Goal: Task Accomplishment & Management: Use online tool/utility

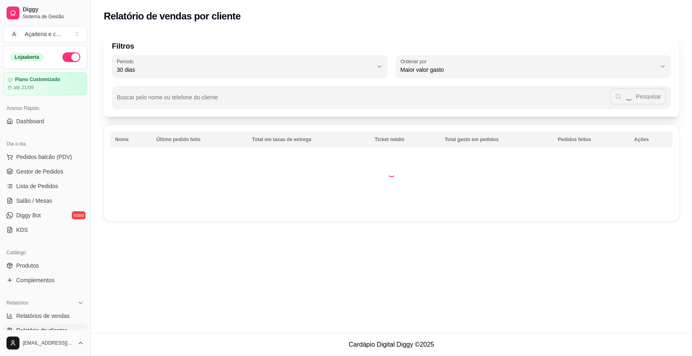
select select "30"
select select "HIGHEST_TOTAL_SPENT_WITH_ORDERS"
click at [51, 312] on span "Relatórios de vendas" at bounding box center [42, 316] width 53 height 8
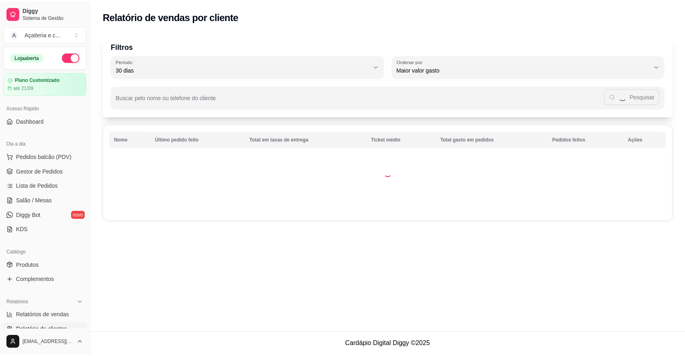
scroll to position [99, 0]
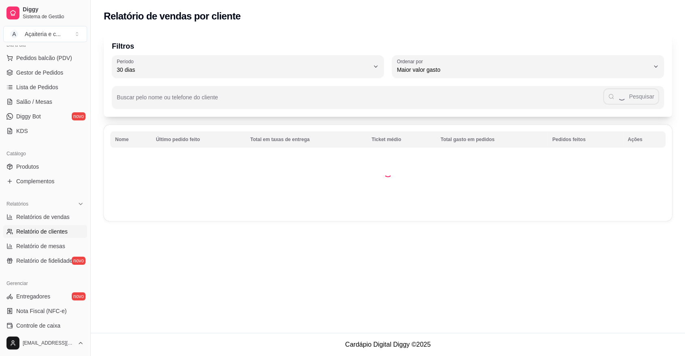
select select "ALL"
select select "0"
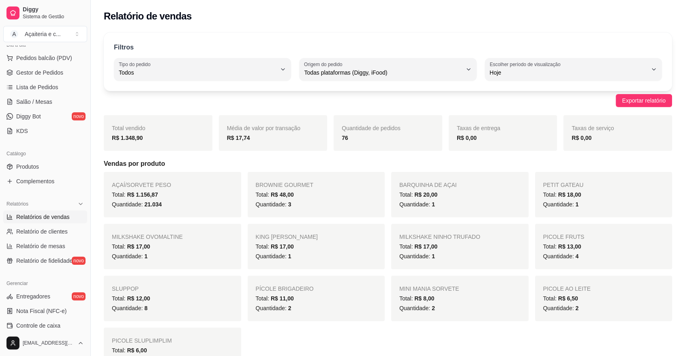
click at [56, 79] on ul "Pedidos balcão (PDV) Gestor de Pedidos Lista de Pedidos Salão / Mesas Diggy Bot…" at bounding box center [45, 94] width 84 height 86
click at [34, 53] on button "Pedidos balcão (PDV)" at bounding box center [45, 57] width 84 height 13
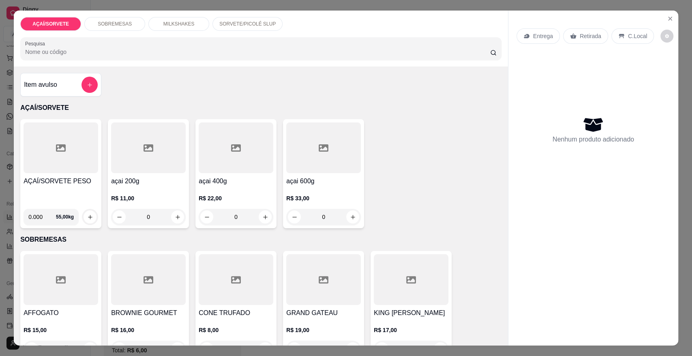
click at [78, 164] on div at bounding box center [60, 147] width 75 height 51
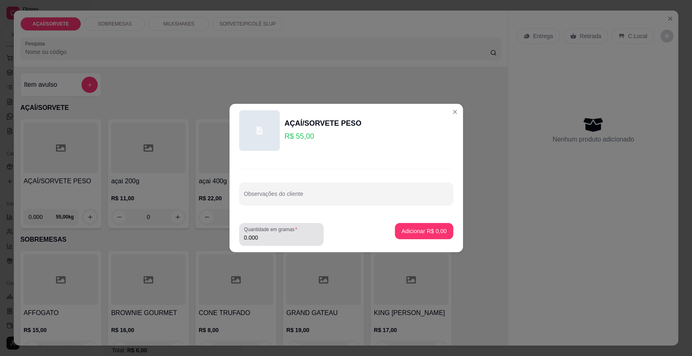
click at [268, 243] on div "Quantidade em gramas 0.000" at bounding box center [281, 234] width 84 height 23
type input "0.268"
click at [411, 234] on p "Adicionar R$ 14,74" at bounding box center [422, 231] width 47 height 8
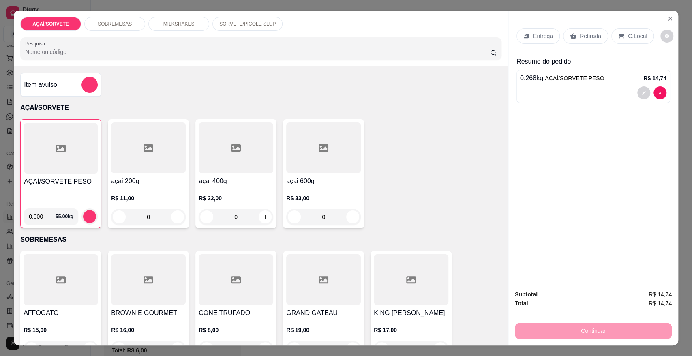
click at [591, 34] on p "Retirada" at bounding box center [589, 36] width 21 height 8
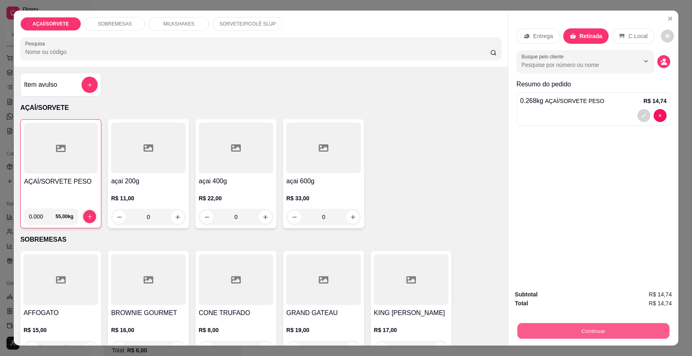
click at [587, 337] on button "Continuar" at bounding box center [593, 330] width 152 height 16
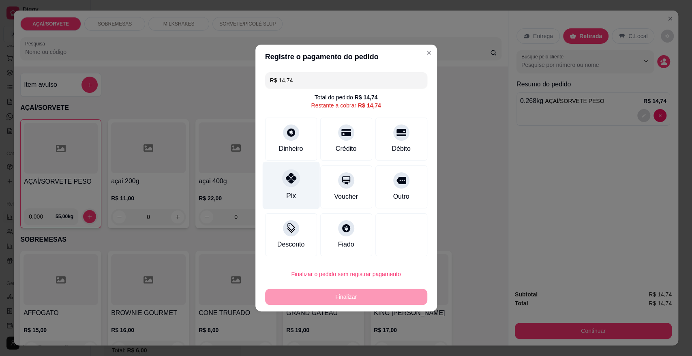
click at [290, 180] on icon at bounding box center [290, 178] width 11 height 11
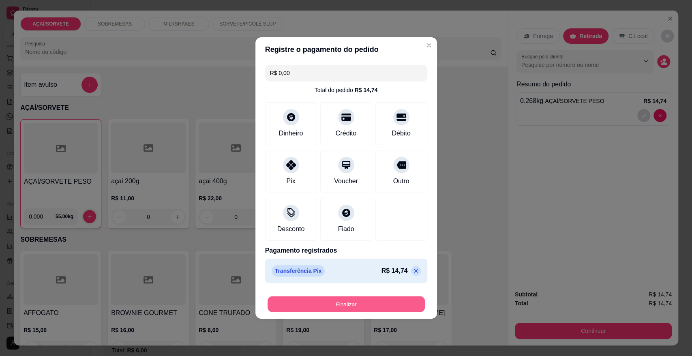
click at [363, 308] on button "Finalizar" at bounding box center [345, 304] width 157 height 16
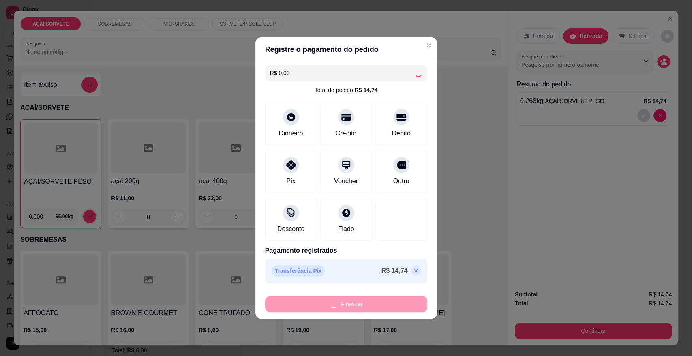
type input "-R$ 14,74"
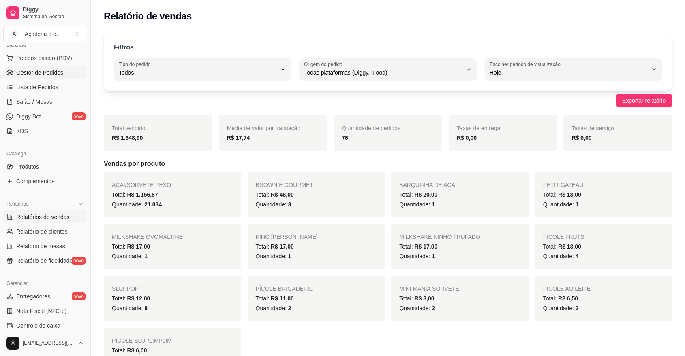
click at [43, 68] on span "Gestor de Pedidos" at bounding box center [39, 72] width 47 height 8
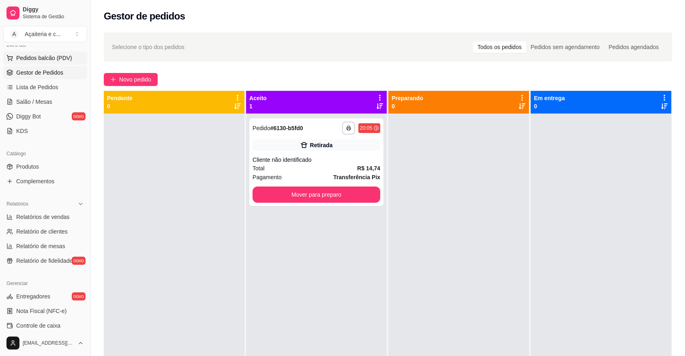
click at [21, 59] on span "Pedidos balcão (PDV)" at bounding box center [44, 58] width 56 height 8
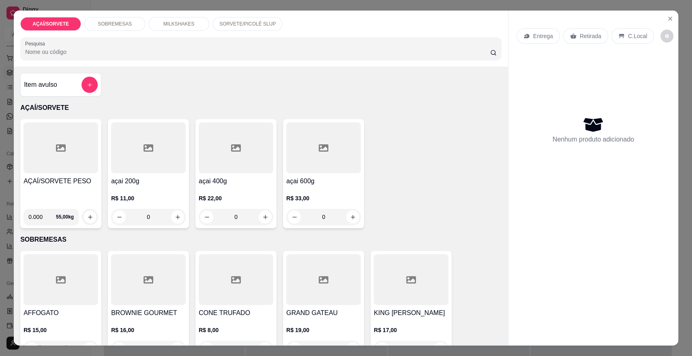
click at [25, 166] on div at bounding box center [60, 147] width 75 height 51
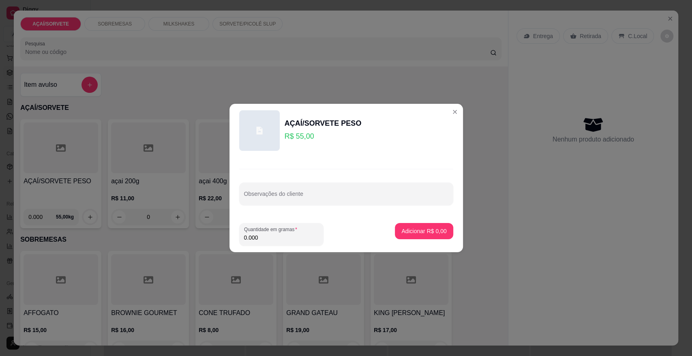
click at [308, 239] on input "0.000" at bounding box center [281, 237] width 75 height 8
type input "0.206"
click at [408, 234] on p "Adicionar R$ 11,33" at bounding box center [422, 231] width 47 height 8
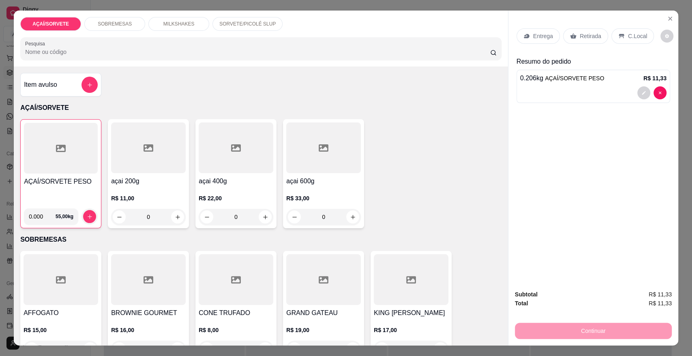
click at [574, 32] on div "Retirada" at bounding box center [585, 35] width 45 height 15
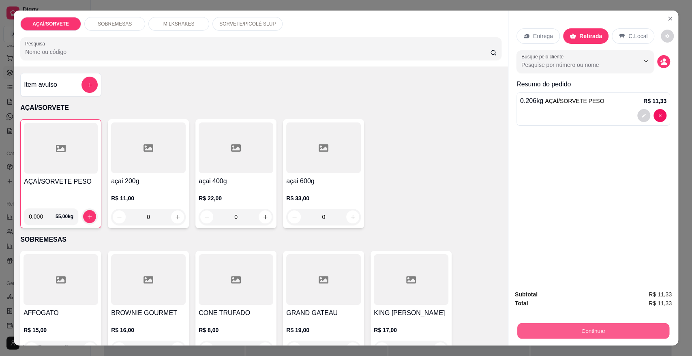
click at [567, 330] on button "Continuar" at bounding box center [593, 330] width 152 height 16
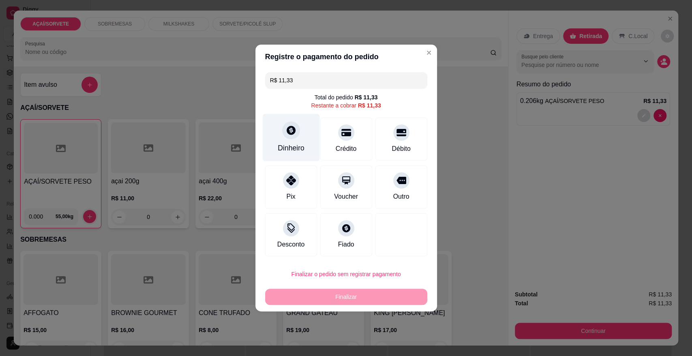
click at [305, 144] on div "Dinheiro" at bounding box center [290, 137] width 57 height 47
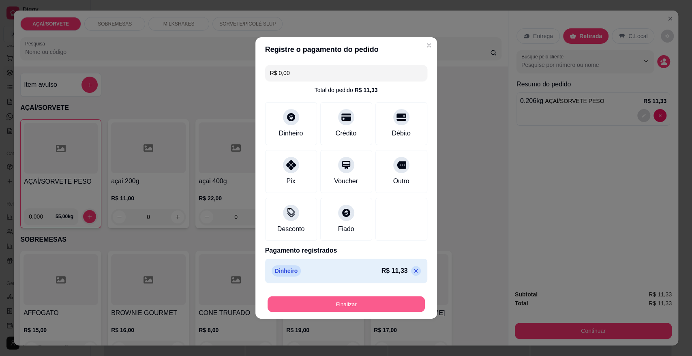
click at [372, 305] on button "Finalizar" at bounding box center [345, 304] width 157 height 16
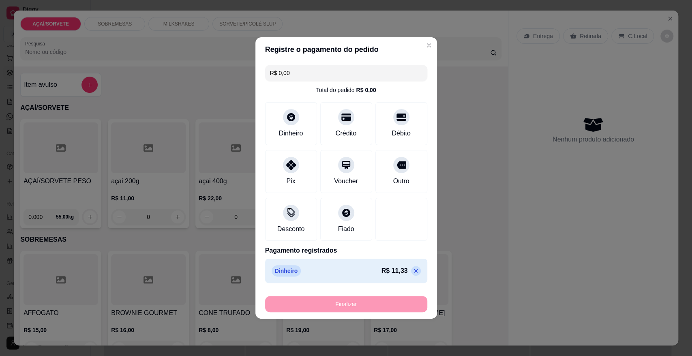
type input "-R$ 11,33"
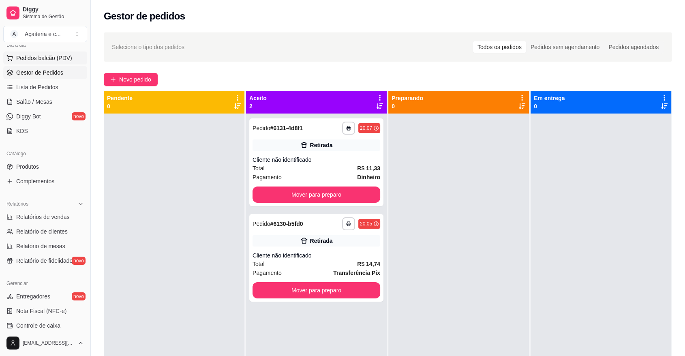
click at [28, 54] on span "Pedidos balcão (PDV)" at bounding box center [44, 58] width 56 height 8
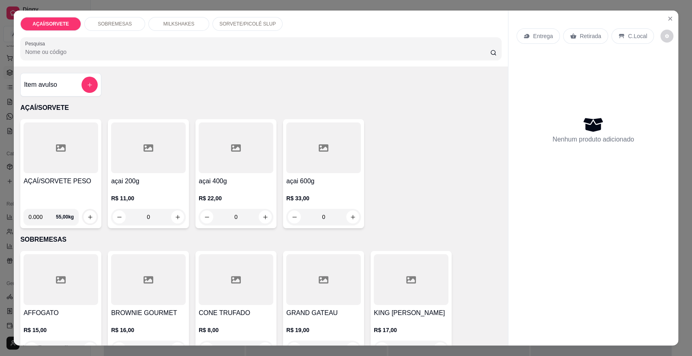
click at [73, 154] on div at bounding box center [60, 147] width 75 height 51
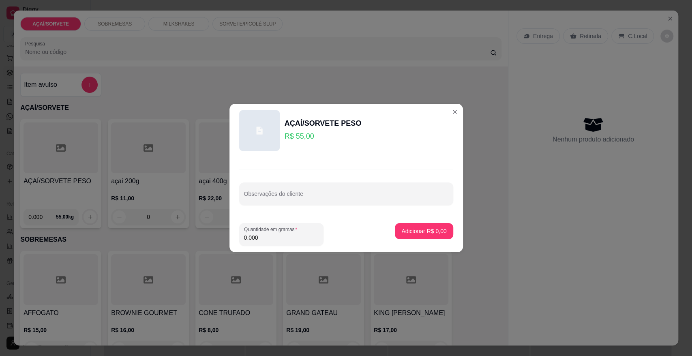
click at [282, 239] on input "0.000" at bounding box center [281, 237] width 75 height 8
type input "0.288"
click at [405, 229] on p "Adicionar R$ 15,84" at bounding box center [422, 231] width 47 height 8
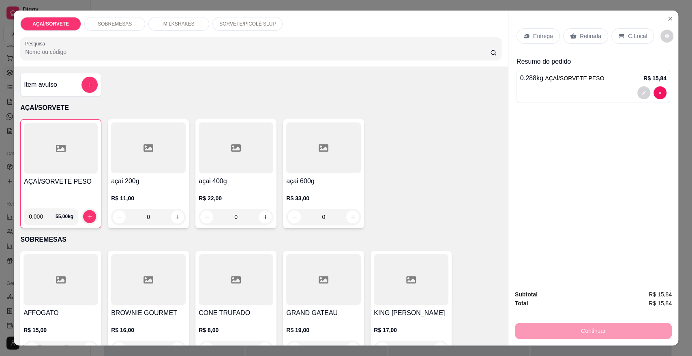
click at [592, 32] on p "Retirada" at bounding box center [589, 36] width 21 height 8
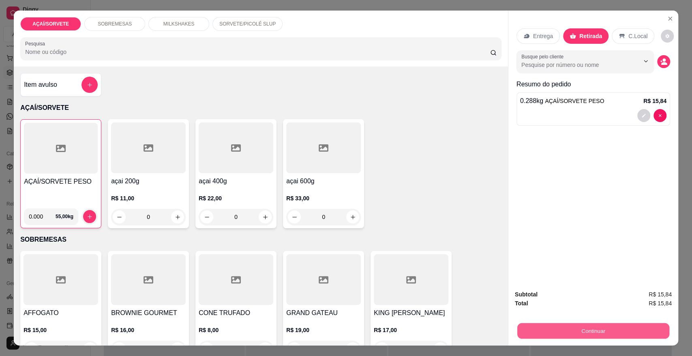
click at [567, 329] on button "Continuar" at bounding box center [593, 330] width 152 height 16
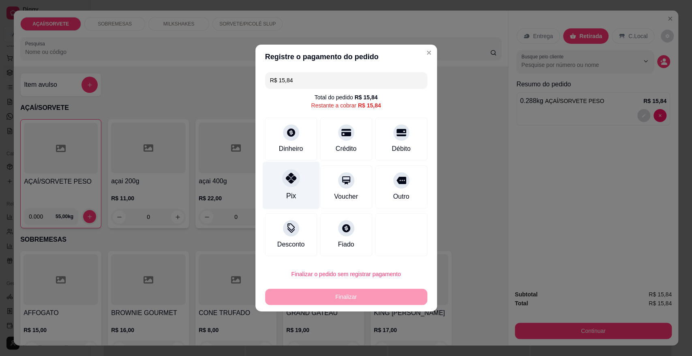
click at [304, 186] on div "Pix" at bounding box center [290, 185] width 57 height 47
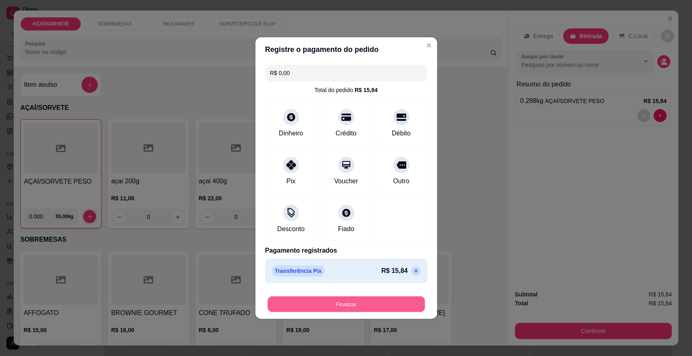
click at [332, 305] on button "Finalizar" at bounding box center [345, 304] width 157 height 16
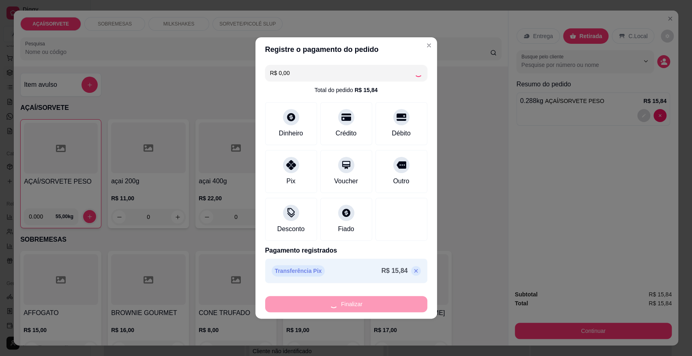
type input "-R$ 15,84"
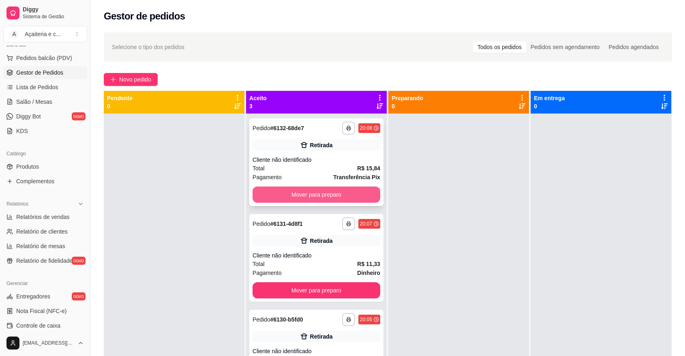
click at [354, 190] on button "Mover para preparo" at bounding box center [316, 194] width 128 height 16
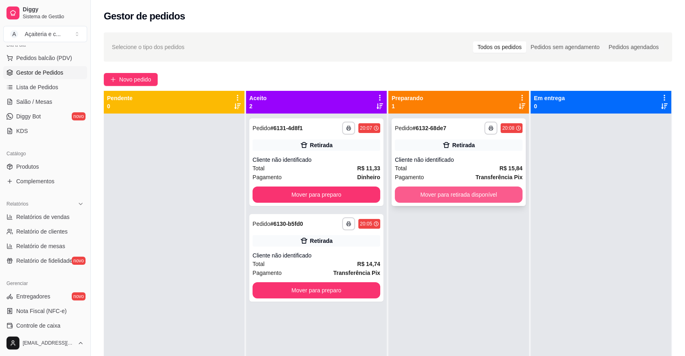
click at [411, 194] on button "Mover para retirada disponível" at bounding box center [459, 194] width 128 height 16
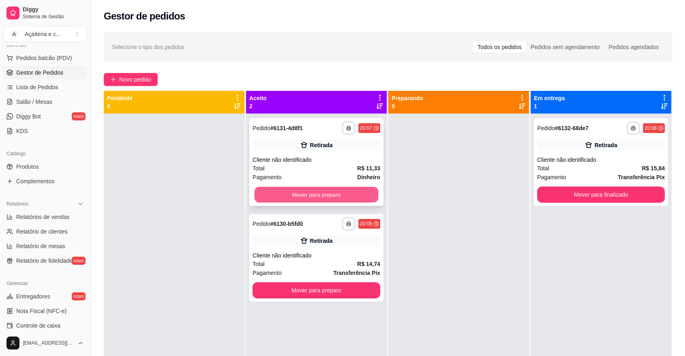
click at [366, 187] on button "Mover para preparo" at bounding box center [316, 195] width 124 height 16
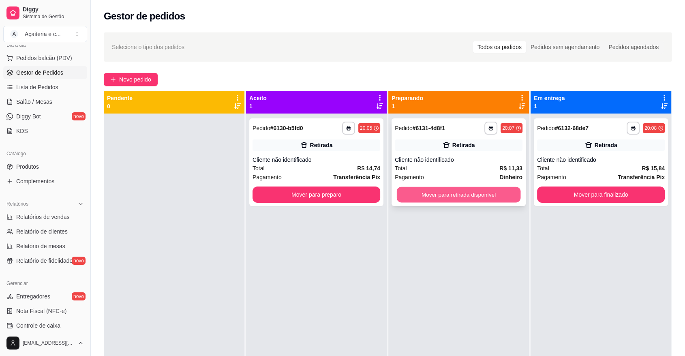
click at [442, 193] on button "Mover para retirada disponível" at bounding box center [459, 195] width 124 height 16
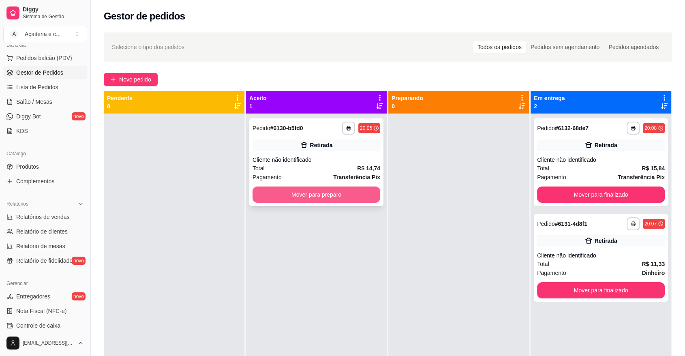
click at [364, 198] on button "Mover para preparo" at bounding box center [316, 194] width 128 height 16
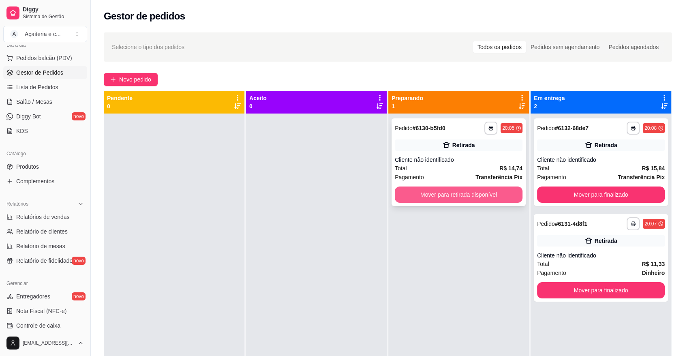
click at [438, 199] on button "Mover para retirada disponível" at bounding box center [459, 194] width 128 height 16
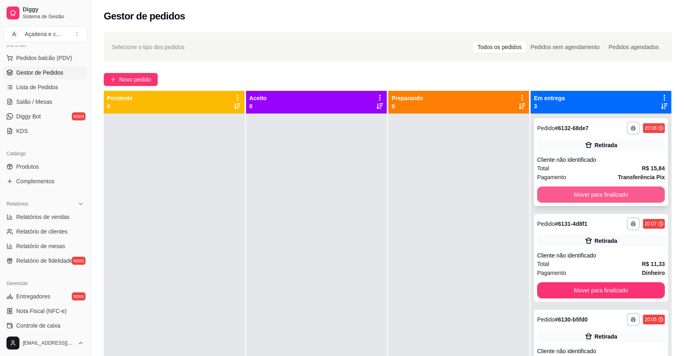
click at [587, 196] on button "Mover para finalizado" at bounding box center [601, 194] width 128 height 16
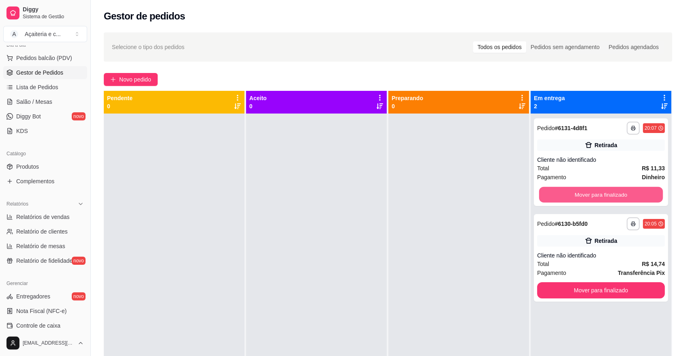
click at [587, 196] on button "Mover para finalizado" at bounding box center [601, 195] width 124 height 16
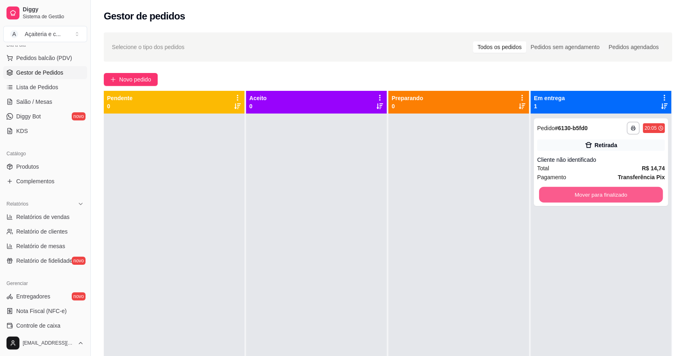
click at [587, 196] on button "Mover para finalizado" at bounding box center [601, 195] width 124 height 16
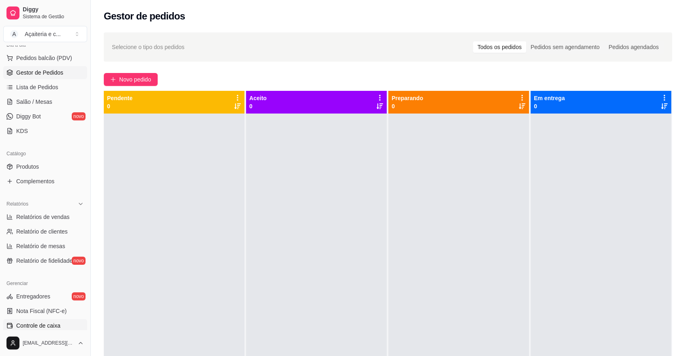
click at [37, 328] on span "Controle de caixa" at bounding box center [38, 325] width 44 height 8
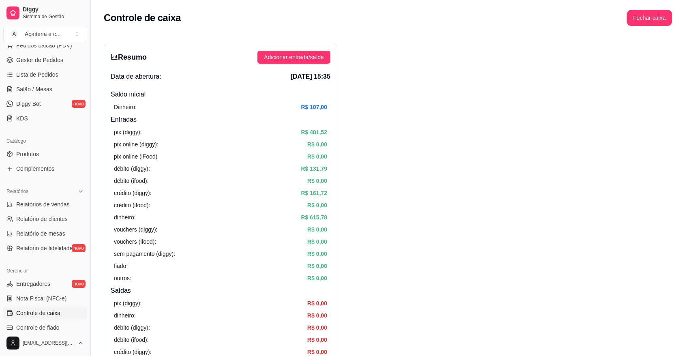
scroll to position [107, 0]
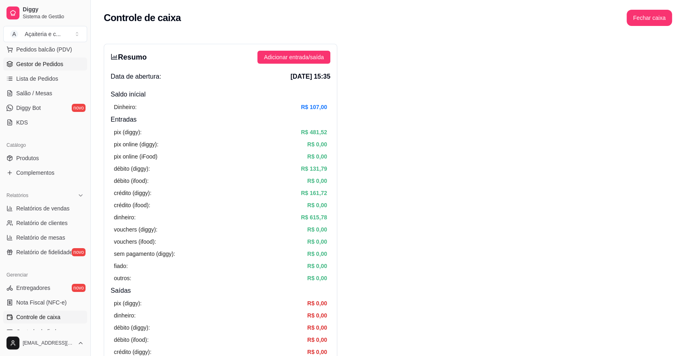
click at [56, 68] on link "Gestor de Pedidos" at bounding box center [45, 64] width 84 height 13
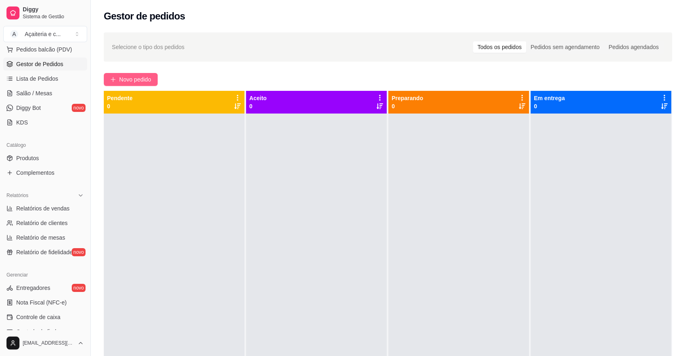
click at [123, 82] on span "Novo pedido" at bounding box center [135, 79] width 32 height 9
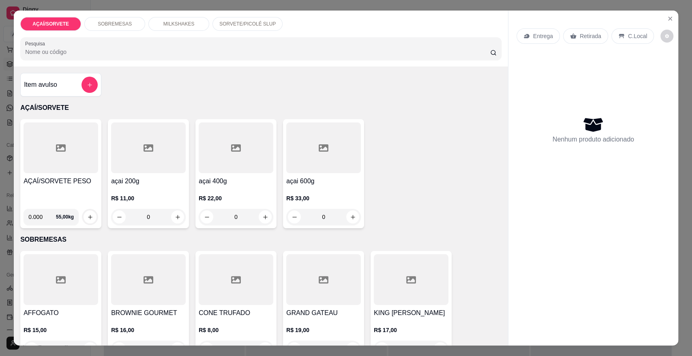
click at [47, 196] on div "AÇAÍ/SORVETE PESO" at bounding box center [60, 189] width 75 height 26
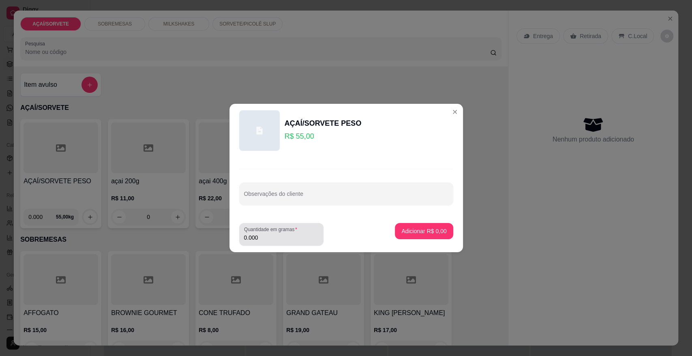
click at [260, 241] on div "0.000" at bounding box center [281, 234] width 75 height 16
type input "0.272"
click at [438, 225] on button "Adicionar R$ 14,96" at bounding box center [423, 231] width 60 height 16
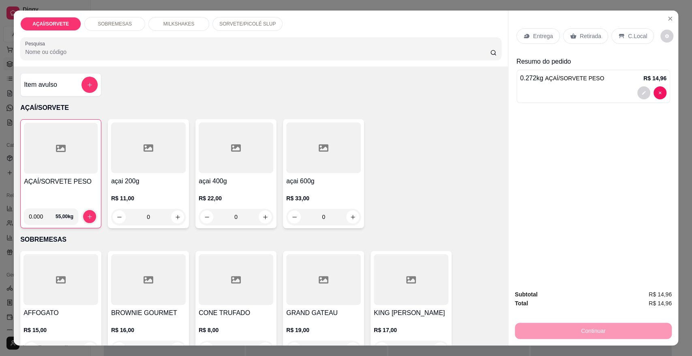
click at [583, 38] on p "Retirada" at bounding box center [589, 36] width 21 height 8
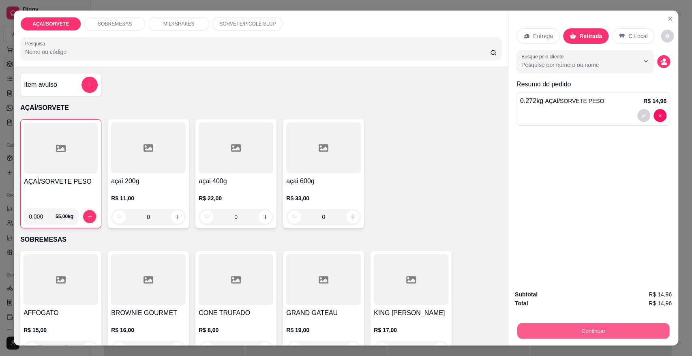
click at [563, 324] on button "Continuar" at bounding box center [593, 330] width 152 height 16
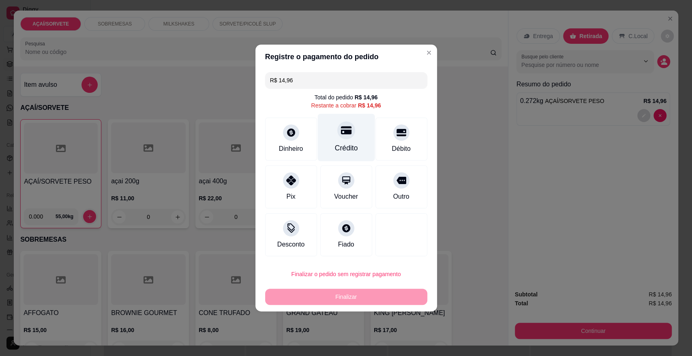
click at [331, 141] on div "Crédito" at bounding box center [345, 137] width 57 height 47
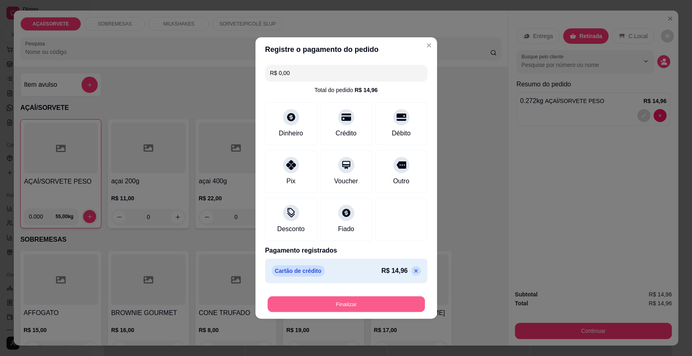
click at [328, 302] on button "Finalizar" at bounding box center [345, 304] width 157 height 16
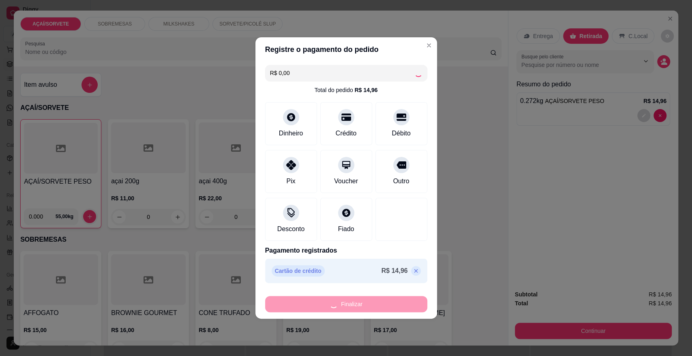
type input "-R$ 14,96"
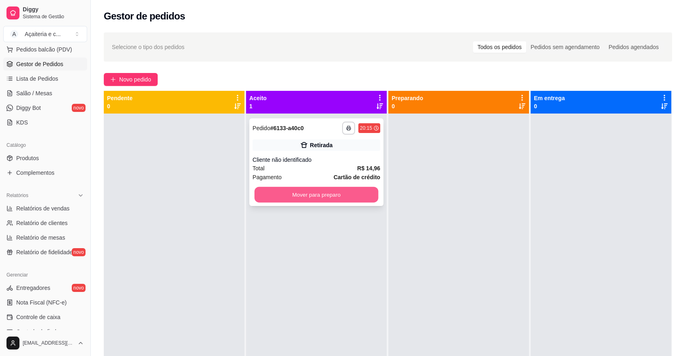
click at [346, 189] on button "Mover para preparo" at bounding box center [316, 195] width 124 height 16
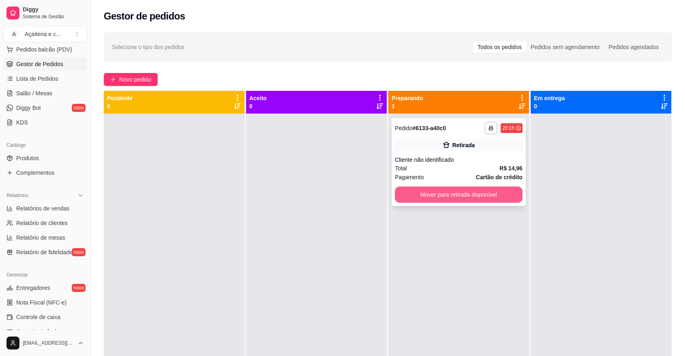
click at [507, 201] on button "Mover para retirada disponível" at bounding box center [459, 194] width 128 height 16
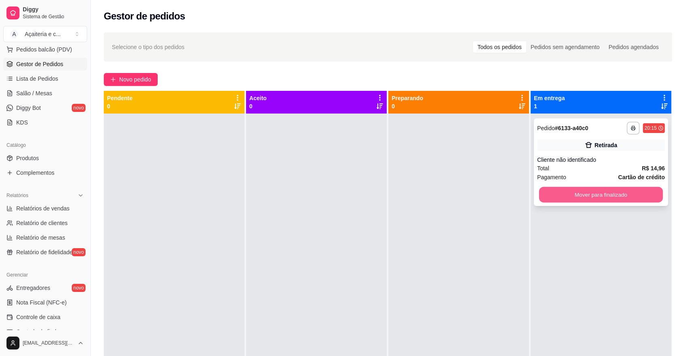
click at [578, 198] on button "Mover para finalizado" at bounding box center [601, 195] width 124 height 16
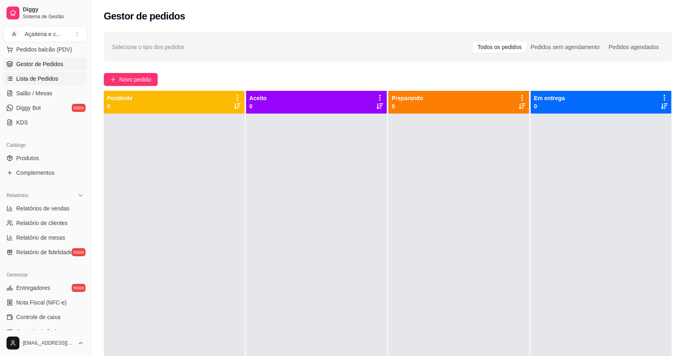
click at [29, 77] on span "Lista de Pedidos" at bounding box center [37, 79] width 42 height 8
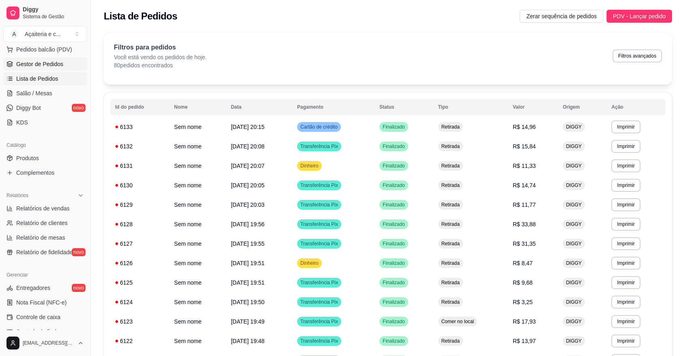
click at [26, 66] on span "Gestor de Pedidos" at bounding box center [39, 64] width 47 height 8
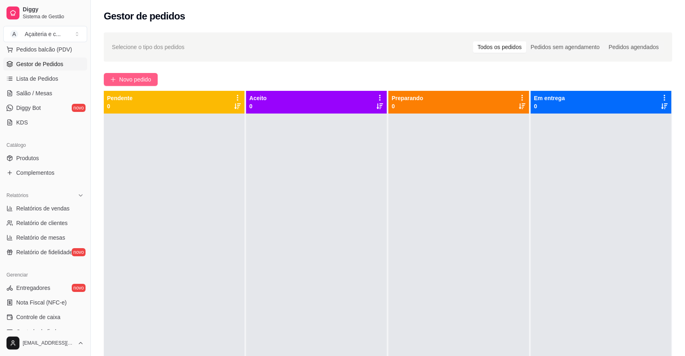
click at [146, 83] on span "Novo pedido" at bounding box center [135, 79] width 32 height 9
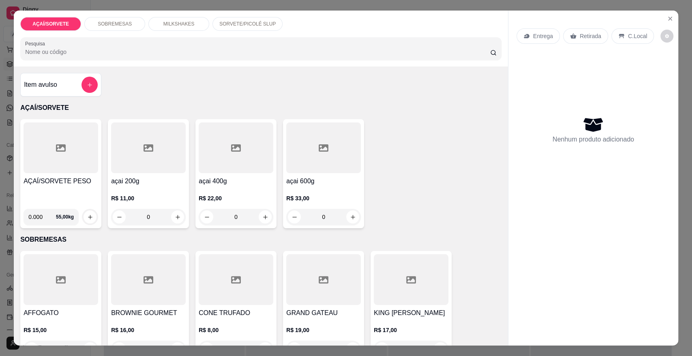
click at [47, 156] on div at bounding box center [60, 147] width 75 height 51
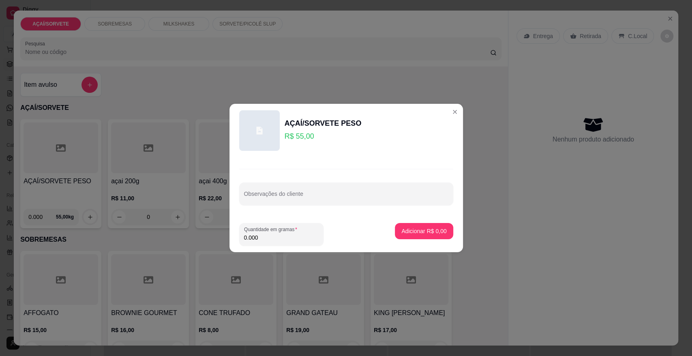
click at [299, 240] on input "0.000" at bounding box center [281, 237] width 75 height 8
type input "0.200"
click at [433, 231] on p "Adicionar R$ 11,00" at bounding box center [422, 231] width 47 height 8
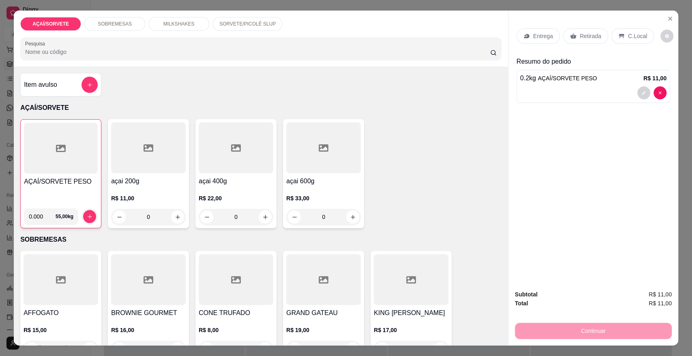
click at [590, 39] on p "Retirada" at bounding box center [589, 36] width 21 height 8
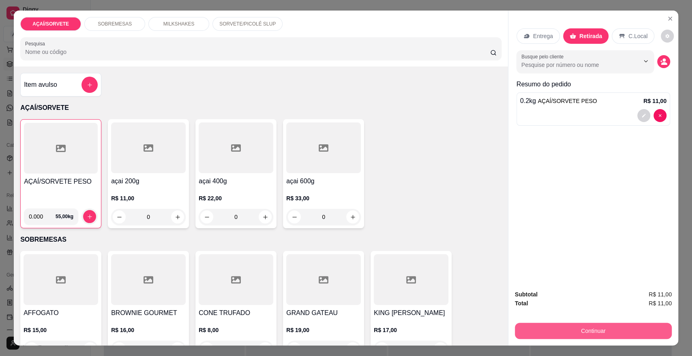
click at [535, 329] on button "Continuar" at bounding box center [592, 330] width 157 height 16
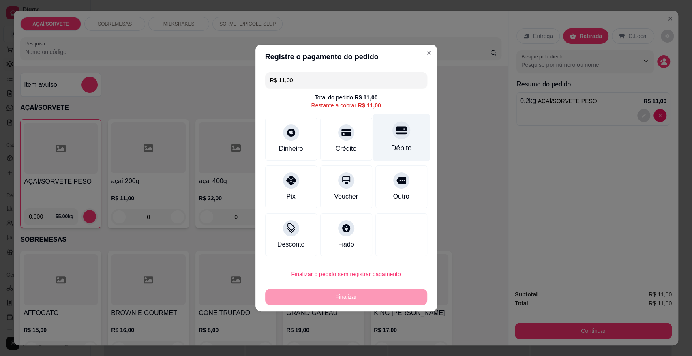
click at [392, 146] on div "Débito" at bounding box center [401, 148] width 21 height 11
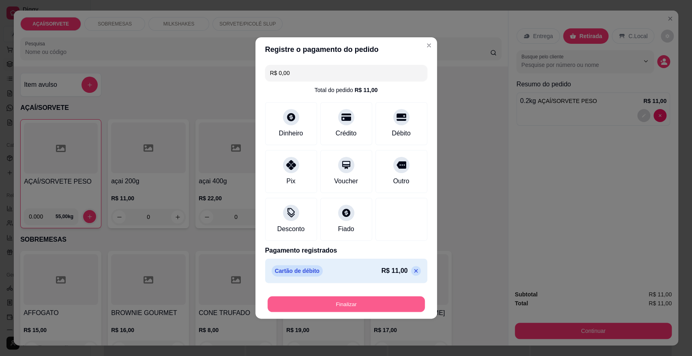
click at [292, 298] on button "Finalizar" at bounding box center [345, 304] width 157 height 16
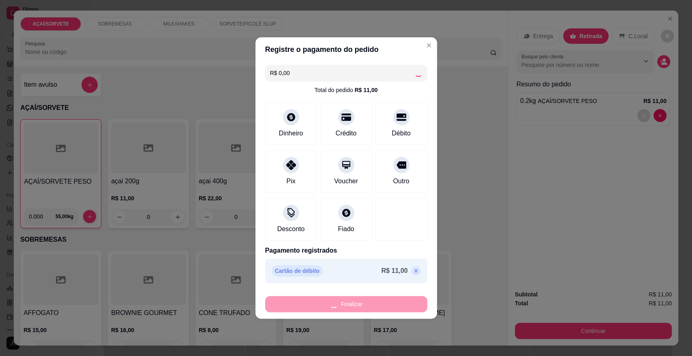
type input "-R$ 11,00"
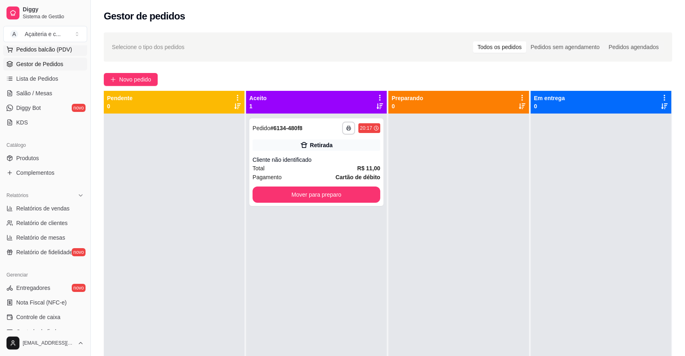
click at [22, 51] on span "Pedidos balcão (PDV)" at bounding box center [44, 49] width 56 height 8
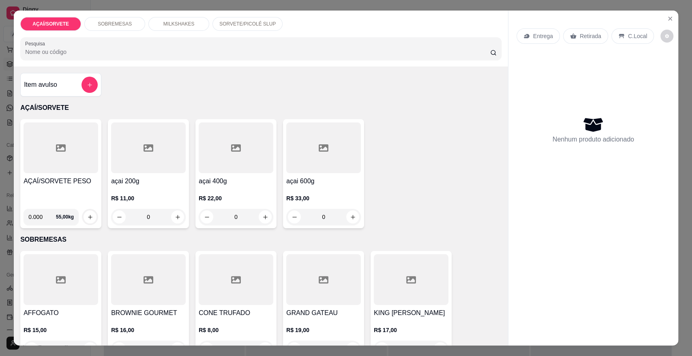
click at [74, 167] on div at bounding box center [60, 147] width 75 height 51
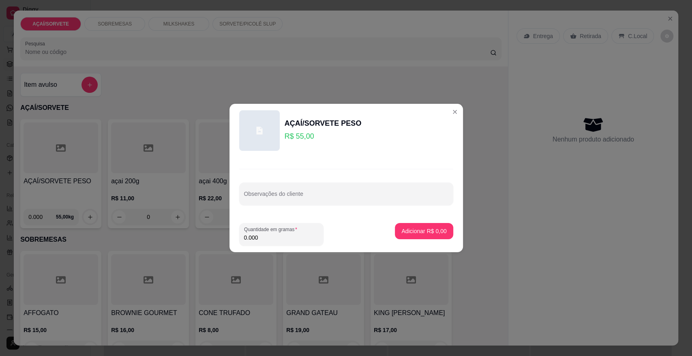
click at [301, 233] on input "0.000" at bounding box center [281, 237] width 75 height 8
type input "0.182"
click at [438, 229] on p "Adicionar R$ 10,01" at bounding box center [422, 231] width 48 height 8
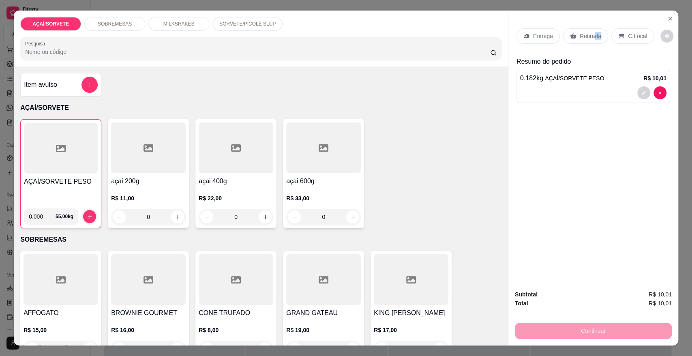
drag, startPoint x: 600, startPoint y: 31, endPoint x: 588, endPoint y: 33, distance: 11.9
click at [588, 33] on div "Retirada" at bounding box center [585, 35] width 45 height 15
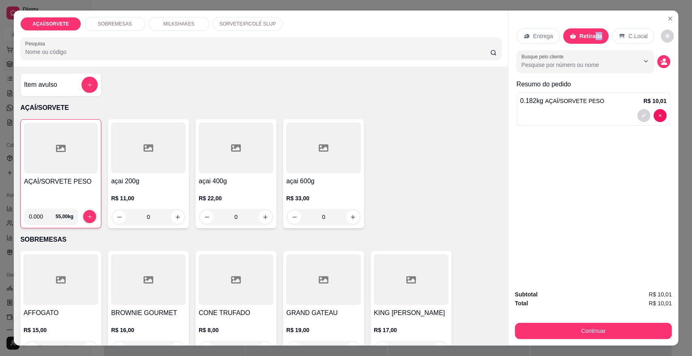
click at [588, 33] on p "Retirada" at bounding box center [590, 36] width 23 height 8
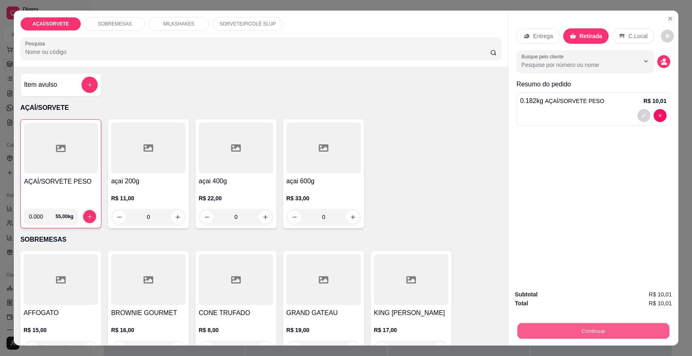
click at [594, 333] on button "Continuar" at bounding box center [593, 330] width 152 height 16
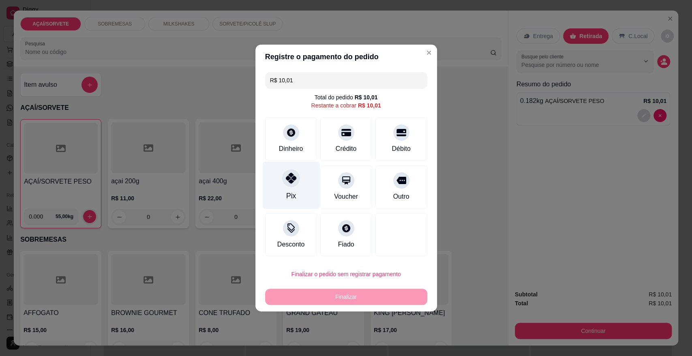
click at [285, 181] on icon at bounding box center [290, 178] width 11 height 11
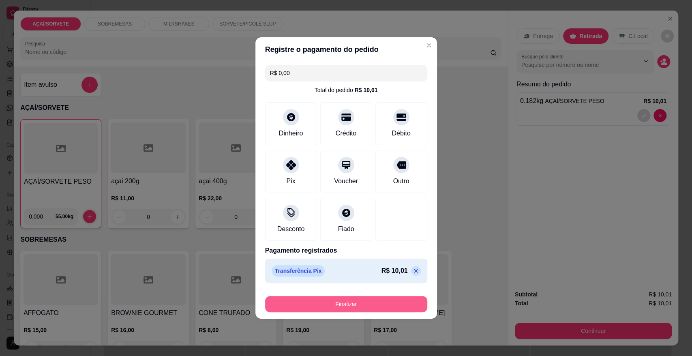
click at [364, 298] on button "Finalizar" at bounding box center [346, 304] width 162 height 16
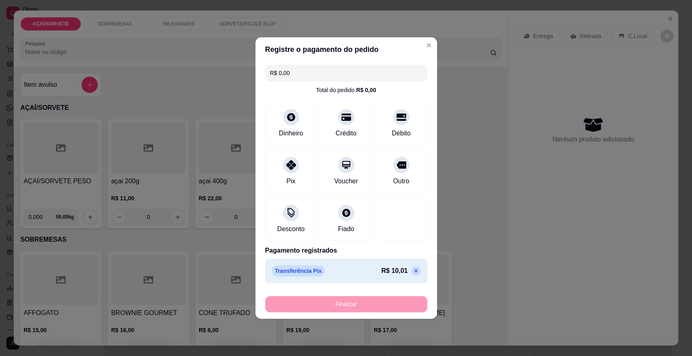
type input "-R$ 10,01"
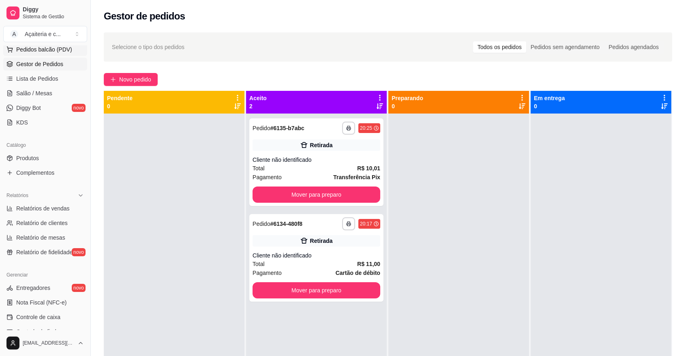
click at [29, 52] on span "Pedidos balcão (PDV)" at bounding box center [44, 49] width 56 height 8
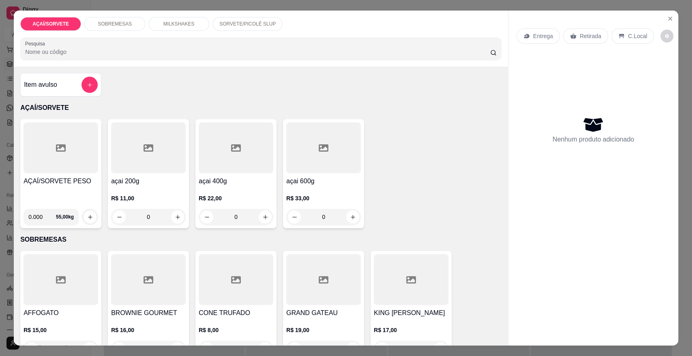
click at [60, 167] on div at bounding box center [60, 147] width 75 height 51
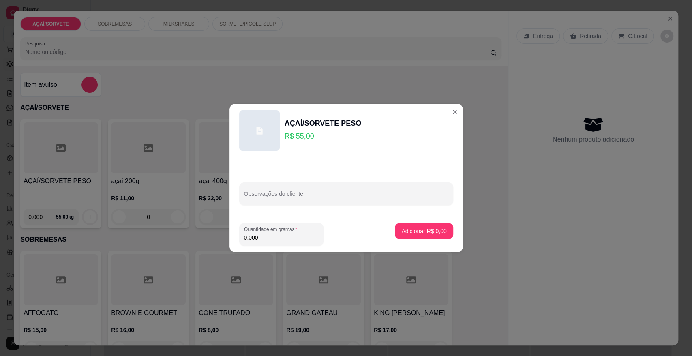
click at [292, 239] on input "0.000" at bounding box center [281, 237] width 75 height 8
type input "0.082"
click at [402, 229] on p "Adicionar R$ 4,51" at bounding box center [424, 231] width 44 height 8
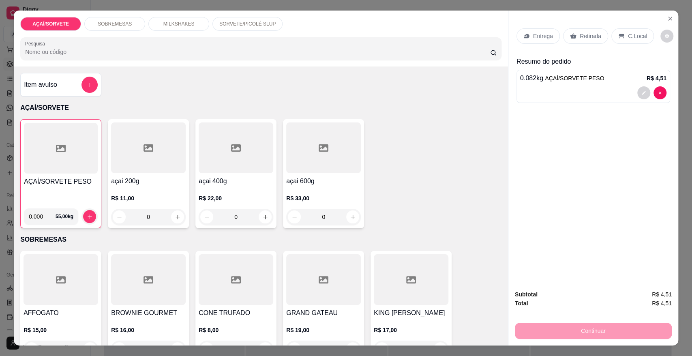
click at [583, 29] on div "Retirada" at bounding box center [585, 35] width 45 height 15
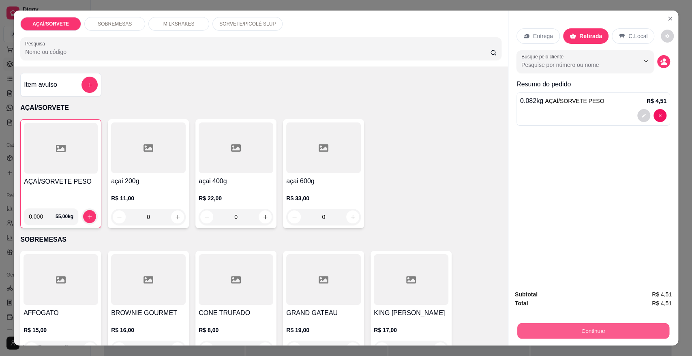
click at [595, 327] on button "Continuar" at bounding box center [593, 330] width 152 height 16
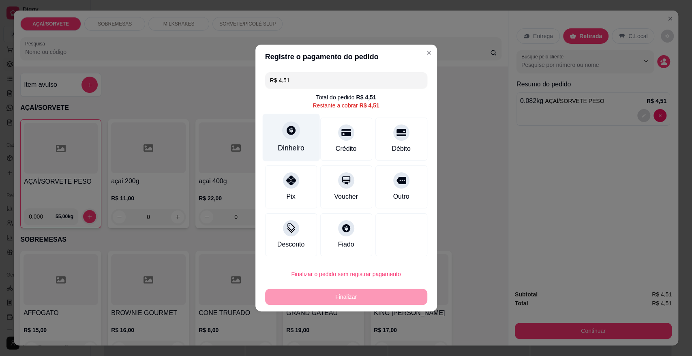
click at [282, 127] on div at bounding box center [291, 130] width 18 height 18
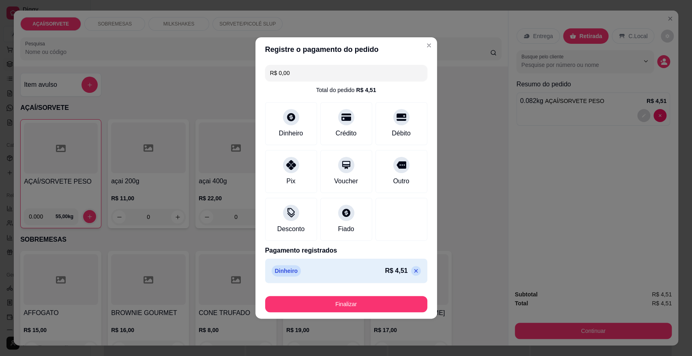
click at [370, 314] on footer "Finalizar" at bounding box center [345, 302] width 181 height 32
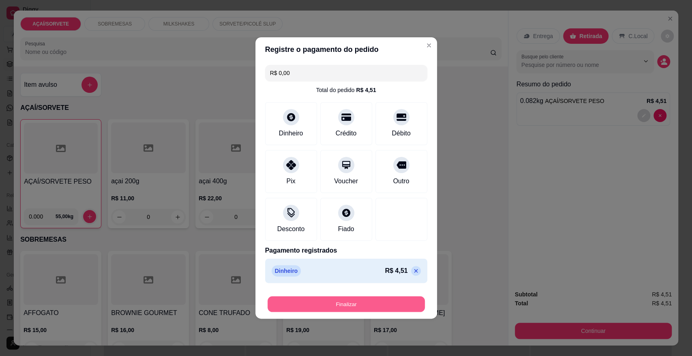
click at [372, 303] on button "Finalizar" at bounding box center [345, 304] width 157 height 16
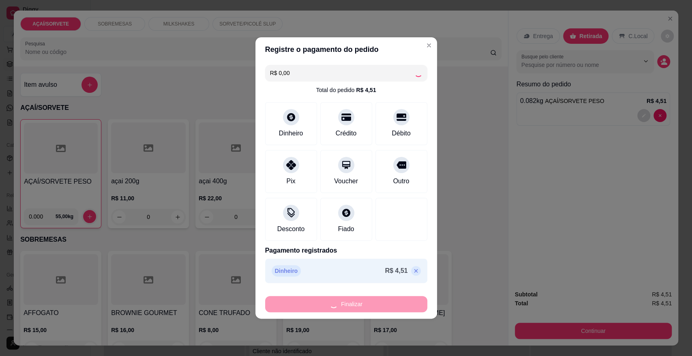
type input "-R$ 4,51"
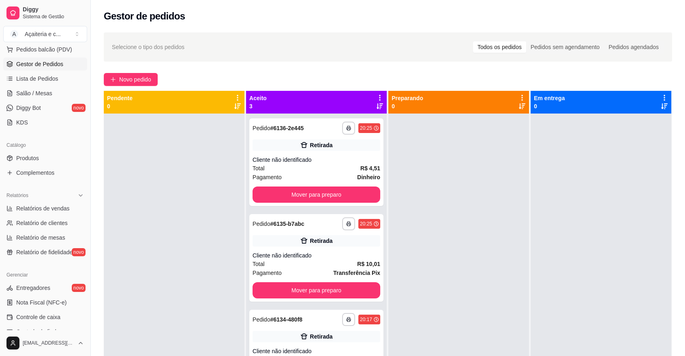
click at [58, 43] on div "Diggy Sistema de Gestão A Açaiteria e c ..." at bounding box center [45, 22] width 90 height 45
click at [48, 50] on span "Pedidos balcão (PDV)" at bounding box center [44, 49] width 56 height 8
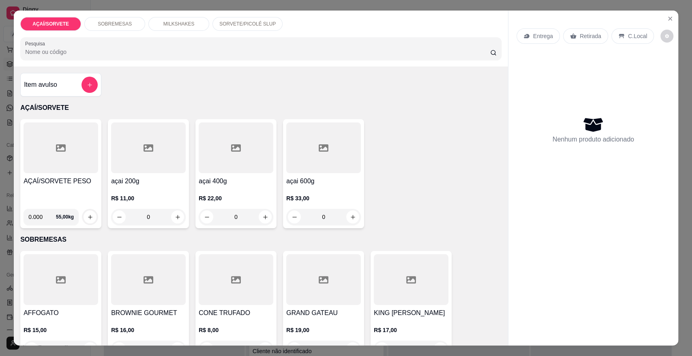
click at [25, 188] on div "AÇAÍ/SORVETE PESO" at bounding box center [60, 189] width 75 height 26
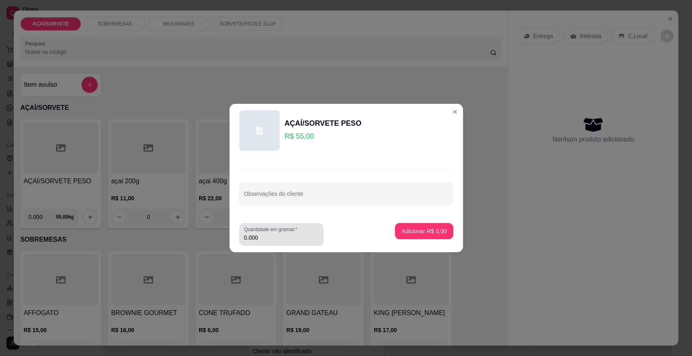
click at [282, 243] on div "Quantidade em gramas 0.000" at bounding box center [281, 234] width 84 height 23
type input "0.160"
click at [410, 234] on p "Adicionar R$ 8,80" at bounding box center [424, 231] width 44 height 8
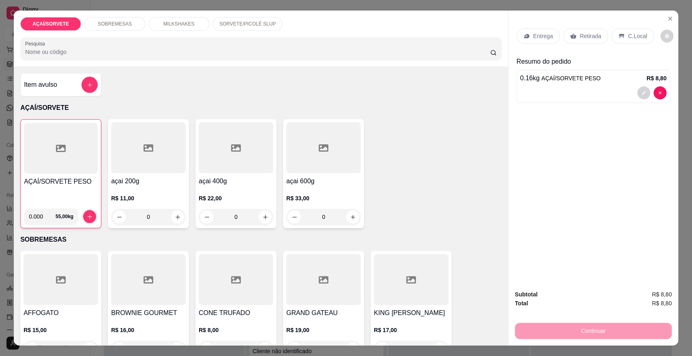
click at [586, 32] on p "Retirada" at bounding box center [589, 36] width 21 height 8
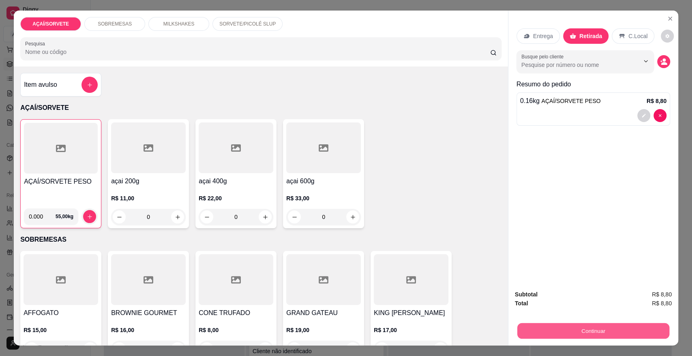
click at [555, 323] on button "Continuar" at bounding box center [593, 330] width 152 height 16
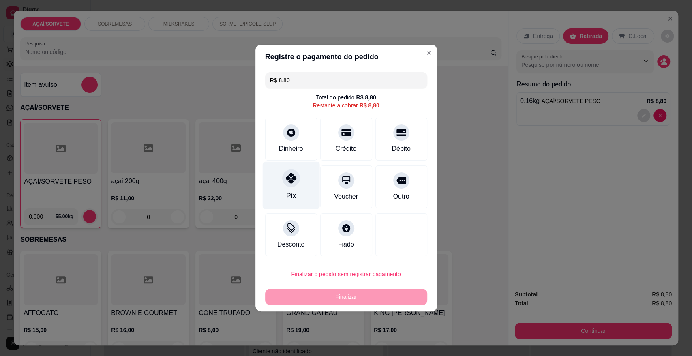
click at [293, 185] on div at bounding box center [291, 178] width 18 height 18
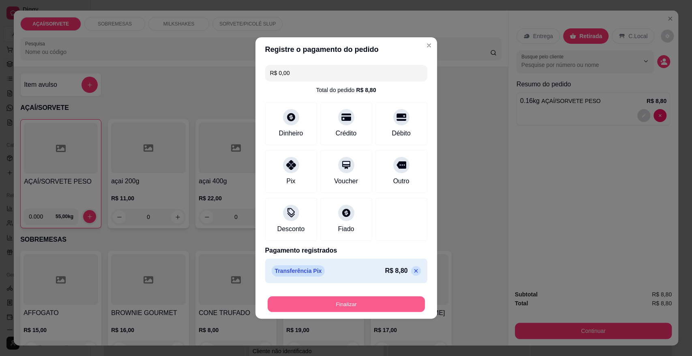
click at [326, 300] on button "Finalizar" at bounding box center [345, 304] width 157 height 16
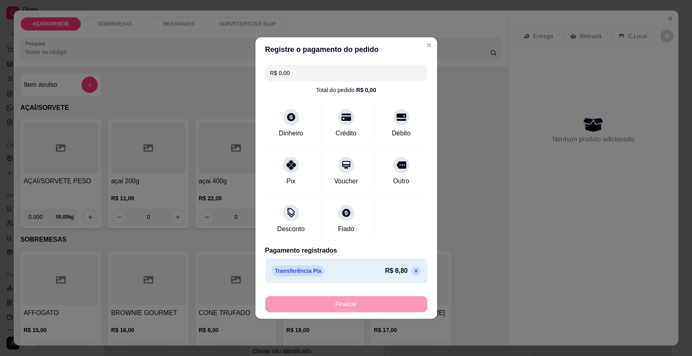
type input "-R$ 8,80"
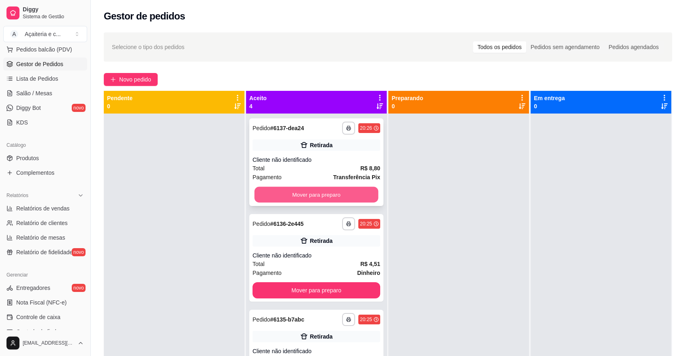
click at [330, 200] on button "Mover para preparo" at bounding box center [316, 195] width 124 height 16
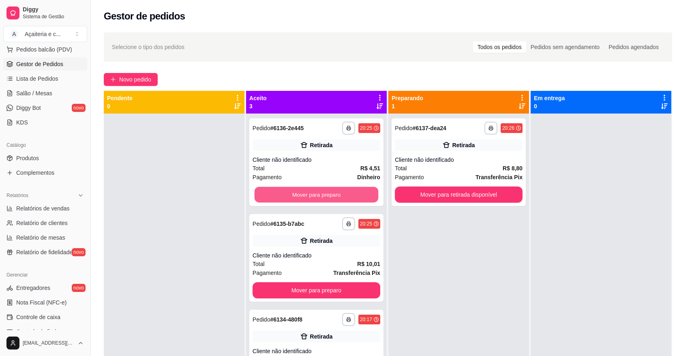
click at [330, 200] on button "Mover para preparo" at bounding box center [316, 195] width 124 height 16
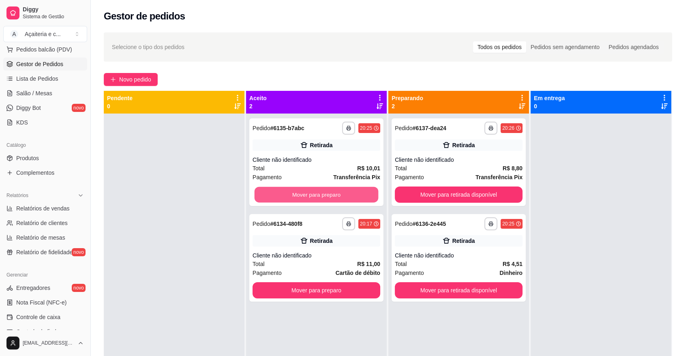
click at [330, 200] on button "Mover para preparo" at bounding box center [316, 195] width 124 height 16
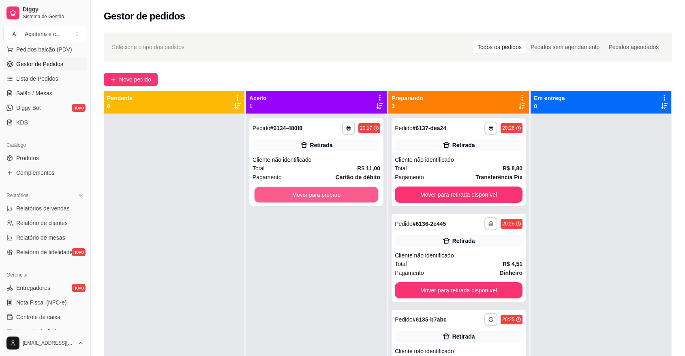
click at [330, 200] on button "Mover para preparo" at bounding box center [316, 195] width 124 height 16
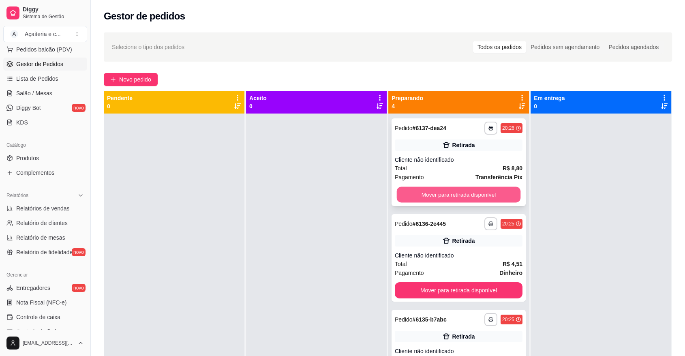
click at [448, 196] on button "Mover para retirada disponível" at bounding box center [459, 195] width 124 height 16
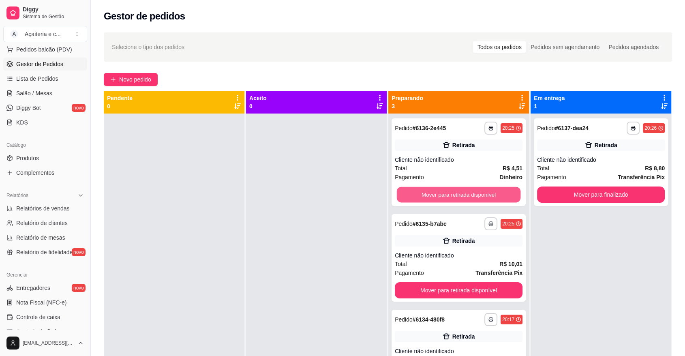
click at [448, 196] on button "Mover para retirada disponível" at bounding box center [459, 195] width 124 height 16
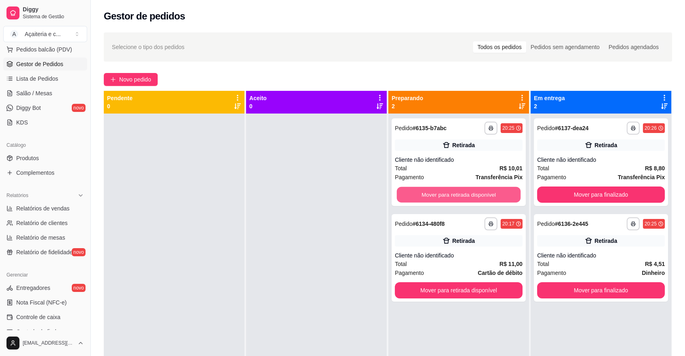
click at [448, 196] on button "Mover para retirada disponível" at bounding box center [459, 195] width 124 height 16
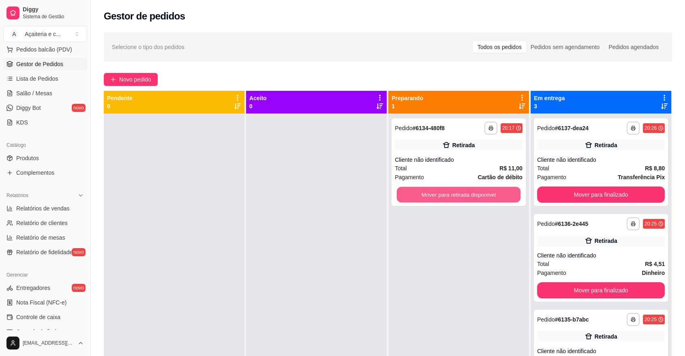
click at [448, 196] on button "Mover para retirada disponível" at bounding box center [459, 195] width 124 height 16
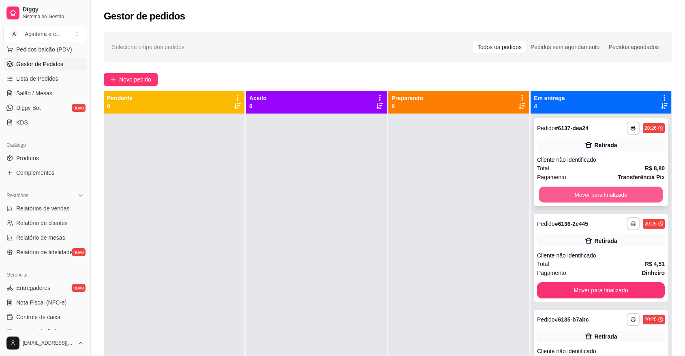
click at [600, 194] on button "Mover para finalizado" at bounding box center [601, 195] width 124 height 16
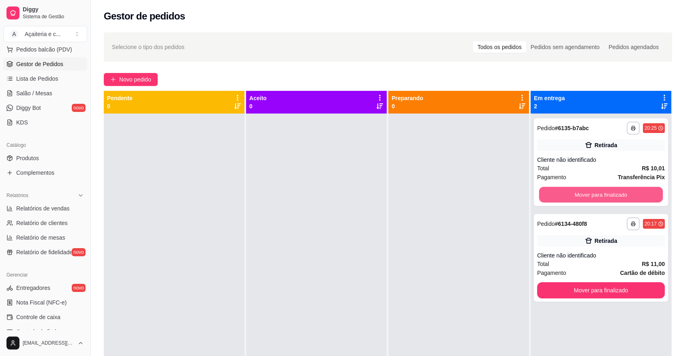
click at [600, 194] on button "Mover para finalizado" at bounding box center [601, 195] width 124 height 16
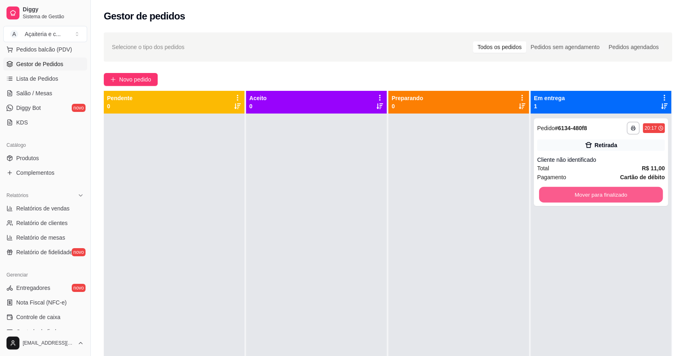
click at [600, 194] on button "Mover para finalizado" at bounding box center [601, 195] width 124 height 16
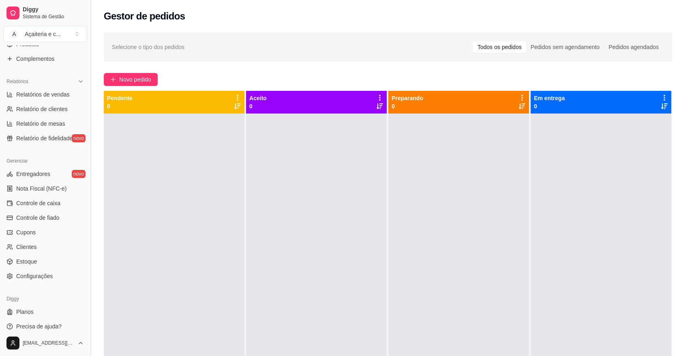
scroll to position [222, 0]
click at [55, 203] on span "Controle de caixa" at bounding box center [38, 202] width 44 height 8
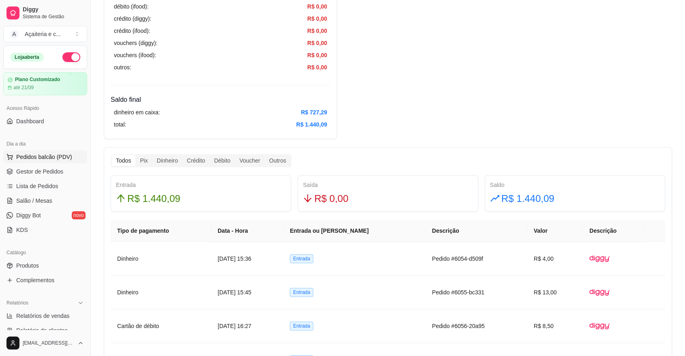
click at [39, 156] on span "Pedidos balcão (PDV)" at bounding box center [44, 157] width 56 height 8
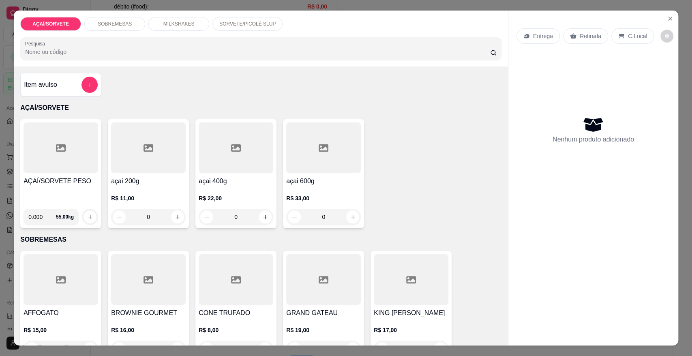
click at [36, 185] on h4 "AÇAÍ/SORVETE PESO" at bounding box center [60, 181] width 75 height 10
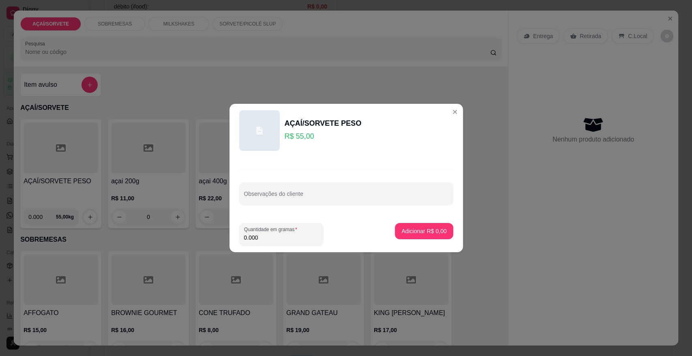
click at [276, 238] on input "0.000" at bounding box center [281, 237] width 75 height 8
type input "0.550"
click at [412, 232] on p "Adicionar R$ 30,25" at bounding box center [422, 231] width 47 height 8
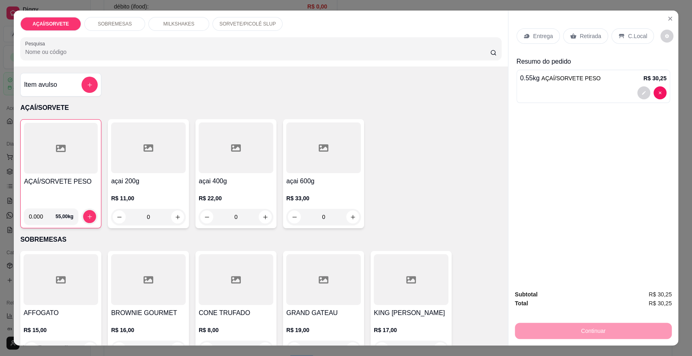
click at [579, 37] on p "Retirada" at bounding box center [589, 36] width 21 height 8
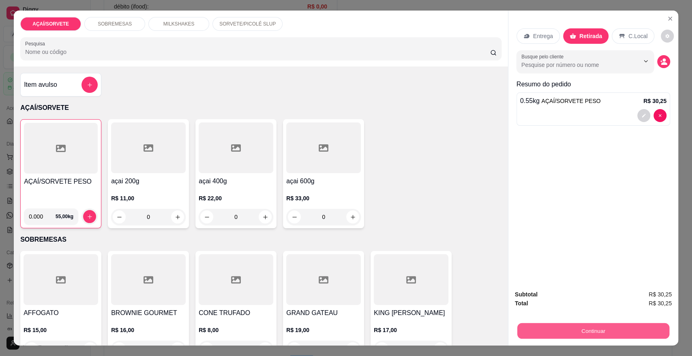
click at [596, 331] on button "Continuar" at bounding box center [593, 330] width 152 height 16
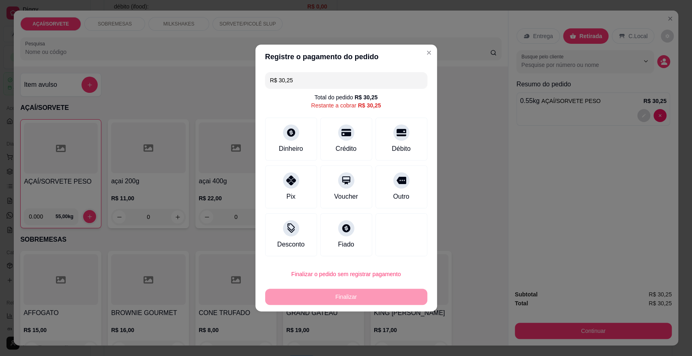
click at [263, 184] on div "R$ 30,25 Total do pedido R$ 30,25 Restante a cobrar R$ 30,25 Dinheiro Crédito D…" at bounding box center [345, 164] width 181 height 190
click at [295, 182] on icon at bounding box center [290, 178] width 11 height 11
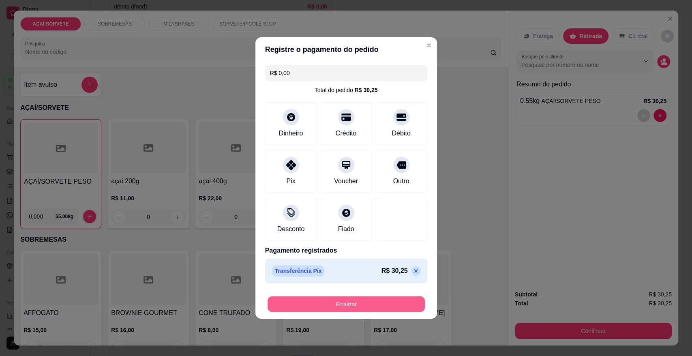
click at [384, 304] on button "Finalizar" at bounding box center [345, 304] width 157 height 16
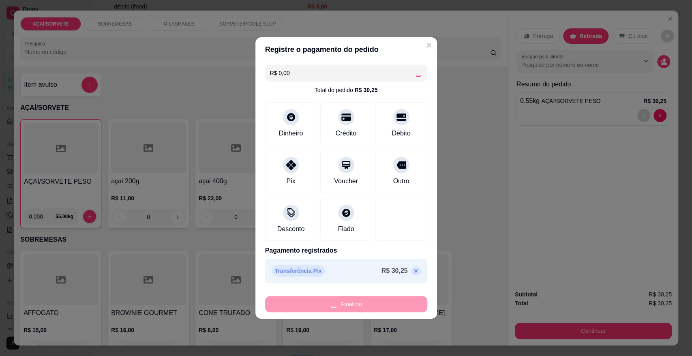
type input "-R$ 30,25"
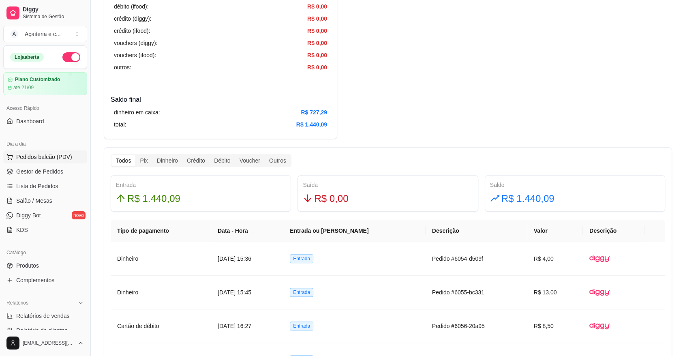
click at [63, 154] on span "Pedidos balcão (PDV)" at bounding box center [44, 157] width 56 height 8
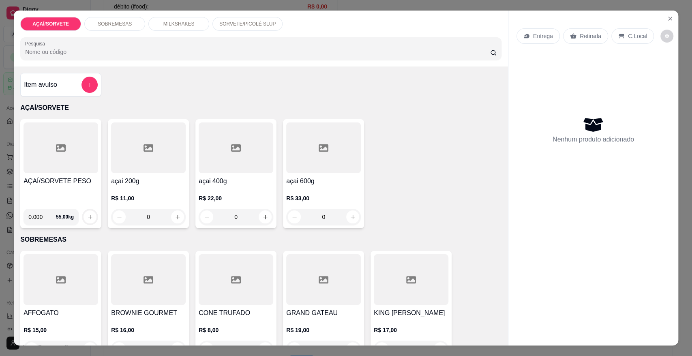
click at [171, 25] on p "MILKSHAKES" at bounding box center [178, 24] width 31 height 6
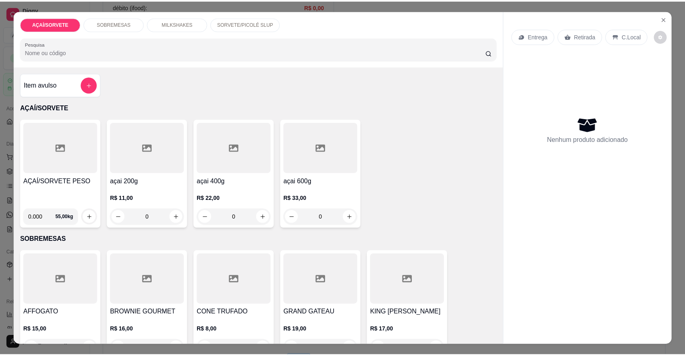
scroll to position [15, 0]
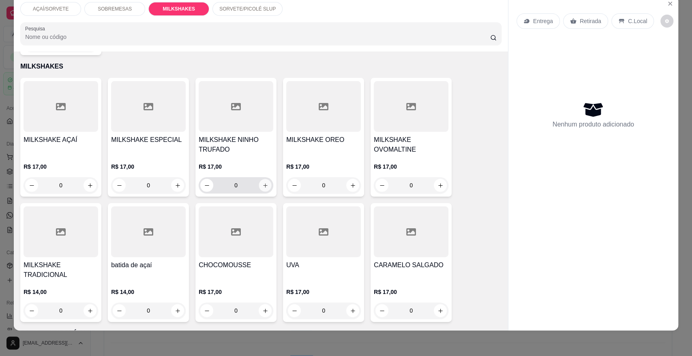
click at [262, 182] on icon "increase-product-quantity" at bounding box center [265, 185] width 6 height 6
type input "1"
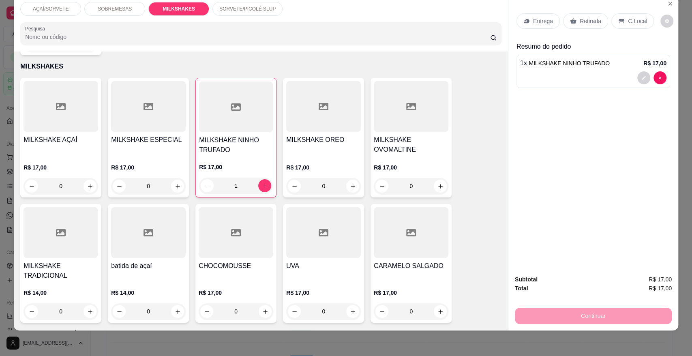
click at [587, 24] on p "Retirada" at bounding box center [589, 21] width 21 height 8
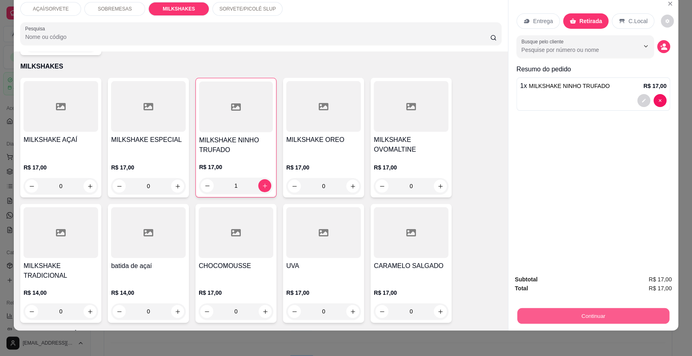
click at [609, 317] on button "Continuar" at bounding box center [593, 315] width 152 height 16
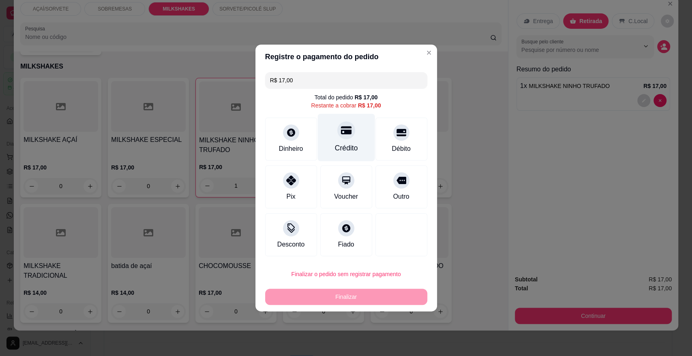
click at [339, 142] on div "Crédito" at bounding box center [345, 137] width 57 height 47
type input "R$ 0,00"
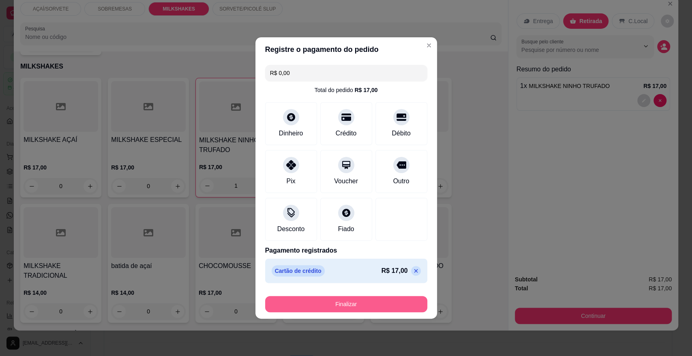
click at [361, 307] on button "Finalizar" at bounding box center [346, 304] width 162 height 16
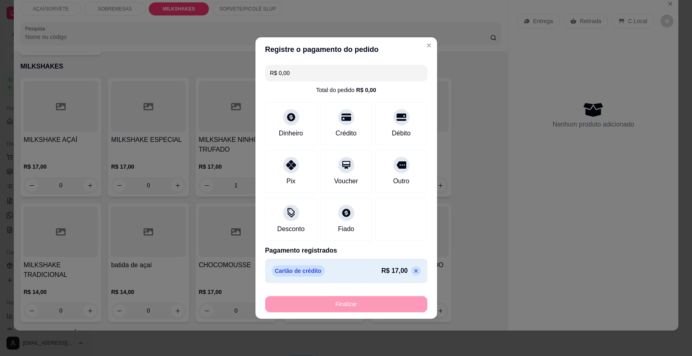
type input "0"
type input "-R$ 17,00"
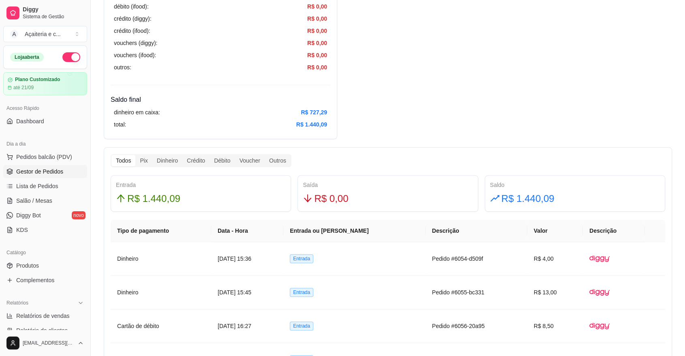
click at [40, 167] on link "Gestor de Pedidos" at bounding box center [45, 171] width 84 height 13
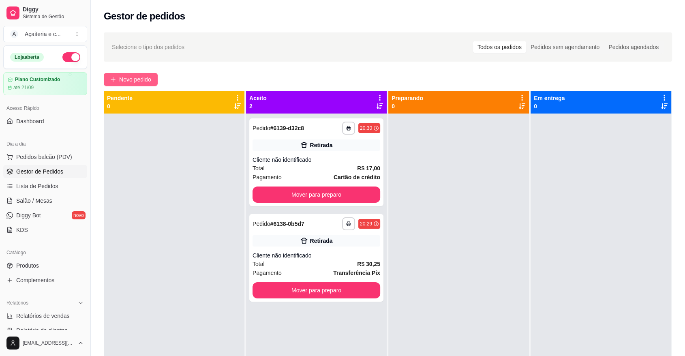
click at [139, 77] on span "Novo pedido" at bounding box center [135, 79] width 32 height 9
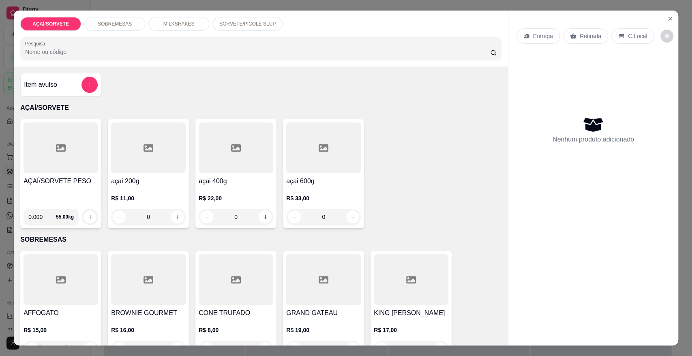
click at [43, 162] on div at bounding box center [60, 147] width 75 height 51
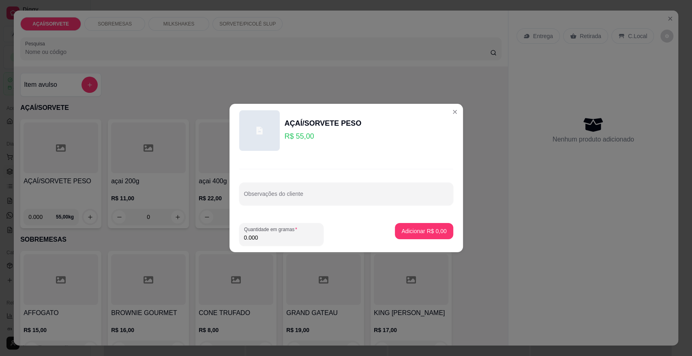
click at [275, 235] on input "0.000" at bounding box center [281, 237] width 75 height 8
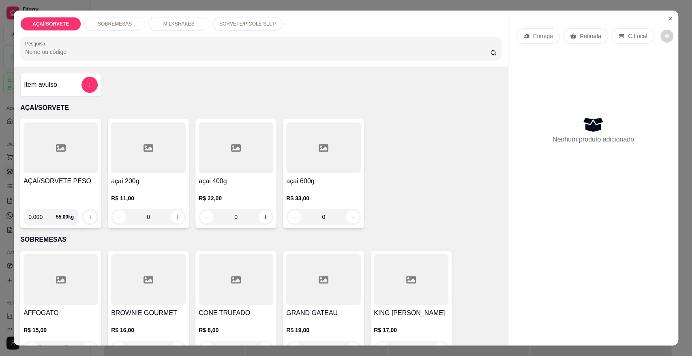
click at [104, 23] on p "SOBREMESAS" at bounding box center [115, 24] width 34 height 6
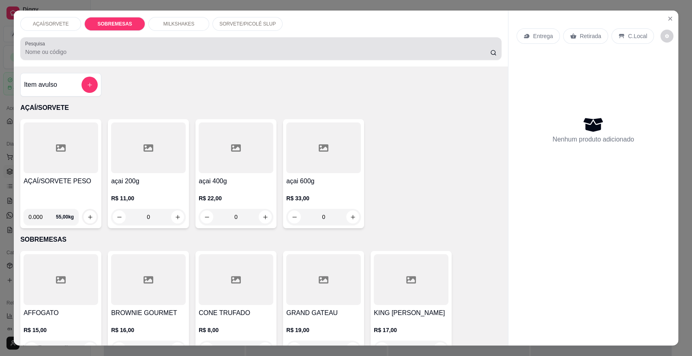
scroll to position [15, 0]
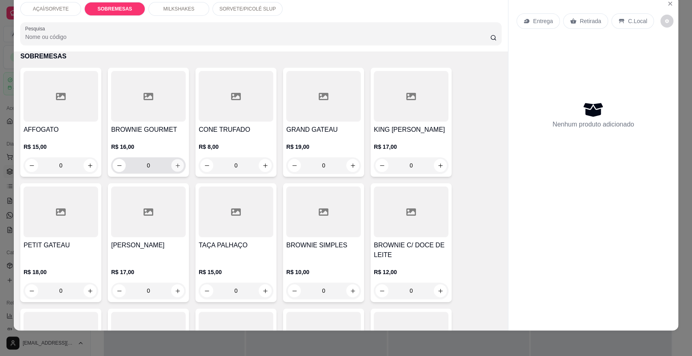
click at [175, 165] on icon "increase-product-quantity" at bounding box center [178, 165] width 6 height 6
type input "1"
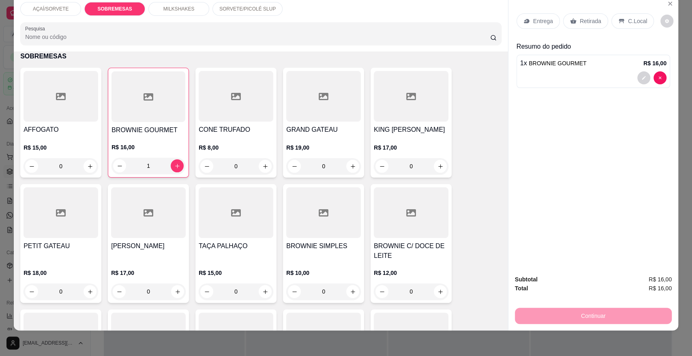
click at [632, 22] on p "C.Local" at bounding box center [637, 21] width 19 height 8
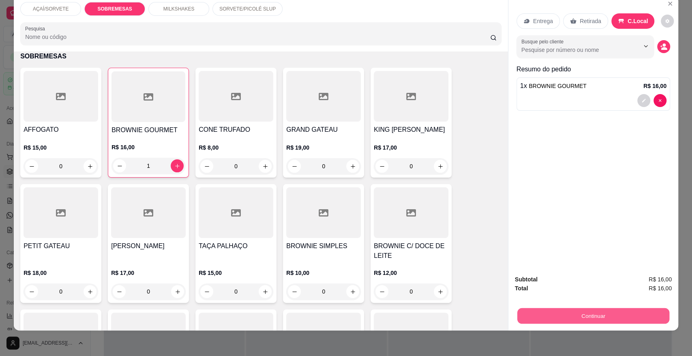
click at [578, 316] on button "Continuar" at bounding box center [593, 315] width 152 height 16
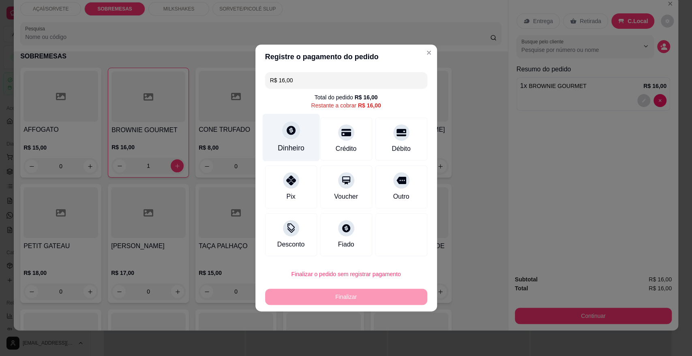
click at [300, 156] on div "Dinheiro" at bounding box center [290, 137] width 57 height 47
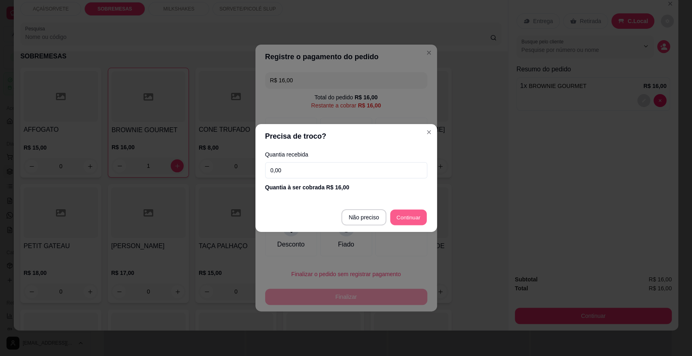
type input "R$ 0,00"
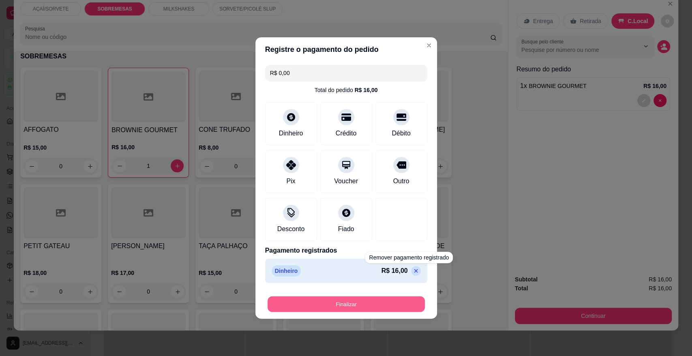
click at [385, 298] on button "Finalizar" at bounding box center [345, 304] width 157 height 16
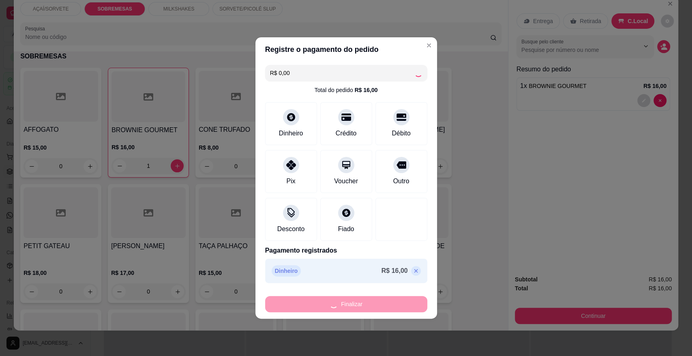
type input "0"
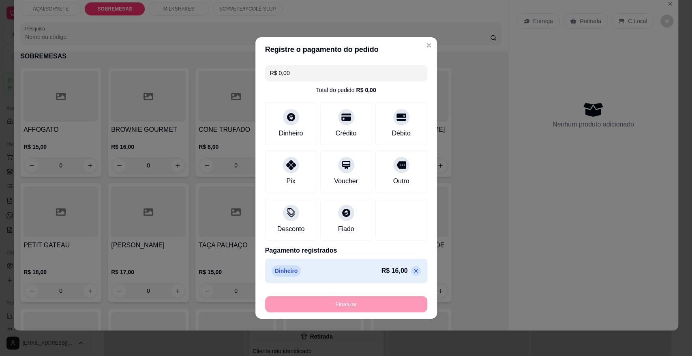
type input "-R$ 16,00"
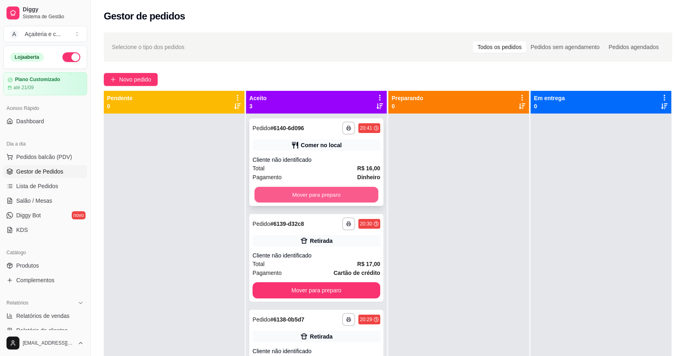
click at [313, 197] on button "Mover para preparo" at bounding box center [316, 195] width 124 height 16
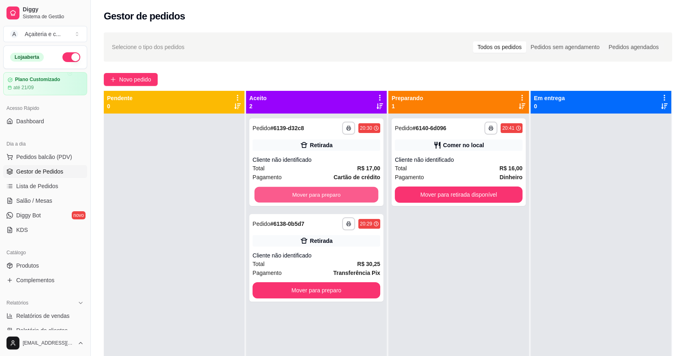
click at [313, 197] on button "Mover para preparo" at bounding box center [316, 195] width 124 height 16
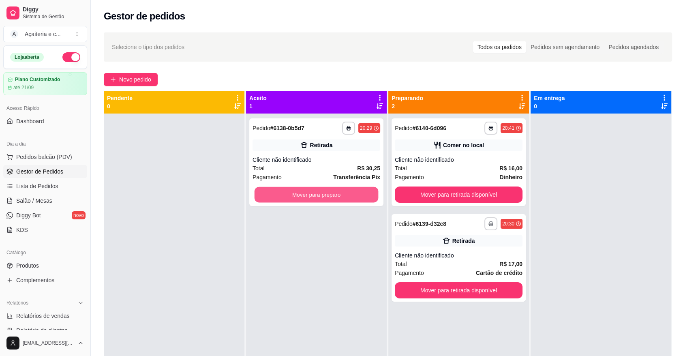
click at [313, 197] on button "Mover para preparo" at bounding box center [316, 195] width 124 height 16
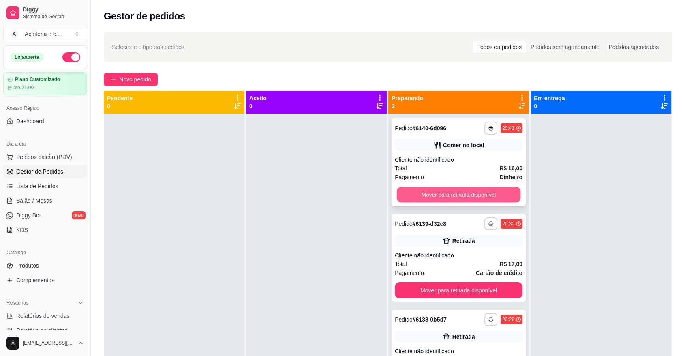
click at [416, 198] on button "Mover para retirada disponível" at bounding box center [459, 195] width 124 height 16
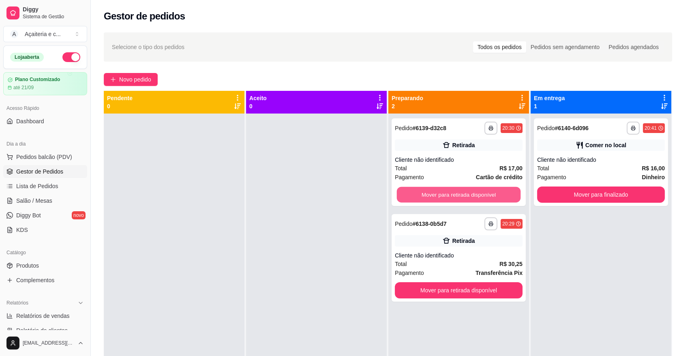
click at [416, 198] on button "Mover para retirada disponível" at bounding box center [459, 195] width 124 height 16
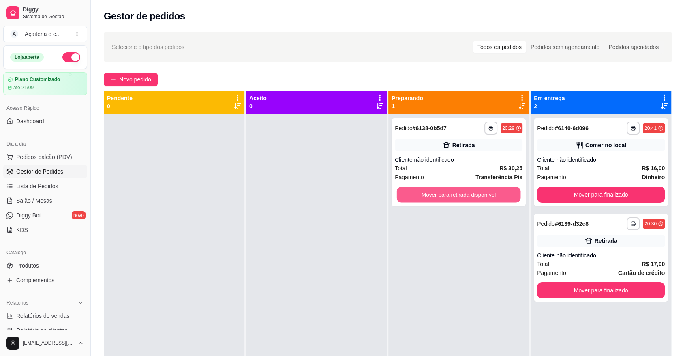
click at [416, 198] on button "Mover para retirada disponível" at bounding box center [459, 195] width 124 height 16
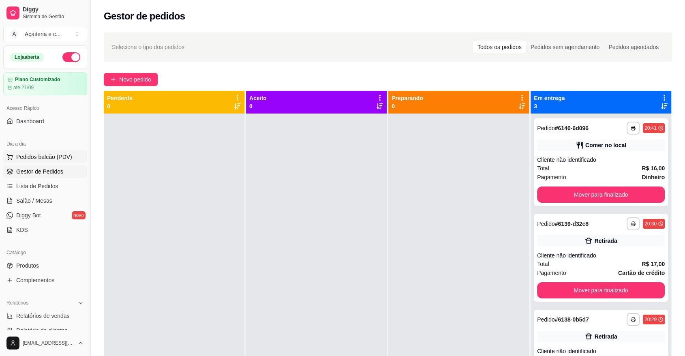
click at [43, 162] on button "Pedidos balcão (PDV)" at bounding box center [45, 156] width 84 height 13
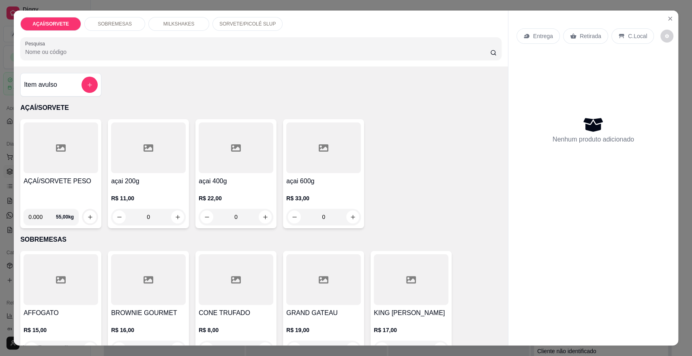
click at [50, 169] on div at bounding box center [60, 147] width 75 height 51
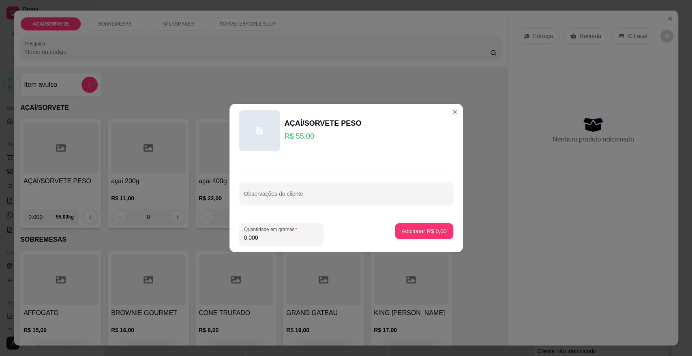
click at [265, 239] on input "0.000" at bounding box center [281, 237] width 75 height 8
type input "0.186"
click at [408, 227] on p "Adicionar R$ 10,23" at bounding box center [422, 231] width 47 height 8
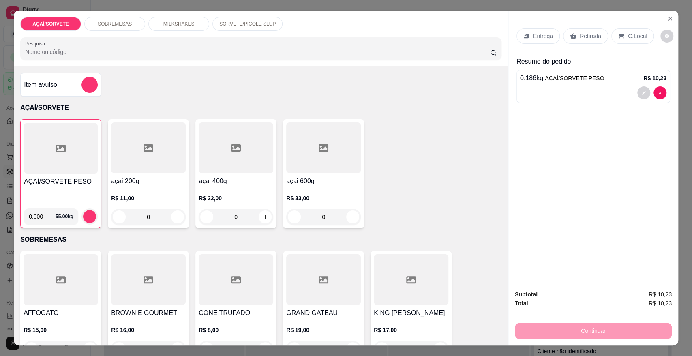
click at [587, 37] on p "Retirada" at bounding box center [589, 36] width 21 height 8
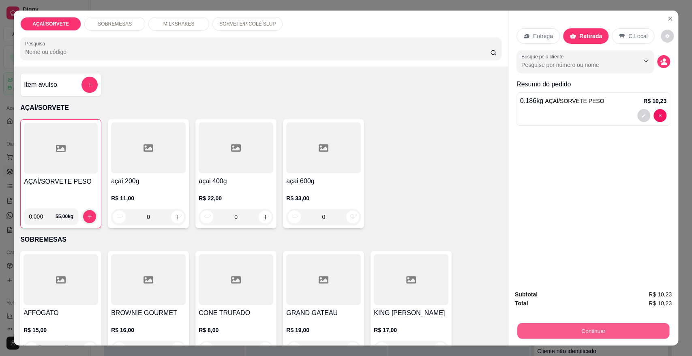
click at [603, 329] on button "Continuar" at bounding box center [593, 330] width 152 height 16
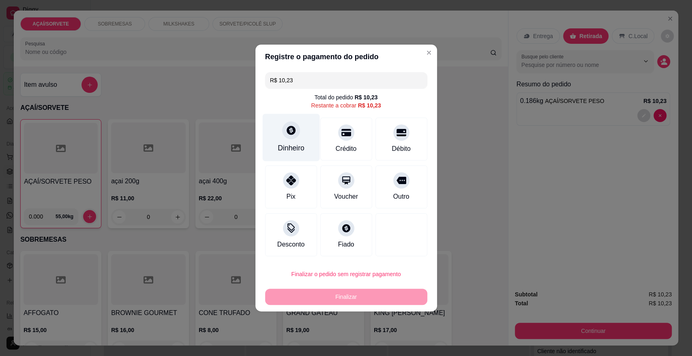
click at [300, 146] on div "Dinheiro" at bounding box center [291, 148] width 27 height 11
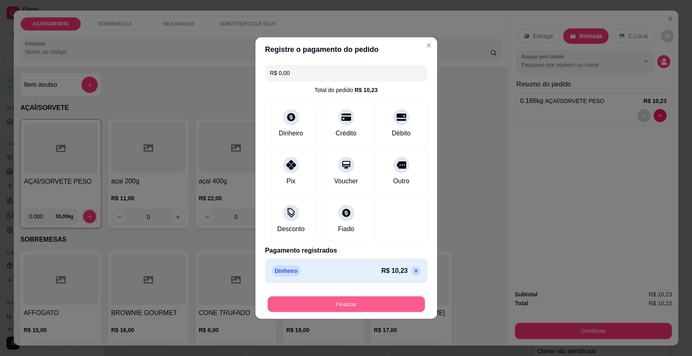
click at [391, 302] on button "Finalizar" at bounding box center [345, 304] width 157 height 16
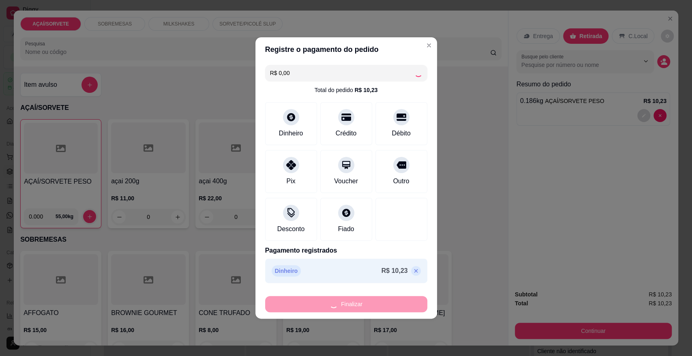
type input "-R$ 10,23"
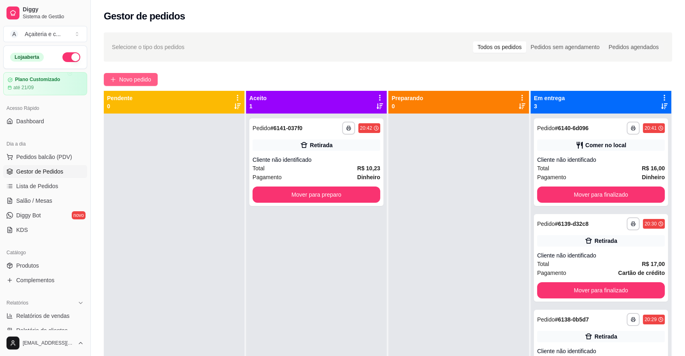
click at [111, 81] on icon "plus" at bounding box center [113, 80] width 6 height 6
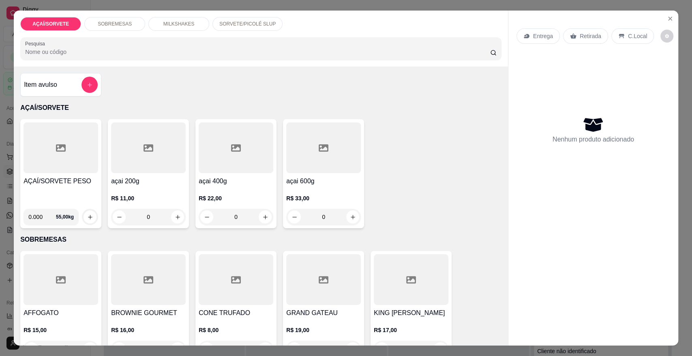
click at [54, 156] on div at bounding box center [60, 147] width 75 height 51
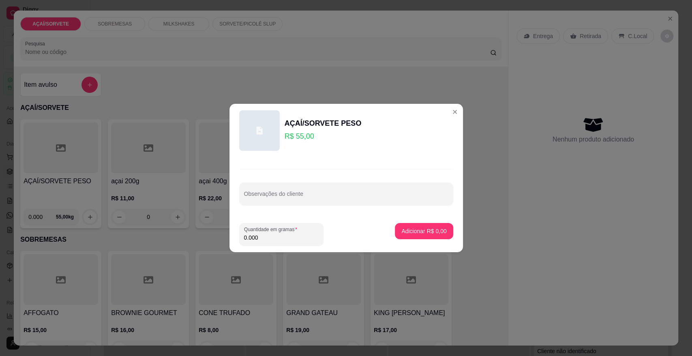
click at [264, 238] on input "0.000" at bounding box center [281, 237] width 75 height 8
type input "0.172"
click at [416, 236] on button "Adicionar R$ 9,46" at bounding box center [423, 231] width 56 height 16
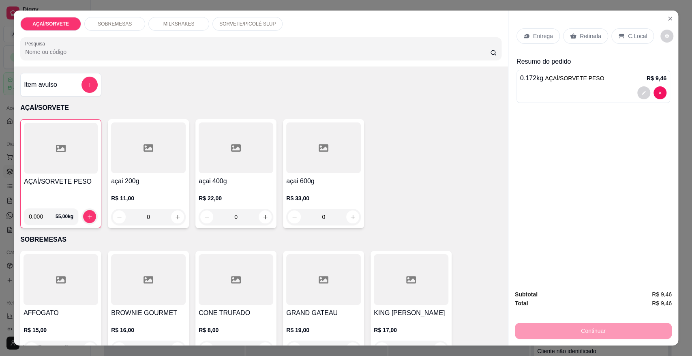
click at [591, 37] on p "Retirada" at bounding box center [589, 36] width 21 height 8
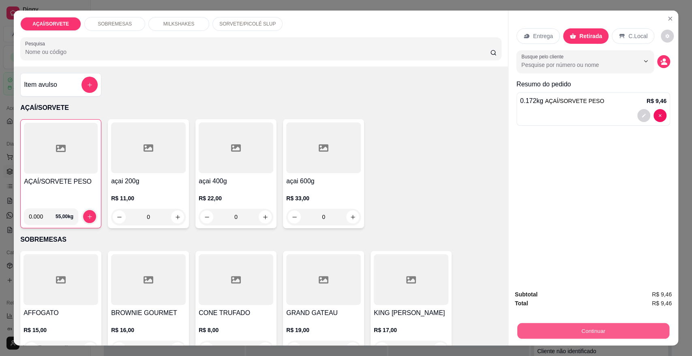
click at [579, 334] on button "Continuar" at bounding box center [593, 330] width 152 height 16
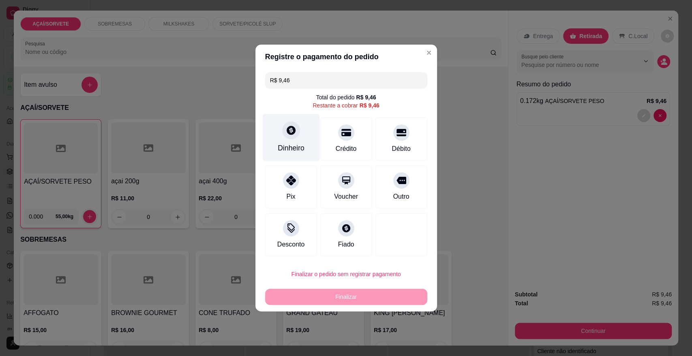
click at [297, 142] on div "Dinheiro" at bounding box center [290, 137] width 57 height 47
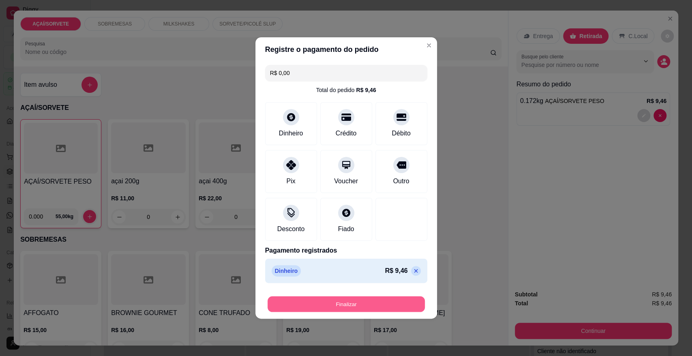
click at [373, 305] on button "Finalizar" at bounding box center [345, 304] width 157 height 16
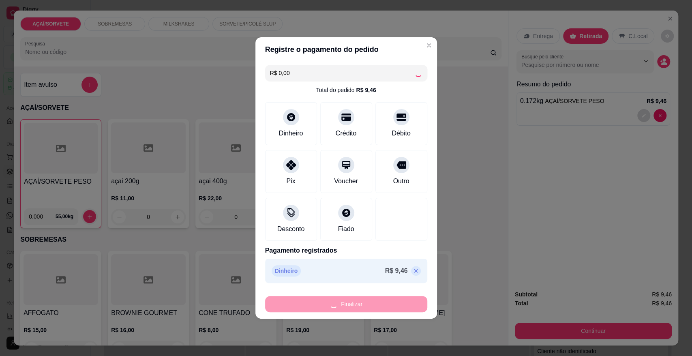
type input "-R$ 9,46"
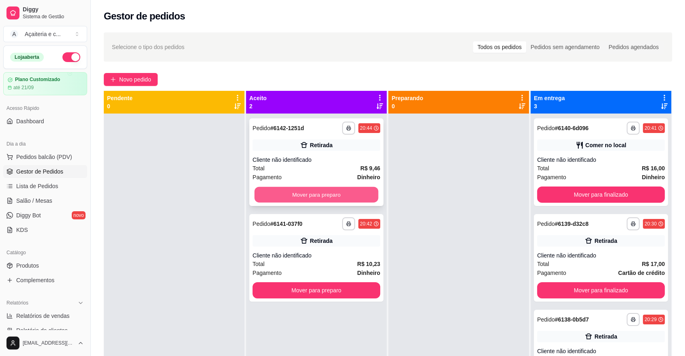
click at [303, 194] on button "Mover para preparo" at bounding box center [316, 195] width 124 height 16
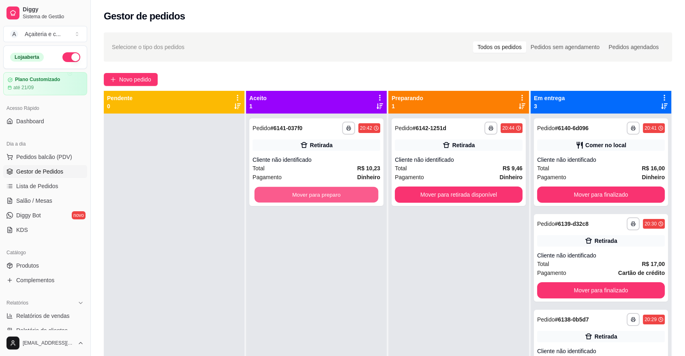
click at [303, 194] on button "Mover para preparo" at bounding box center [316, 195] width 124 height 16
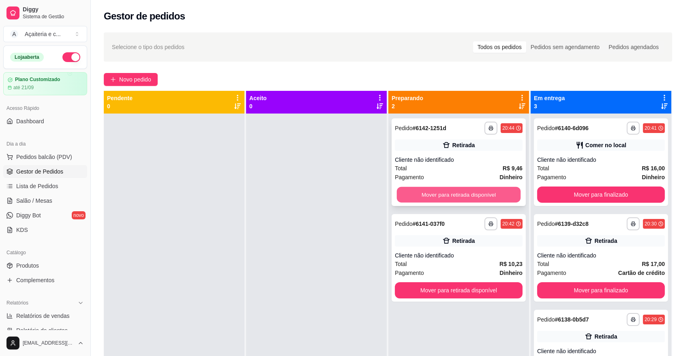
click at [404, 197] on button "Mover para retirada disponível" at bounding box center [459, 195] width 124 height 16
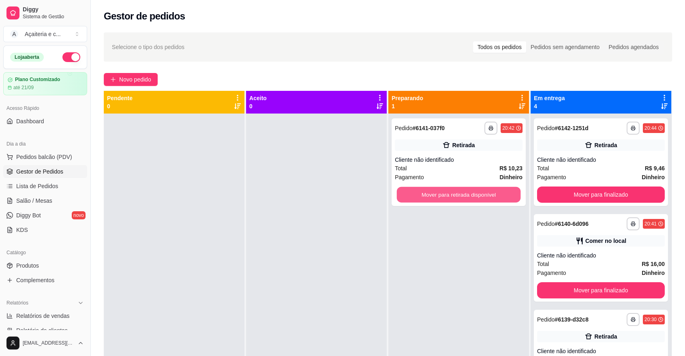
click at [404, 197] on button "Mover para retirada disponível" at bounding box center [459, 195] width 124 height 16
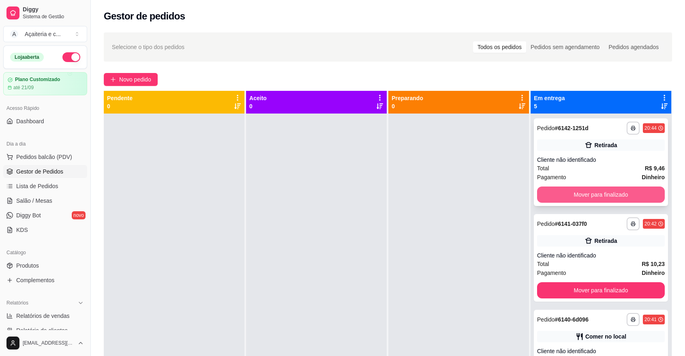
click at [629, 196] on button "Mover para finalizado" at bounding box center [601, 194] width 128 height 16
click at [629, 196] on button "Mover para finalizado" at bounding box center [601, 195] width 124 height 16
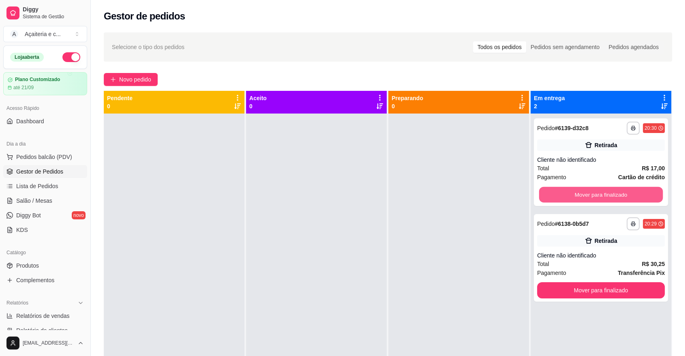
click at [629, 196] on button "Mover para finalizado" at bounding box center [601, 195] width 124 height 16
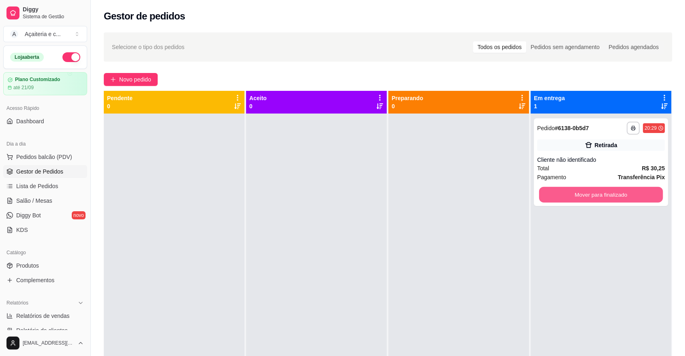
click at [629, 196] on button "Mover para finalizado" at bounding box center [601, 195] width 124 height 16
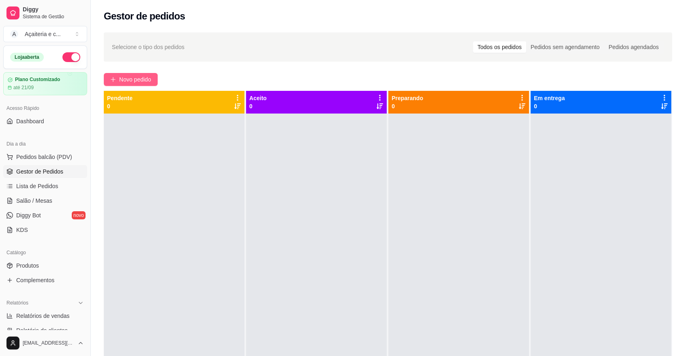
click at [122, 75] on span "Novo pedido" at bounding box center [135, 79] width 32 height 9
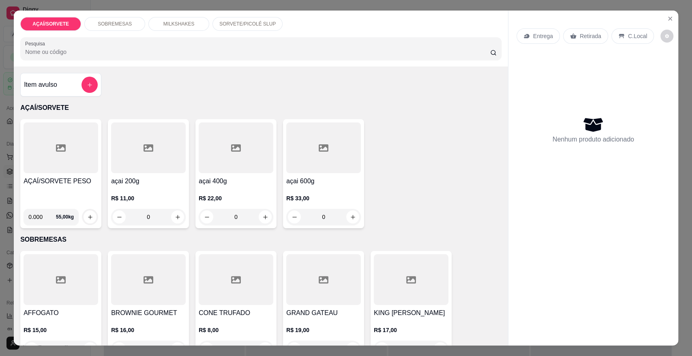
click at [115, 21] on p "SOBREMESAS" at bounding box center [115, 24] width 34 height 6
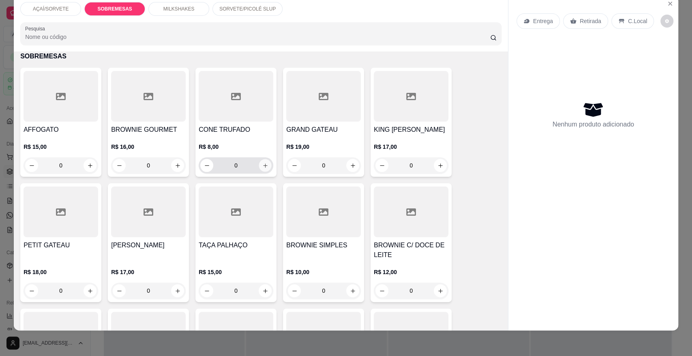
click at [263, 166] on icon "increase-product-quantity" at bounding box center [265, 165] width 6 height 6
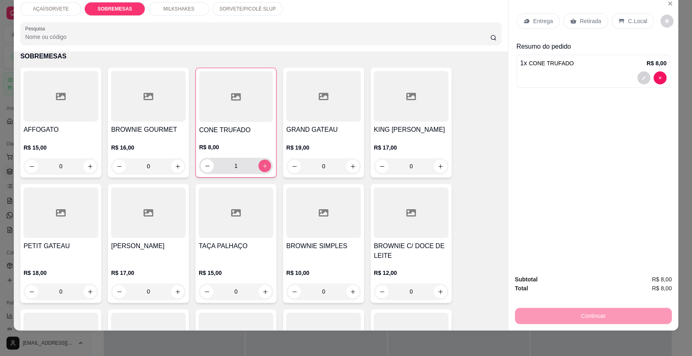
click at [263, 166] on icon "increase-product-quantity" at bounding box center [265, 166] width 6 height 6
type input "3"
click at [619, 22] on div "C.Local" at bounding box center [632, 20] width 43 height 15
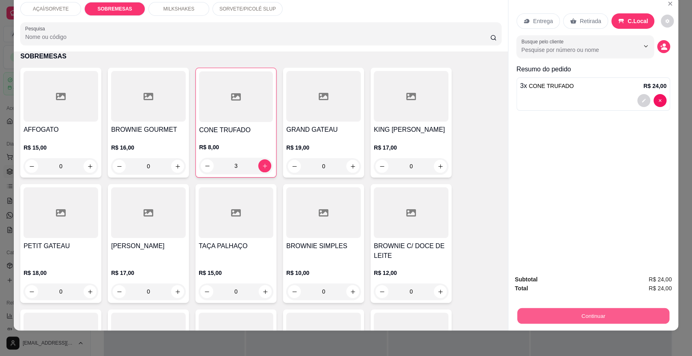
click at [593, 311] on button "Continuar" at bounding box center [593, 315] width 152 height 16
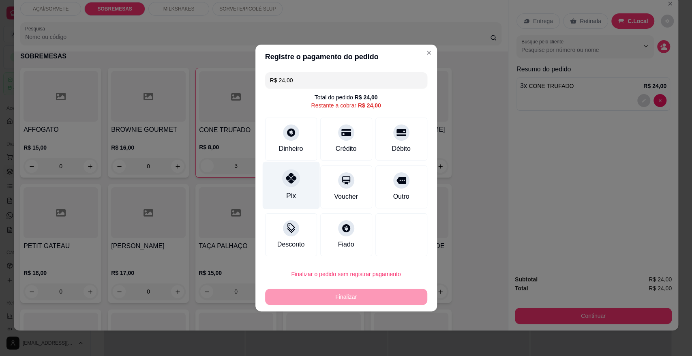
click at [280, 176] on div "Pix" at bounding box center [290, 185] width 57 height 47
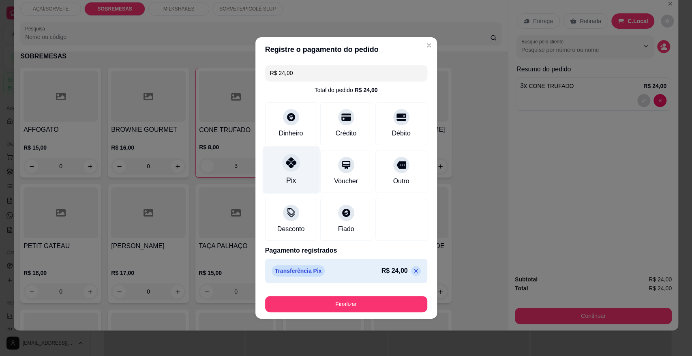
type input "R$ 0,00"
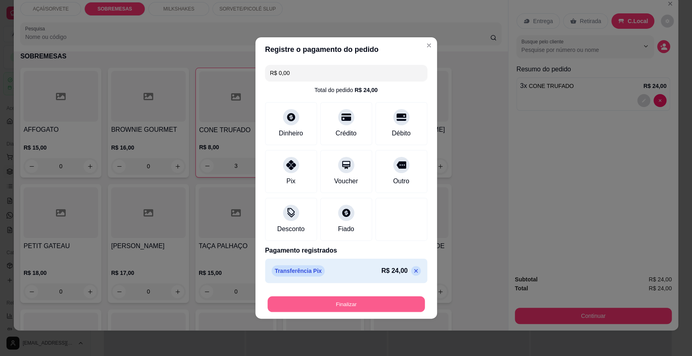
click at [363, 300] on button "Finalizar" at bounding box center [345, 304] width 157 height 16
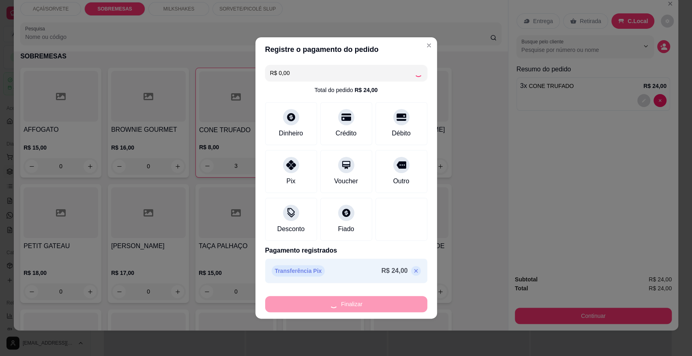
type input "0"
type input "-R$ 24,00"
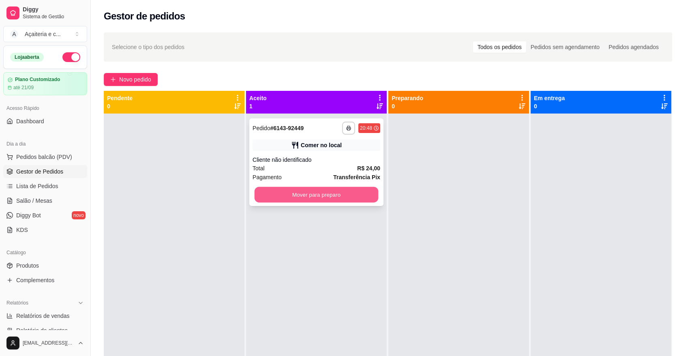
click at [295, 201] on button "Mover para preparo" at bounding box center [316, 195] width 124 height 16
click at [295, 201] on div "Mover para preparo" at bounding box center [316, 194] width 128 height 16
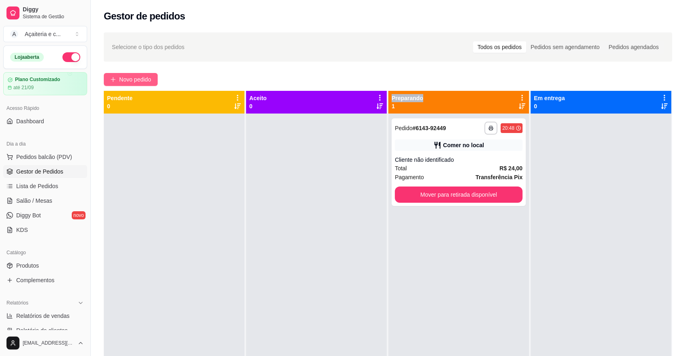
click at [118, 78] on button "Novo pedido" at bounding box center [131, 79] width 54 height 13
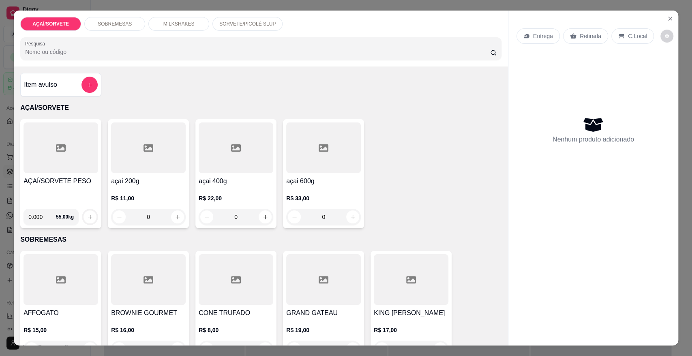
click at [70, 200] on div "AÇAÍ/SORVETE PESO" at bounding box center [60, 189] width 75 height 26
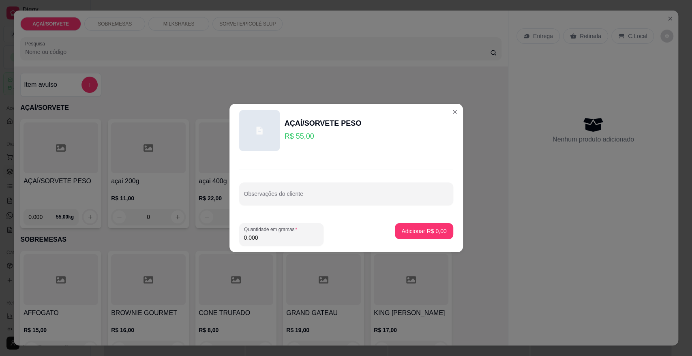
click at [269, 234] on input "0.000" at bounding box center [281, 237] width 75 height 8
type input "0.172"
click at [395, 231] on button "Adicionar R$ 9,46" at bounding box center [423, 231] width 56 height 16
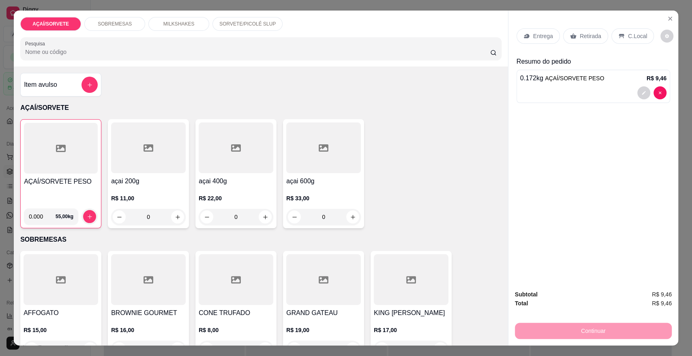
click at [579, 35] on p "Retirada" at bounding box center [589, 36] width 21 height 8
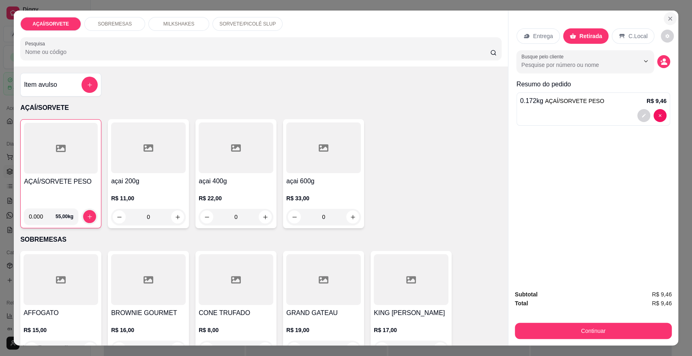
click at [668, 18] on icon "Close" at bounding box center [669, 18] width 3 height 3
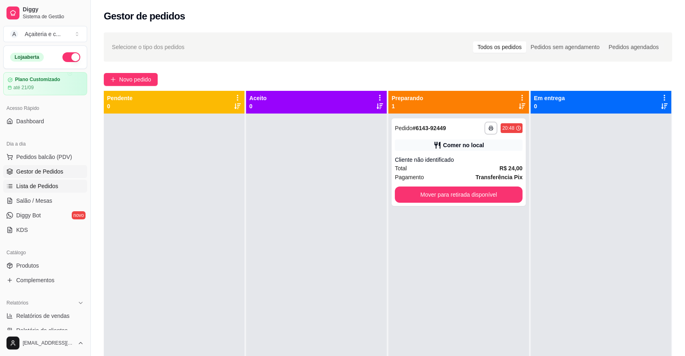
click at [57, 185] on link "Lista de Pedidos" at bounding box center [45, 185] width 84 height 13
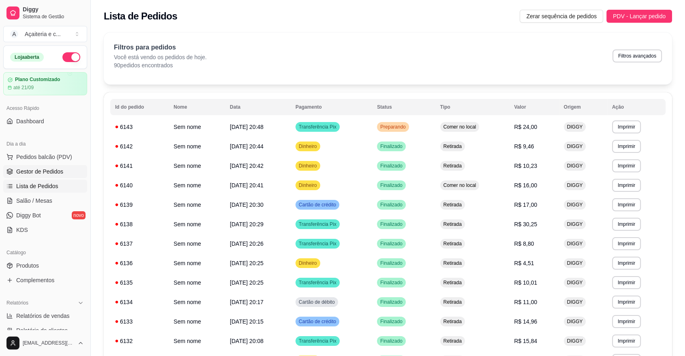
click at [29, 171] on span "Gestor de Pedidos" at bounding box center [39, 171] width 47 height 8
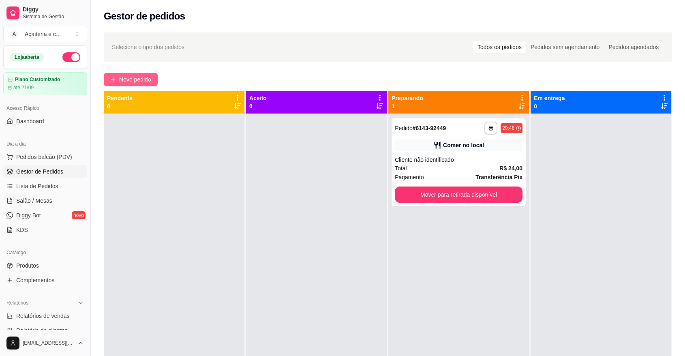
click at [116, 73] on button "Novo pedido" at bounding box center [131, 79] width 54 height 13
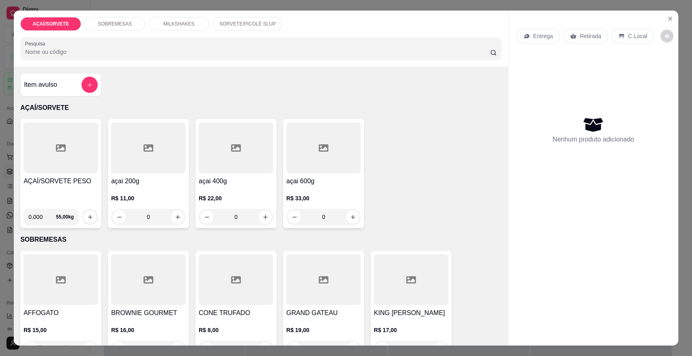
click at [60, 157] on div at bounding box center [60, 147] width 75 height 51
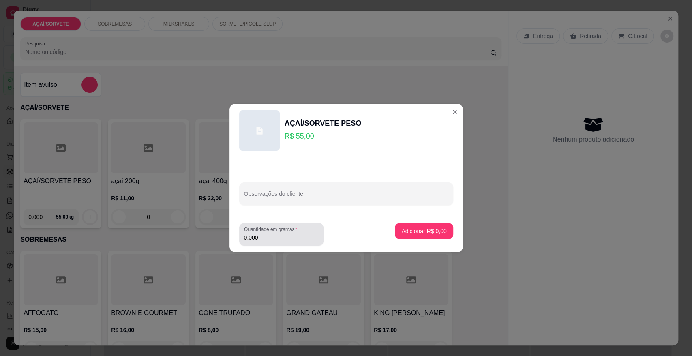
click at [266, 243] on div "Quantidade em gramas 0.000" at bounding box center [281, 234] width 84 height 23
type input "0.460"
click at [433, 228] on p "Adicionar R$ 25,30" at bounding box center [422, 231] width 47 height 8
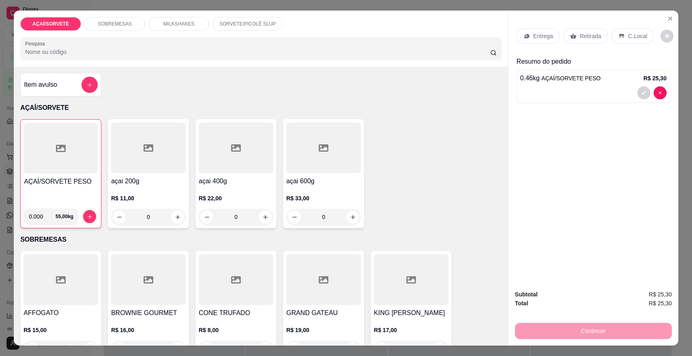
click at [570, 34] on icon at bounding box center [573, 36] width 6 height 6
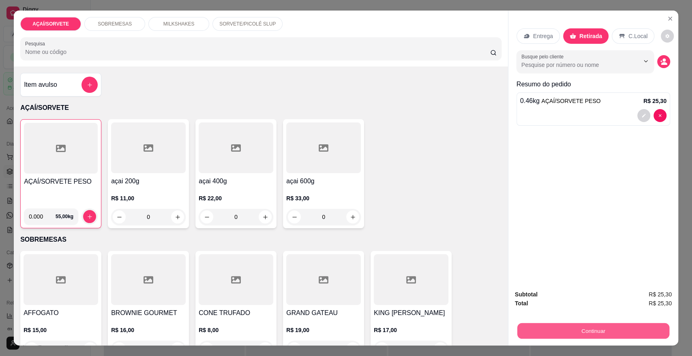
click at [622, 327] on button "Continuar" at bounding box center [593, 330] width 152 height 16
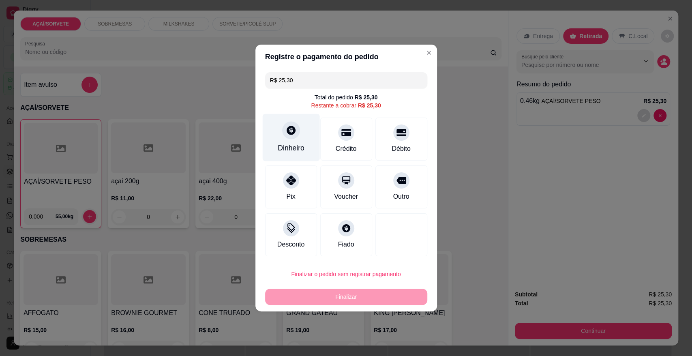
click at [299, 142] on div "Dinheiro" at bounding box center [290, 137] width 57 height 47
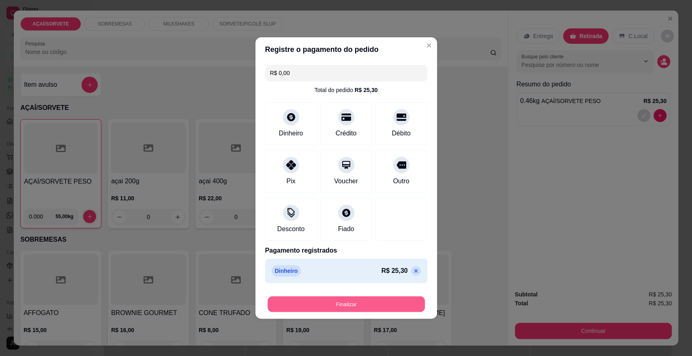
click at [380, 304] on button "Finalizar" at bounding box center [345, 304] width 157 height 16
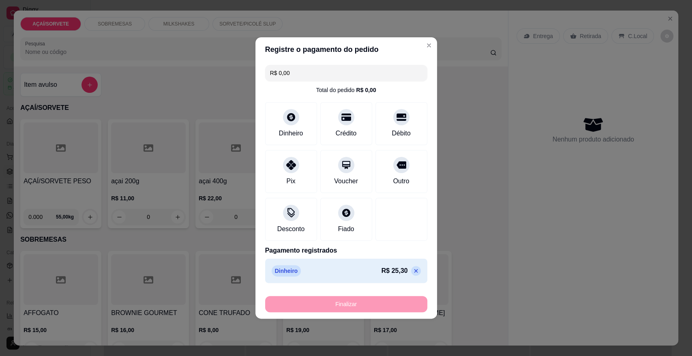
type input "-R$ 25,30"
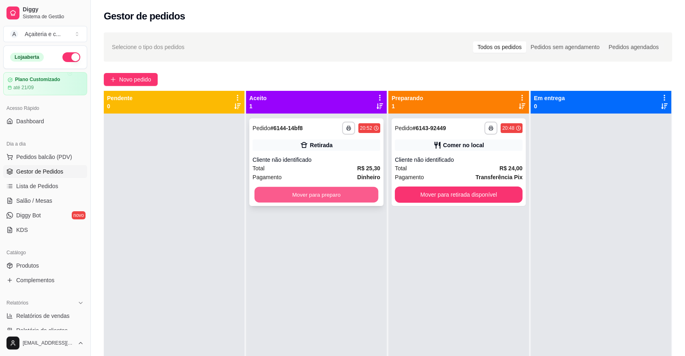
click at [312, 195] on button "Mover para preparo" at bounding box center [316, 195] width 124 height 16
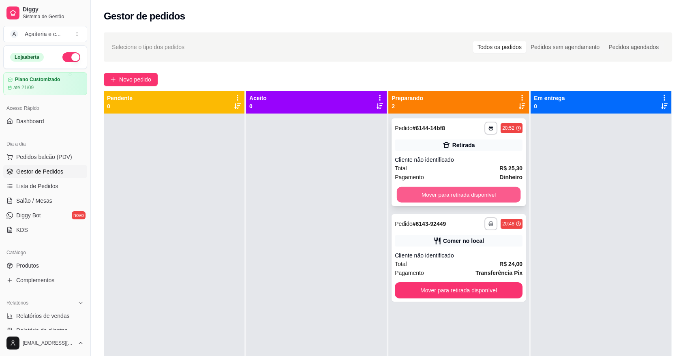
click at [397, 196] on button "Mover para retirada disponível" at bounding box center [459, 195] width 124 height 16
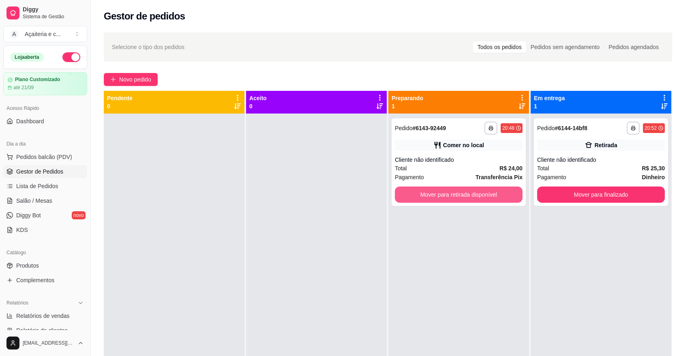
click at [396, 196] on button "Mover para retirada disponível" at bounding box center [459, 194] width 128 height 16
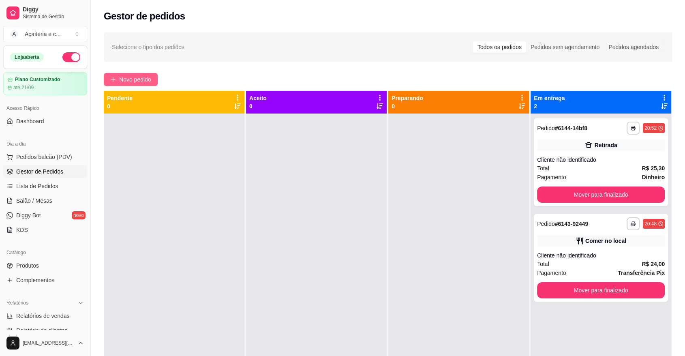
click at [129, 77] on span "Novo pedido" at bounding box center [135, 79] width 32 height 9
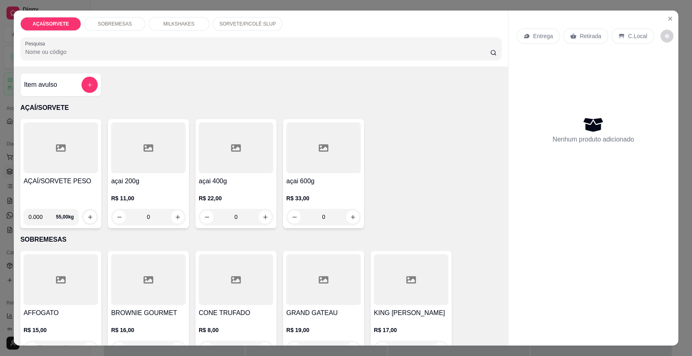
click at [71, 168] on div at bounding box center [60, 147] width 75 height 51
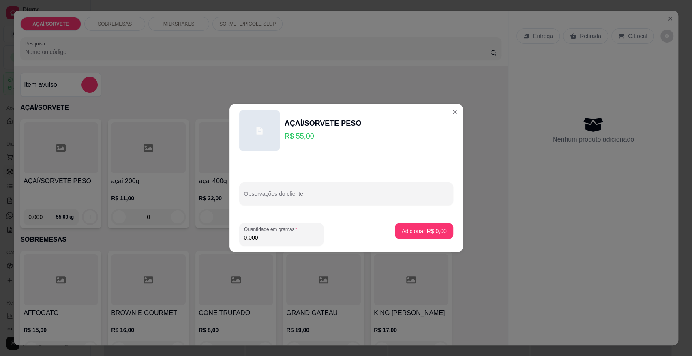
click at [284, 235] on input "0.000" at bounding box center [281, 237] width 75 height 8
type input "0.260"
click at [399, 233] on p "Adicionar R$ 14,30" at bounding box center [422, 231] width 47 height 8
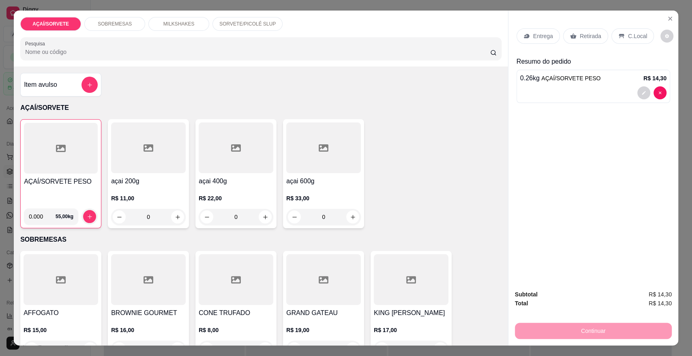
click at [38, 162] on div at bounding box center [61, 148] width 74 height 51
click at [585, 38] on p "Retirada" at bounding box center [589, 36] width 21 height 8
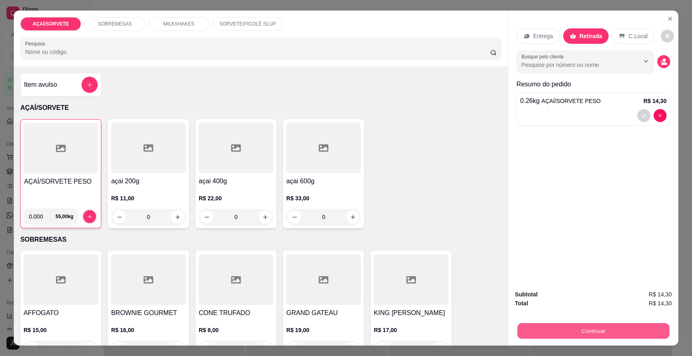
click at [591, 329] on button "Continuar" at bounding box center [593, 330] width 152 height 16
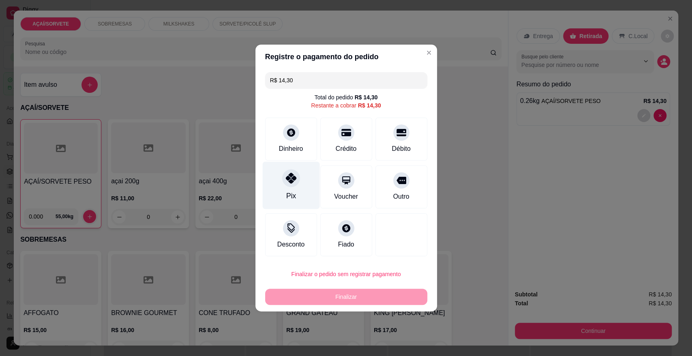
click at [298, 191] on div "Pix" at bounding box center [290, 185] width 57 height 47
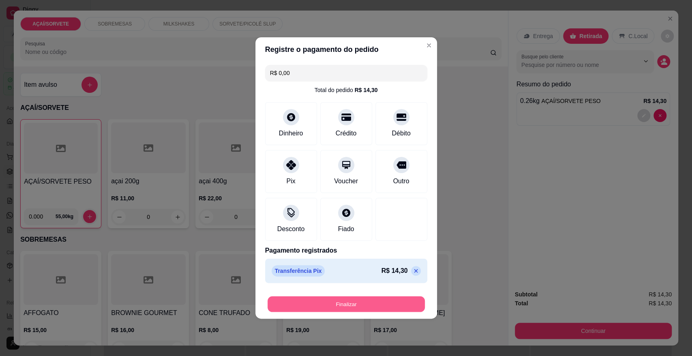
click at [354, 303] on button "Finalizar" at bounding box center [345, 304] width 157 height 16
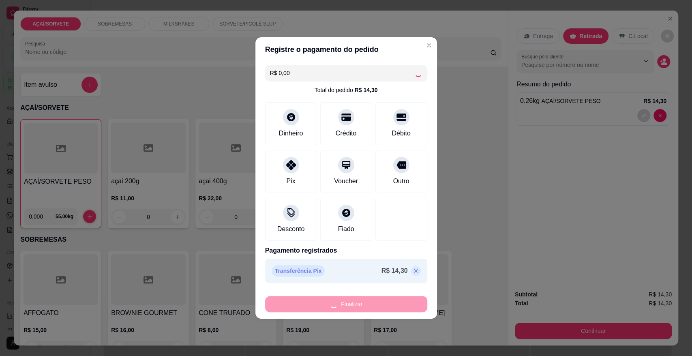
type input "-R$ 14,30"
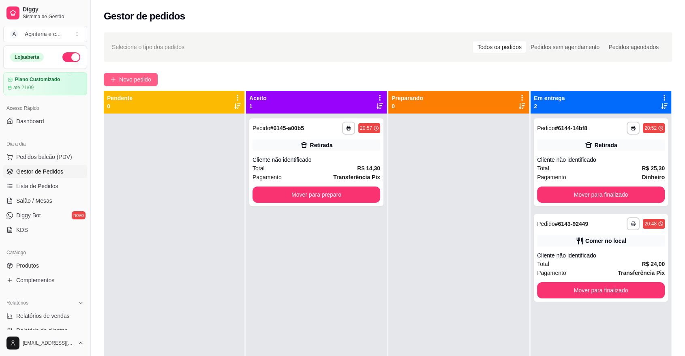
click at [139, 83] on span "Novo pedido" at bounding box center [135, 79] width 32 height 9
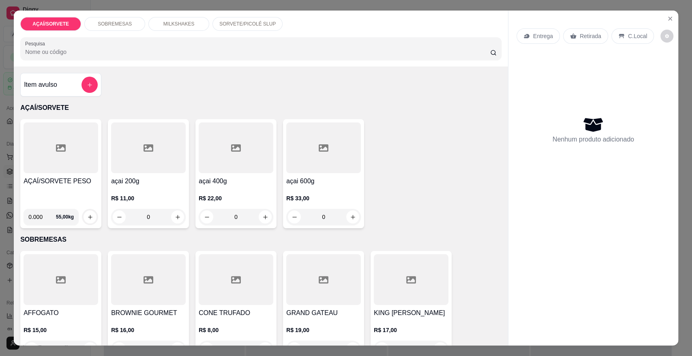
click at [70, 184] on h4 "AÇAÍ/SORVETE PESO" at bounding box center [60, 181] width 75 height 10
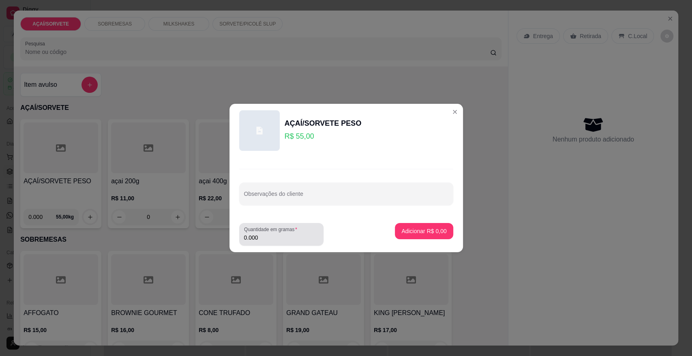
click at [265, 232] on label "Quantidade em gramas" at bounding box center [272, 229] width 56 height 7
click at [265, 233] on input "0.000" at bounding box center [281, 237] width 75 height 8
type input "0.070"
click at [408, 229] on p "Adicionar R$ 3,85" at bounding box center [424, 231] width 44 height 8
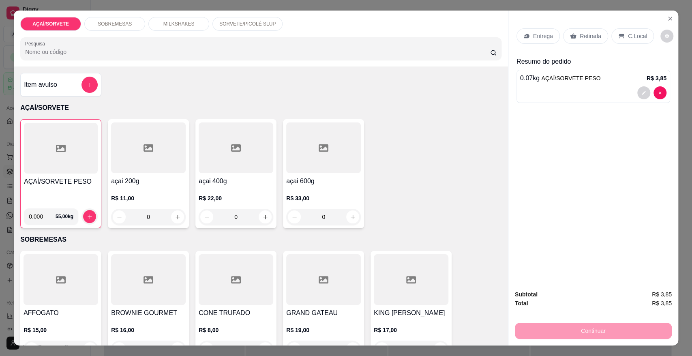
click at [620, 34] on div "C.Local" at bounding box center [632, 35] width 43 height 15
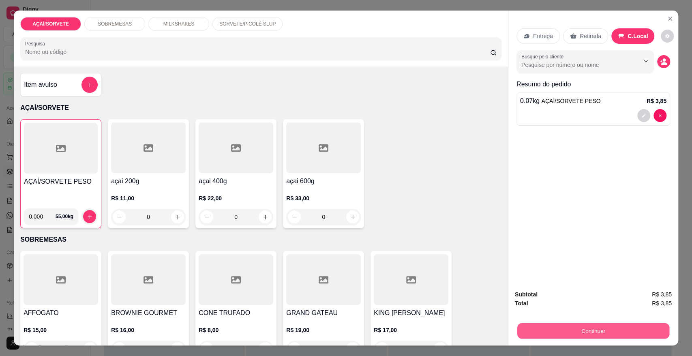
click at [615, 331] on button "Continuar" at bounding box center [593, 330] width 152 height 16
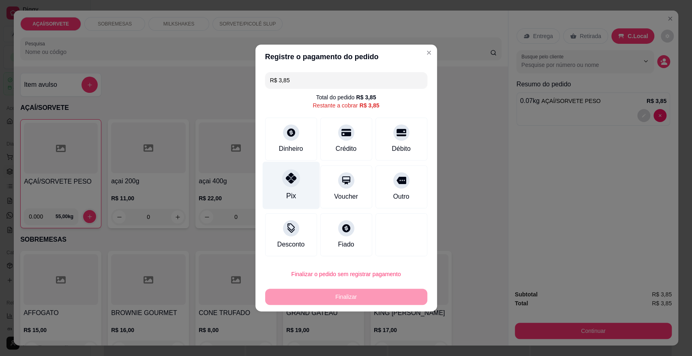
click at [284, 193] on div "Pix" at bounding box center [290, 185] width 57 height 47
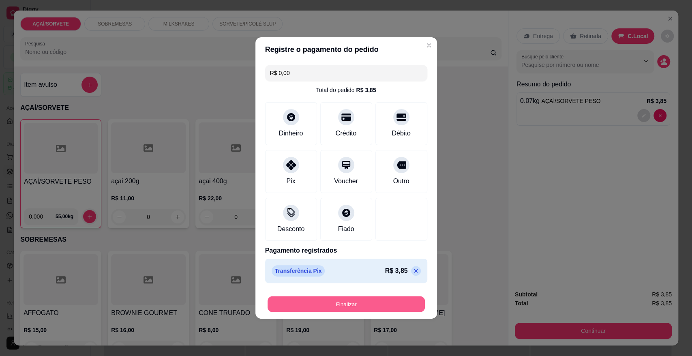
click at [356, 303] on button "Finalizar" at bounding box center [345, 304] width 157 height 16
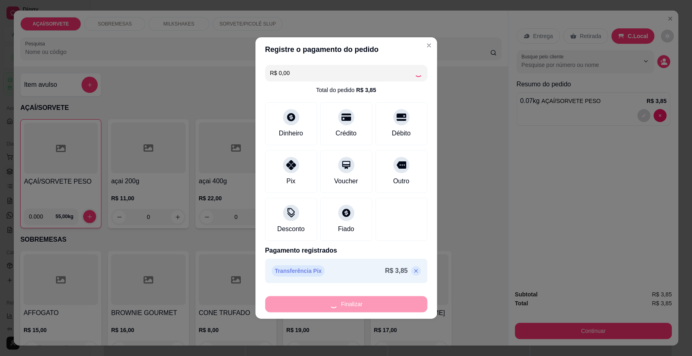
type input "-R$ 3,85"
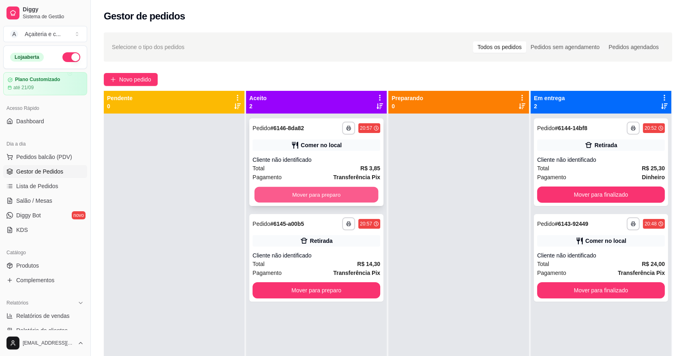
click at [288, 197] on button "Mover para preparo" at bounding box center [316, 195] width 124 height 16
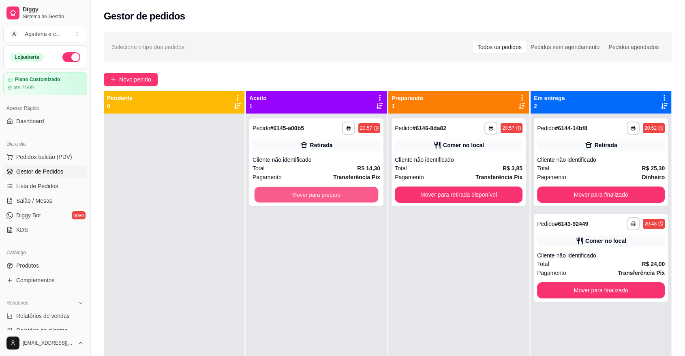
click at [288, 197] on button "Mover para preparo" at bounding box center [316, 195] width 124 height 16
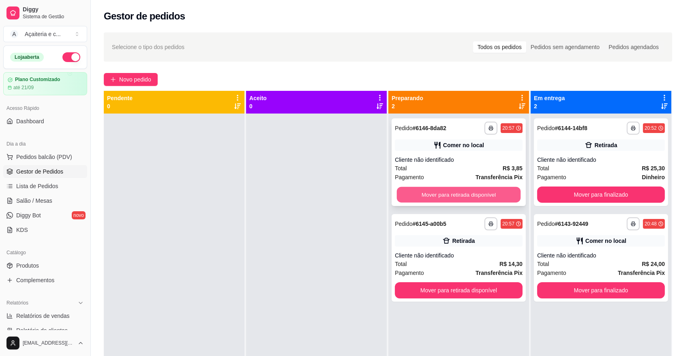
click at [440, 196] on button "Mover para retirada disponível" at bounding box center [459, 195] width 124 height 16
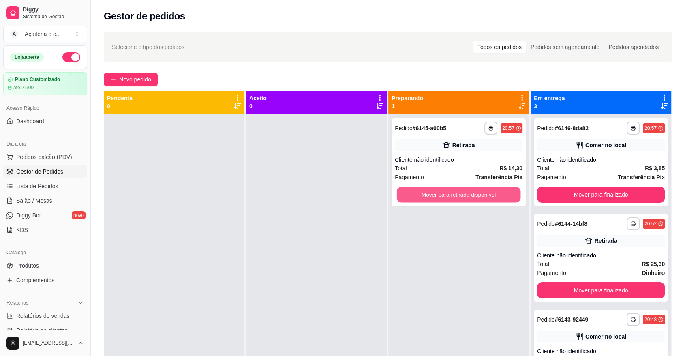
click at [440, 196] on button "Mover para retirada disponível" at bounding box center [459, 195] width 124 height 16
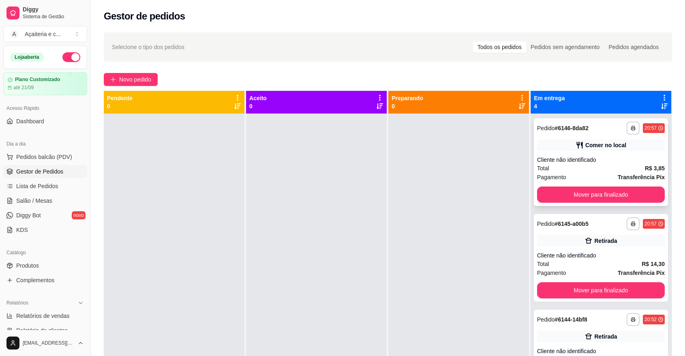
click at [541, 185] on div "**********" at bounding box center [601, 162] width 134 height 88
click at [544, 194] on button "Mover para finalizado" at bounding box center [601, 195] width 124 height 16
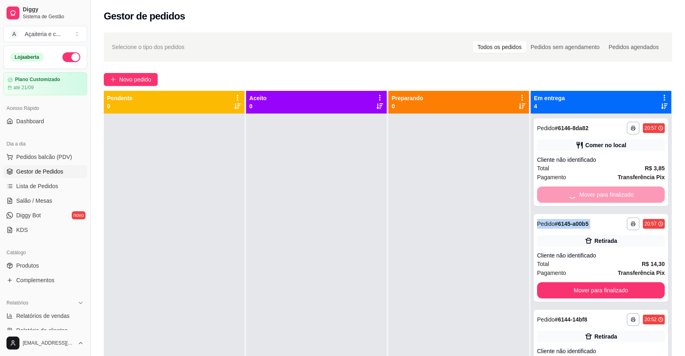
click at [544, 194] on div "Mover para finalizado" at bounding box center [601, 194] width 128 height 16
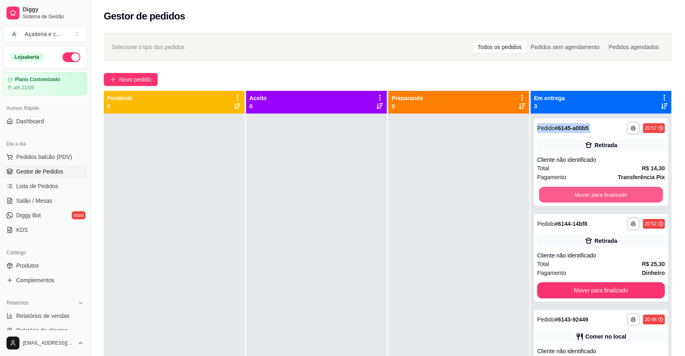
click at [544, 194] on button "Mover para finalizado" at bounding box center [601, 195] width 124 height 16
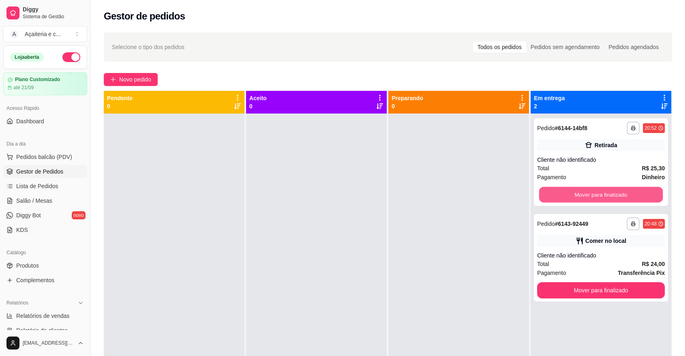
click at [544, 194] on button "Mover para finalizado" at bounding box center [601, 195] width 124 height 16
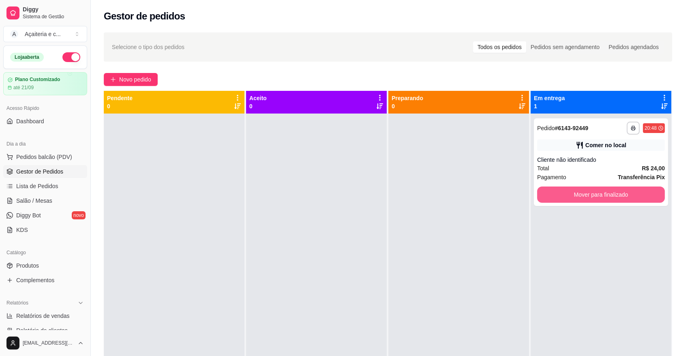
click at [544, 194] on button "Mover para finalizado" at bounding box center [601, 194] width 128 height 16
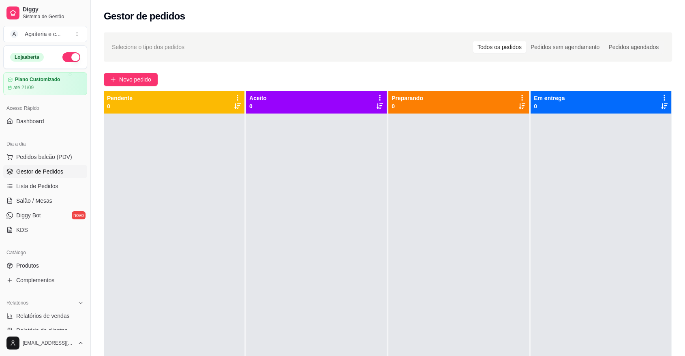
click at [87, 190] on button "Toggle Sidebar" at bounding box center [90, 178] width 6 height 356
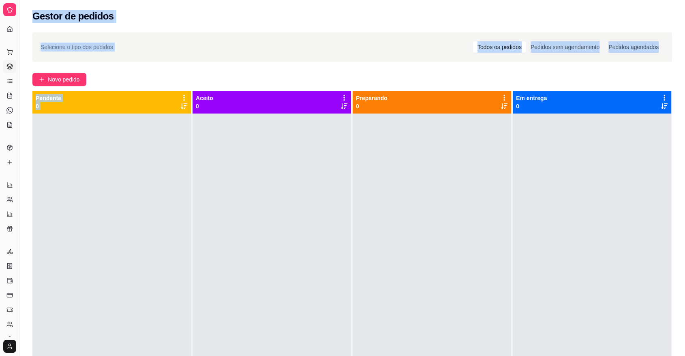
drag, startPoint x: 87, startPoint y: 190, endPoint x: 10, endPoint y: 348, distance: 176.1
click at [10, 348] on div "Diggy Sistema de Gestão A Açaiteria e c ... Loja aberta Plano Customizado até 2…" at bounding box center [342, 239] width 685 height 479
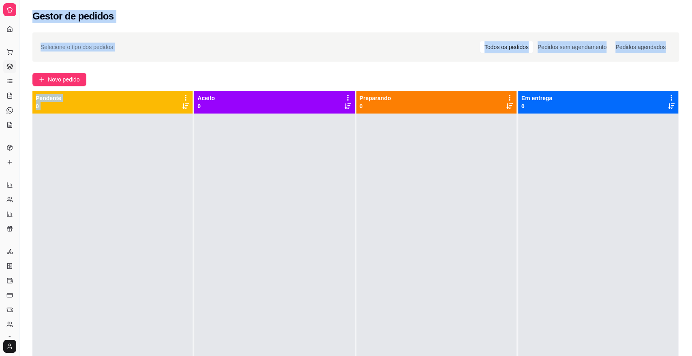
click at [10, 348] on html "Diggy Sistema de Gestão A Açaiteria e c ... Loja aberta Plano Customizado até 2…" at bounding box center [346, 178] width 692 height 356
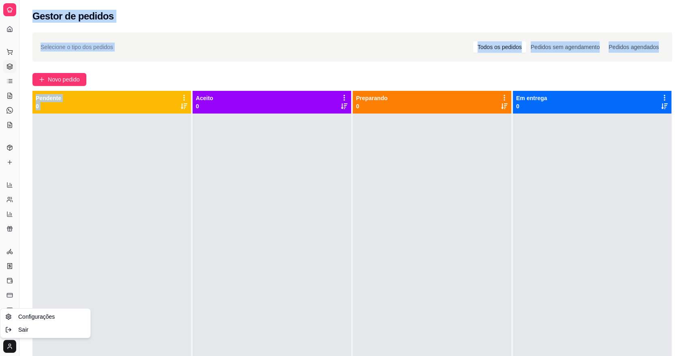
click at [96, 96] on html "Diggy Sistema de Gestão A Açaiteria e c ... Loja aberta Plano Customizado até 2…" at bounding box center [346, 178] width 692 height 356
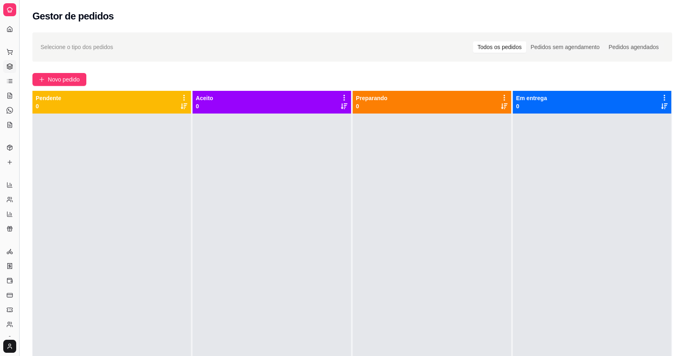
click at [18, 162] on button "Toggle Sidebar" at bounding box center [19, 178] width 6 height 356
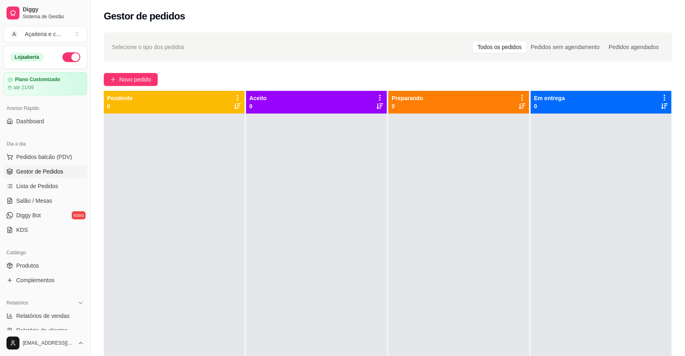
click at [58, 164] on ul "Pedidos balcão (PDV) Gestor de Pedidos Lista de Pedidos Salão / Mesas Diggy Bot…" at bounding box center [45, 193] width 84 height 86
click at [55, 154] on span "Pedidos balcão (PDV)" at bounding box center [44, 157] width 56 height 8
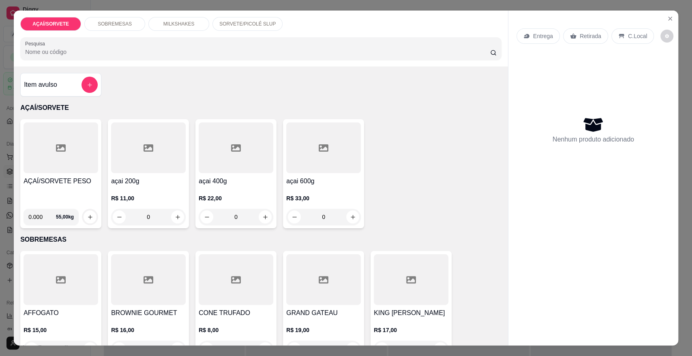
click at [52, 203] on div "0.000 55,00 kg" at bounding box center [60, 213] width 75 height 23
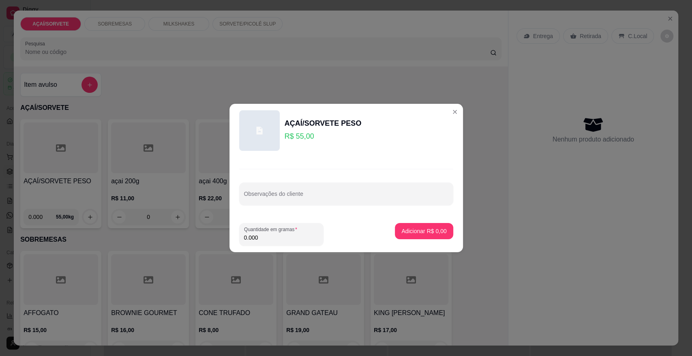
click at [272, 245] on footer "Quantidade em gramas 0.000 Adicionar R$ 0,00" at bounding box center [345, 234] width 233 height 36
click at [272, 245] on div "Quantidade em gramas 0.000" at bounding box center [281, 234] width 84 height 23
type input "0.090"
click at [414, 231] on p "Adicionar R$ 4,95" at bounding box center [424, 231] width 44 height 8
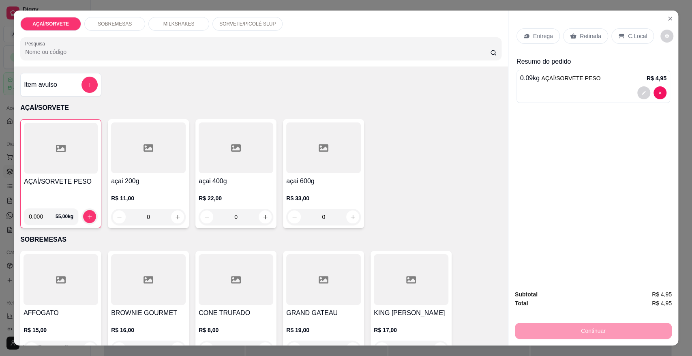
click at [583, 28] on div "Retirada" at bounding box center [585, 35] width 45 height 15
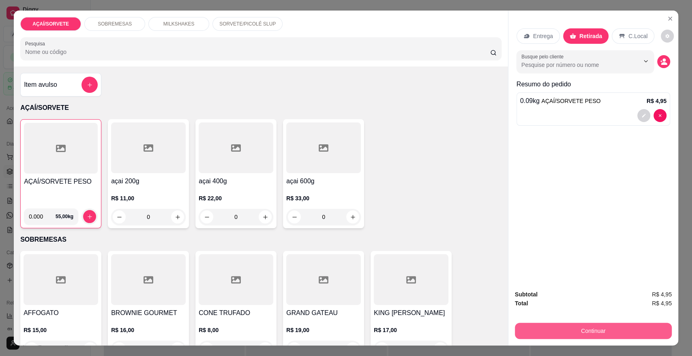
drag, startPoint x: 547, startPoint y: 340, endPoint x: 549, endPoint y: 335, distance: 5.0
click at [549, 335] on div "Subtotal R$ 4,95 Total R$ 4,95 Continuar" at bounding box center [593, 314] width 170 height 62
click at [549, 335] on button "Continuar" at bounding box center [593, 330] width 152 height 16
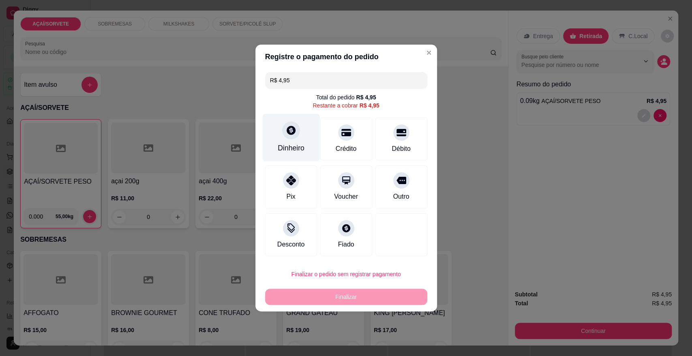
click at [288, 144] on div "Dinheiro" at bounding box center [291, 148] width 27 height 11
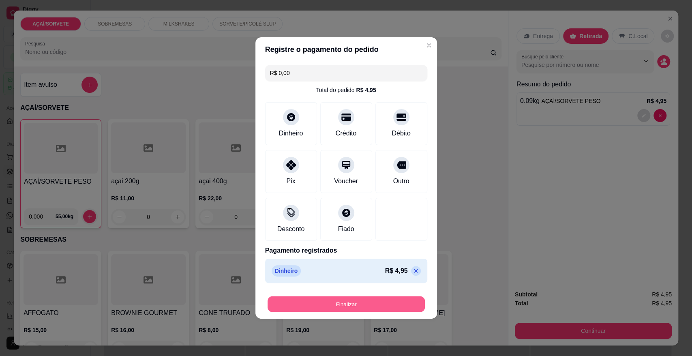
click at [353, 302] on button "Finalizar" at bounding box center [345, 304] width 157 height 16
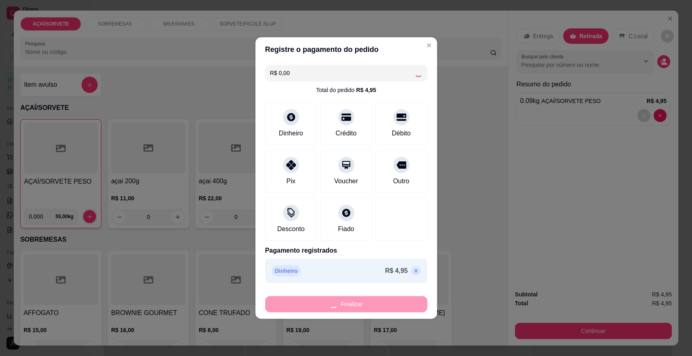
type input "-R$ 4,95"
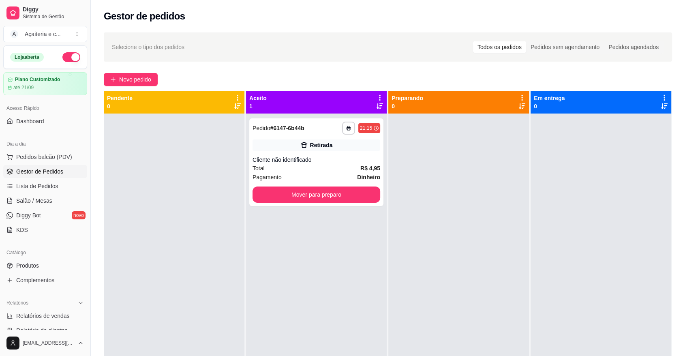
click at [353, 302] on div "**********" at bounding box center [316, 291] width 141 height 356
click at [33, 162] on button "Pedidos balcão (PDV)" at bounding box center [45, 156] width 84 height 13
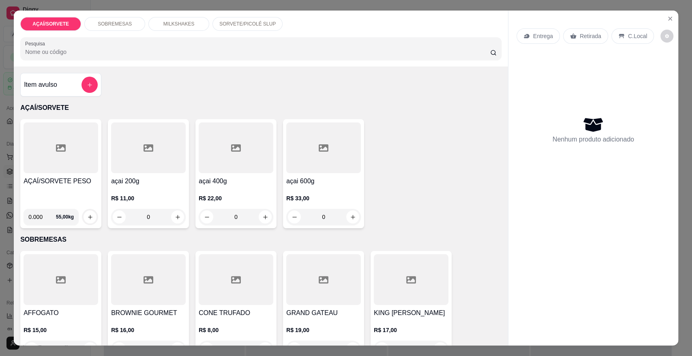
click at [194, 18] on div "MILKSHAKES" at bounding box center [178, 24] width 61 height 14
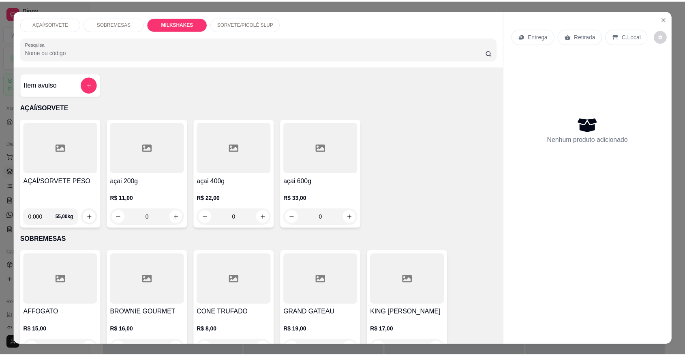
scroll to position [15, 0]
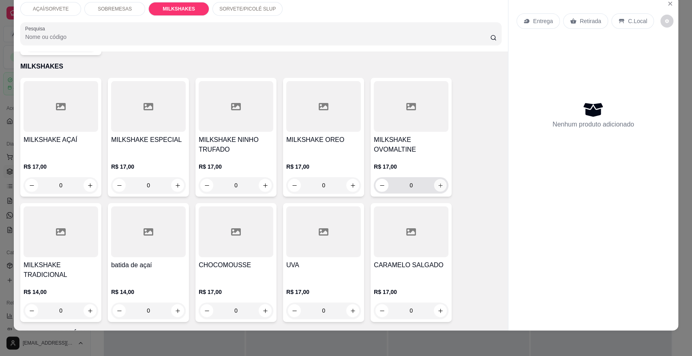
click at [437, 182] on icon "increase-product-quantity" at bounding box center [440, 185] width 6 height 6
type input "1"
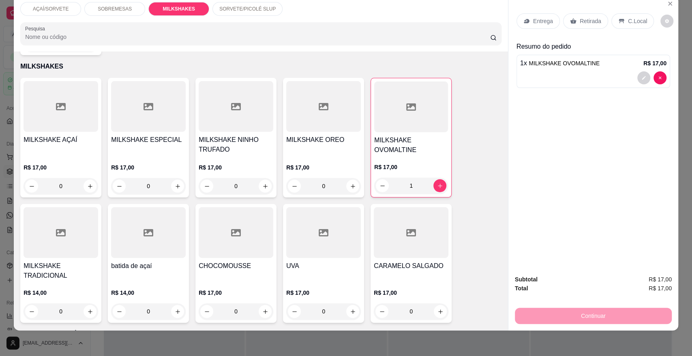
click at [590, 18] on p "Retirada" at bounding box center [589, 21] width 21 height 8
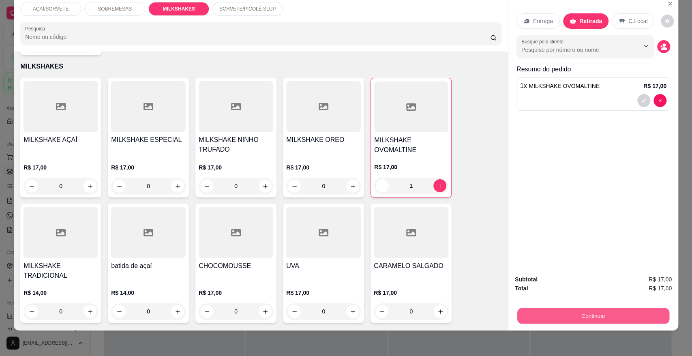
click at [651, 313] on button "Continuar" at bounding box center [593, 315] width 152 height 16
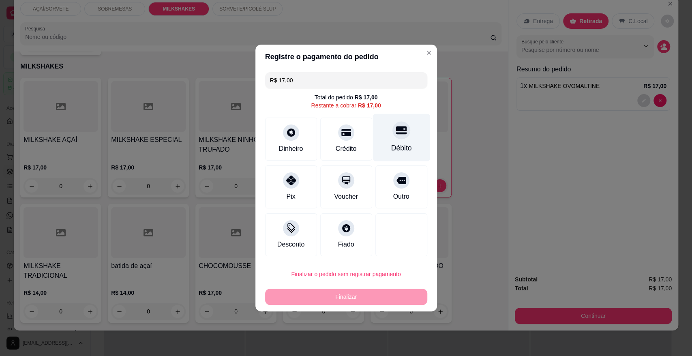
click at [404, 147] on div "Débito" at bounding box center [401, 148] width 21 height 11
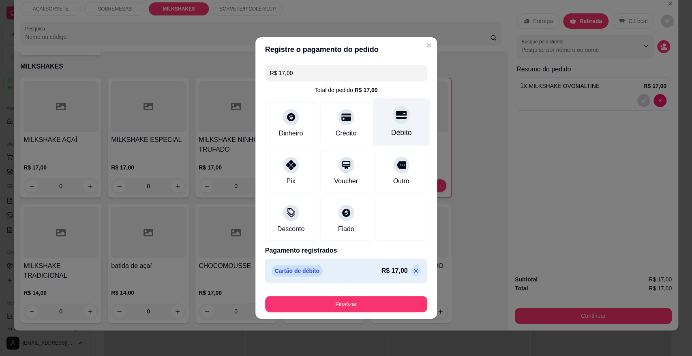
type input "R$ 0,00"
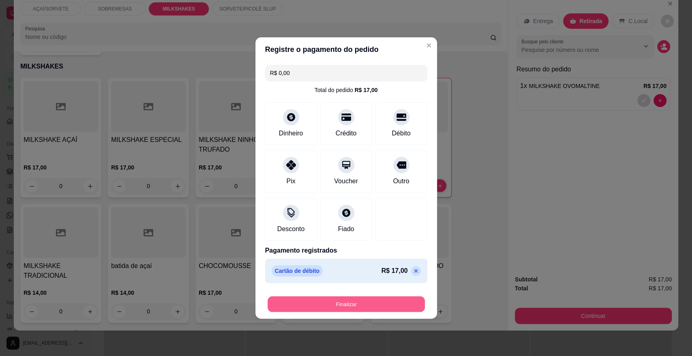
click at [387, 311] on button "Finalizar" at bounding box center [345, 304] width 157 height 16
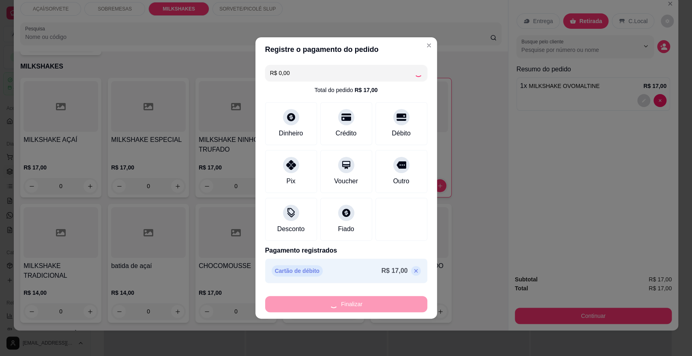
type input "0"
type input "-R$ 17,00"
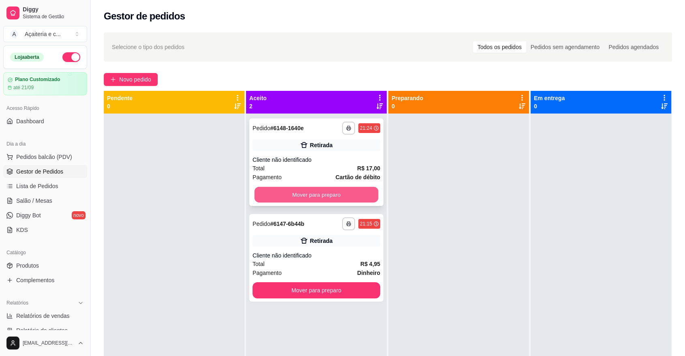
click at [353, 196] on button "Mover para preparo" at bounding box center [316, 195] width 124 height 16
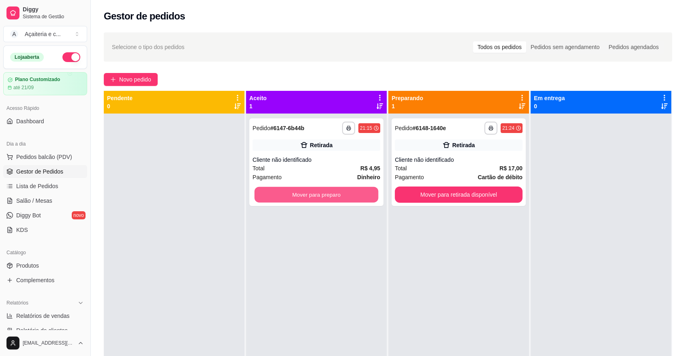
click at [353, 196] on button "Mover para preparo" at bounding box center [316, 195] width 124 height 16
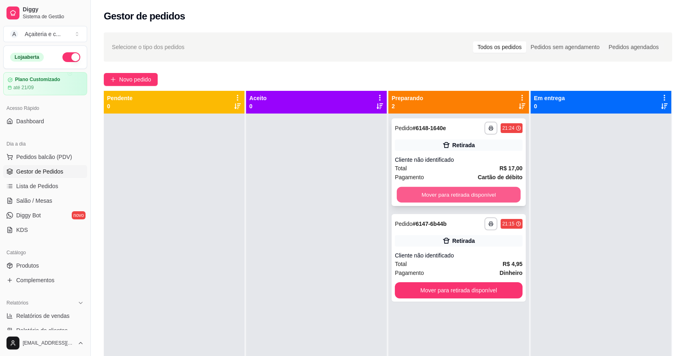
click at [441, 192] on button "Mover para retirada disponível" at bounding box center [459, 195] width 124 height 16
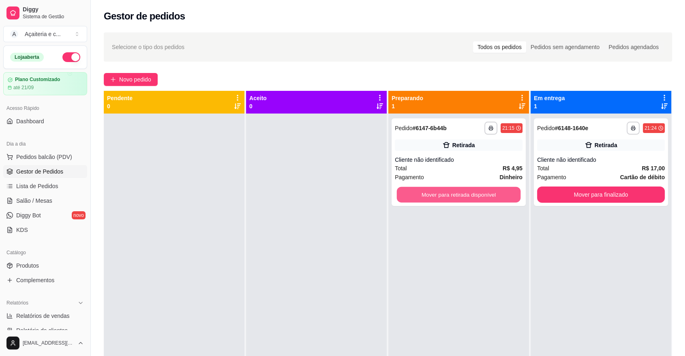
click at [441, 192] on button "Mover para retirada disponível" at bounding box center [459, 195] width 124 height 16
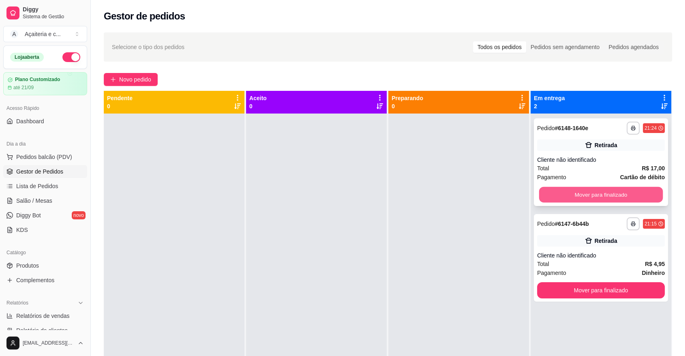
click at [565, 199] on button "Mover para finalizado" at bounding box center [601, 195] width 124 height 16
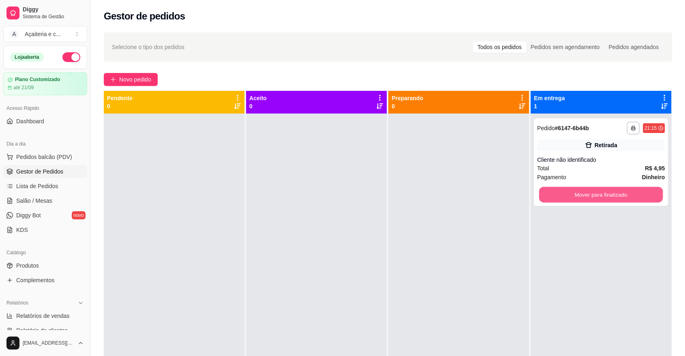
click at [565, 199] on button "Mover para finalizado" at bounding box center [601, 195] width 124 height 16
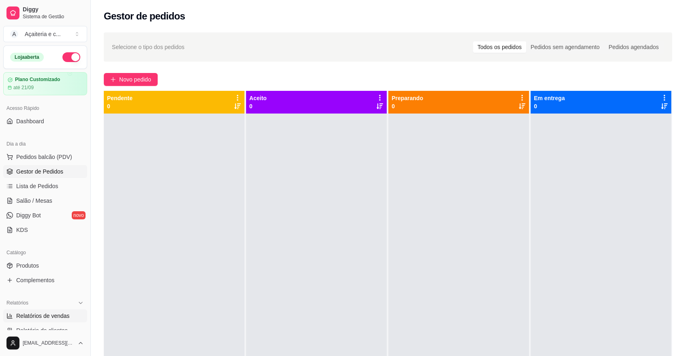
click at [43, 312] on span "Relatórios de vendas" at bounding box center [42, 316] width 53 height 8
select select "ALL"
select select "0"
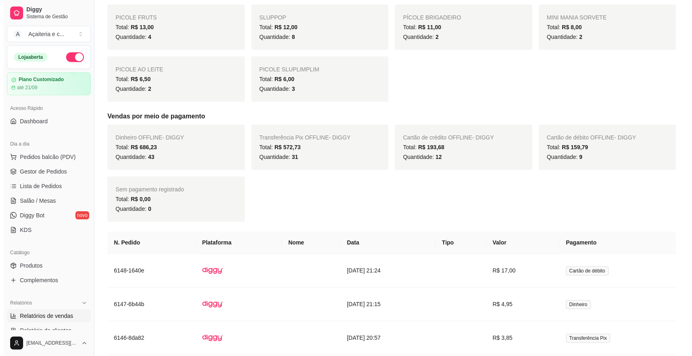
scroll to position [281, 0]
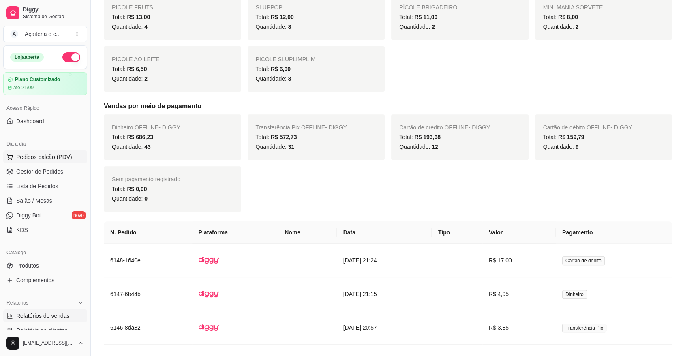
click at [39, 158] on span "Pedidos balcão (PDV)" at bounding box center [44, 157] width 56 height 8
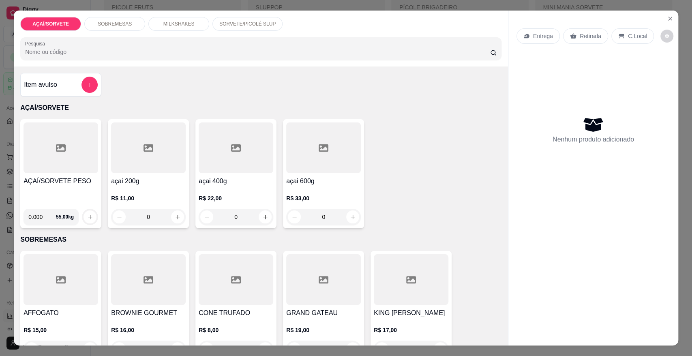
click at [176, 22] on p "MILKSHAKES" at bounding box center [178, 24] width 31 height 6
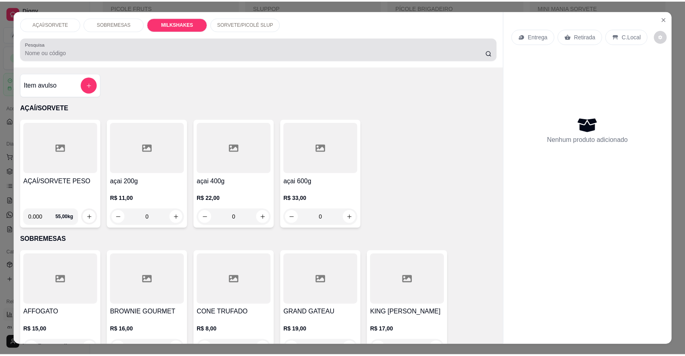
scroll to position [15, 0]
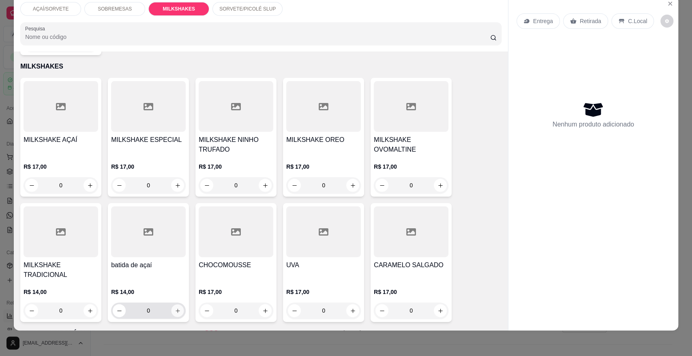
click at [175, 307] on icon "increase-product-quantity" at bounding box center [178, 310] width 6 height 6
type input "1"
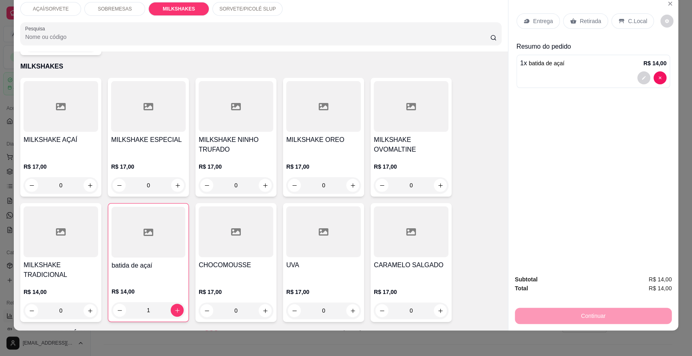
click at [582, 18] on p "Retirada" at bounding box center [589, 21] width 21 height 8
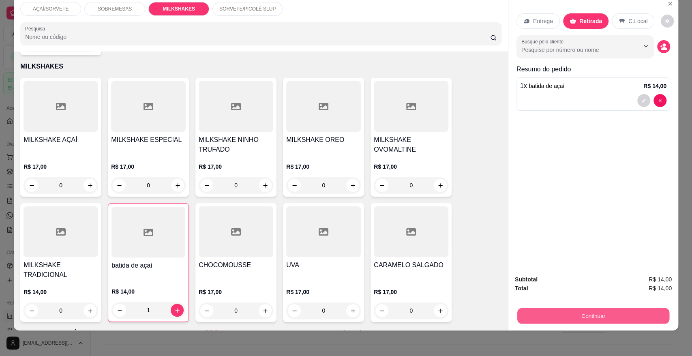
click at [613, 322] on button "Continuar" at bounding box center [593, 315] width 152 height 16
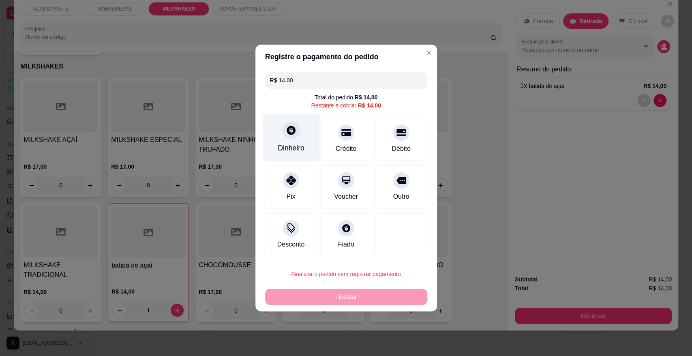
click at [307, 147] on div "Dinheiro" at bounding box center [290, 137] width 57 height 47
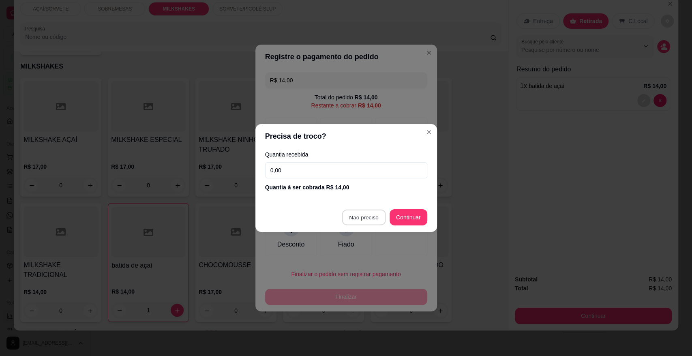
type input "R$ 0,00"
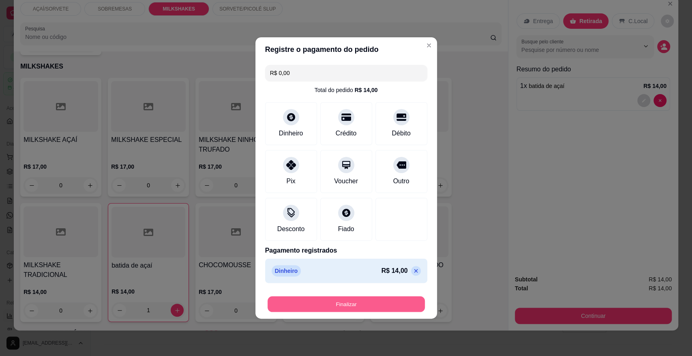
click at [373, 302] on button "Finalizar" at bounding box center [345, 304] width 157 height 16
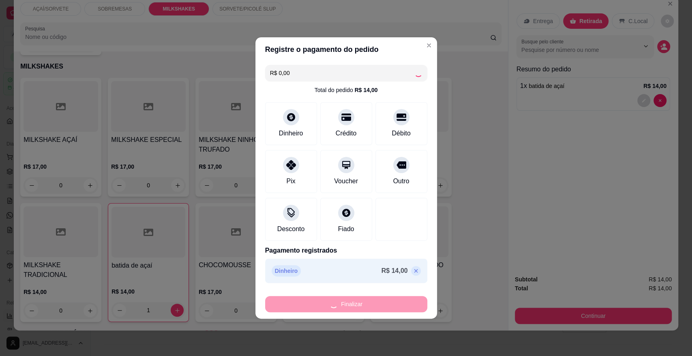
type input "0"
type input "-R$ 14,00"
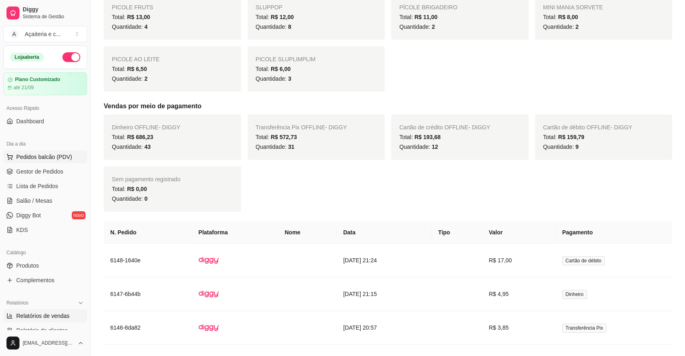
click at [59, 157] on span "Pedidos balcão (PDV)" at bounding box center [44, 157] width 56 height 8
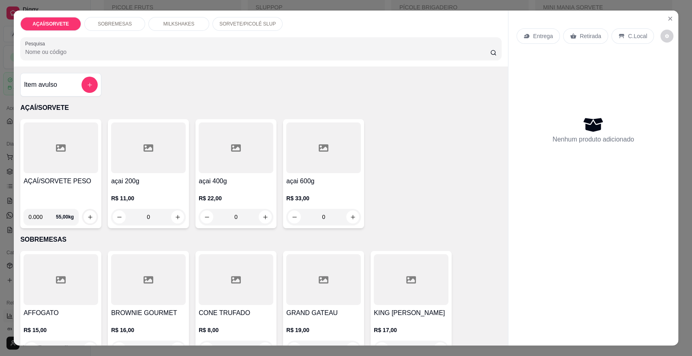
click at [57, 172] on div at bounding box center [60, 147] width 75 height 51
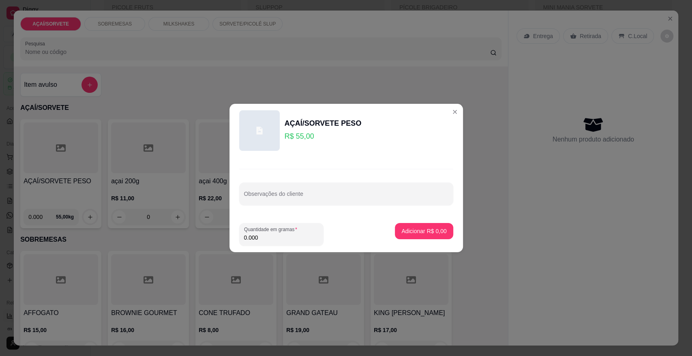
click at [271, 239] on input "0.000" at bounding box center [281, 237] width 75 height 8
type input "0.138"
click at [421, 234] on p "Adicionar R$ 7,59" at bounding box center [424, 231] width 44 height 8
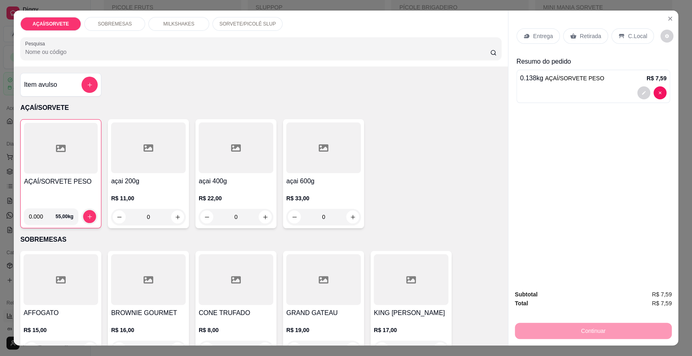
click at [579, 39] on p "Retirada" at bounding box center [589, 36] width 21 height 8
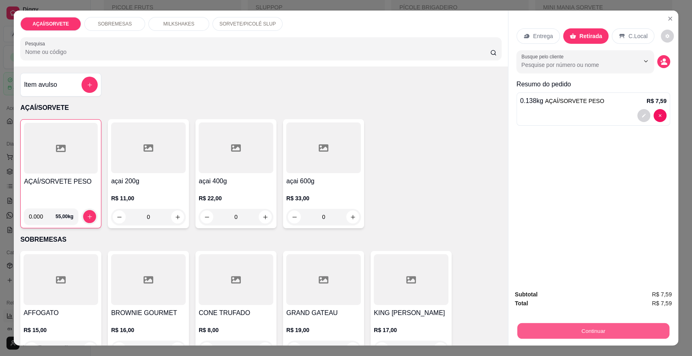
click at [587, 329] on button "Continuar" at bounding box center [593, 330] width 152 height 16
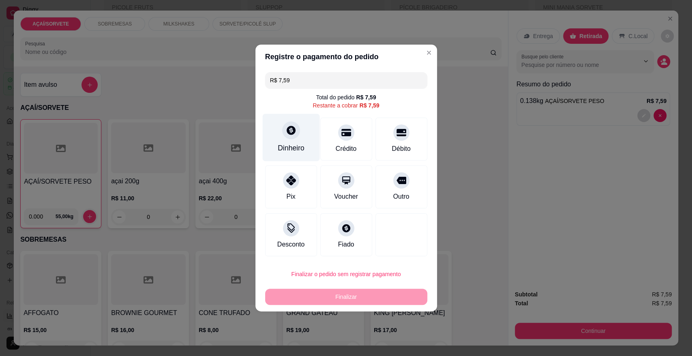
click at [297, 143] on div "Dinheiro" at bounding box center [291, 148] width 27 height 11
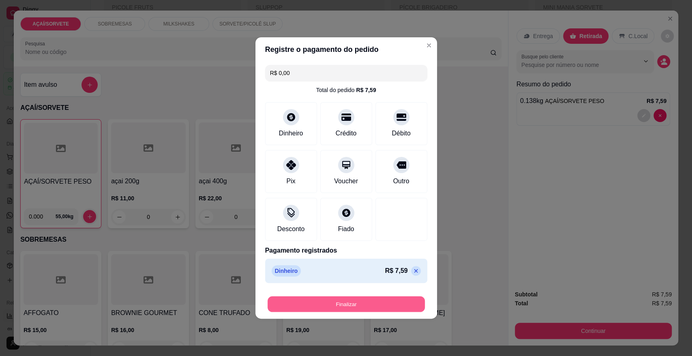
click at [378, 306] on button "Finalizar" at bounding box center [345, 304] width 157 height 16
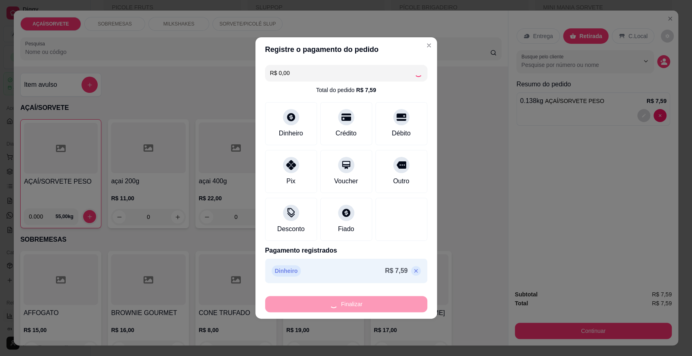
type input "-R$ 7,59"
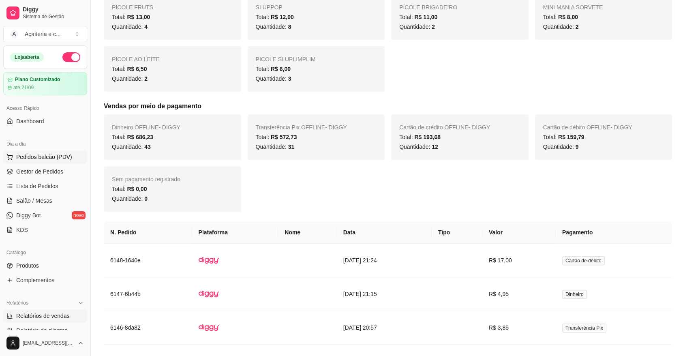
click at [60, 157] on span "Pedidos balcão (PDV)" at bounding box center [44, 157] width 56 height 8
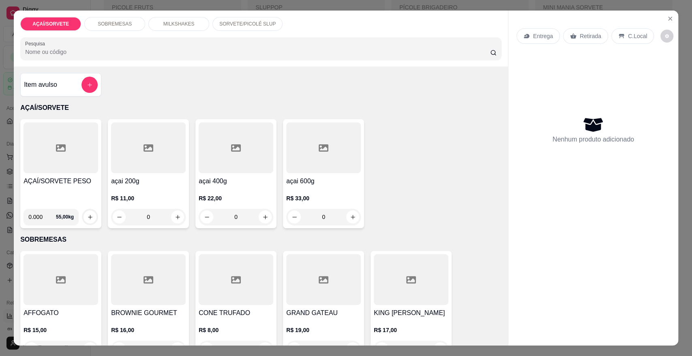
click at [64, 186] on div "AÇAÍ/SORVETE PESO" at bounding box center [60, 189] width 75 height 26
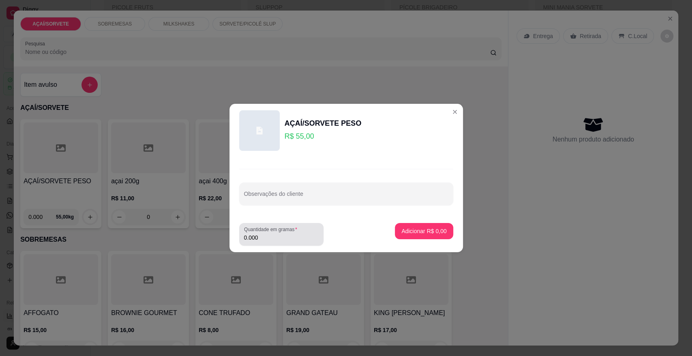
click at [266, 242] on div "0.000" at bounding box center [281, 234] width 75 height 16
type input "0.278"
click at [414, 231] on p "Adicionar R$ 15,29" at bounding box center [422, 231] width 48 height 8
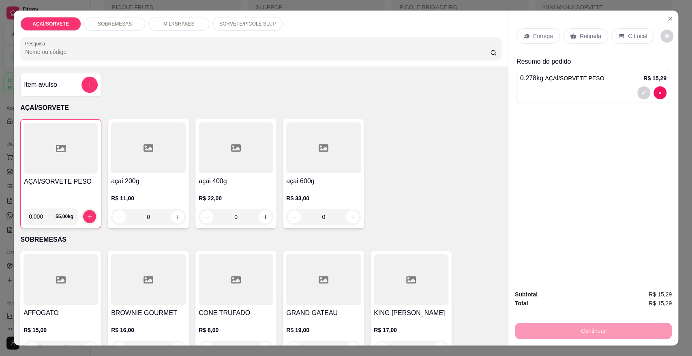
click at [593, 39] on p "Retirada" at bounding box center [589, 36] width 21 height 8
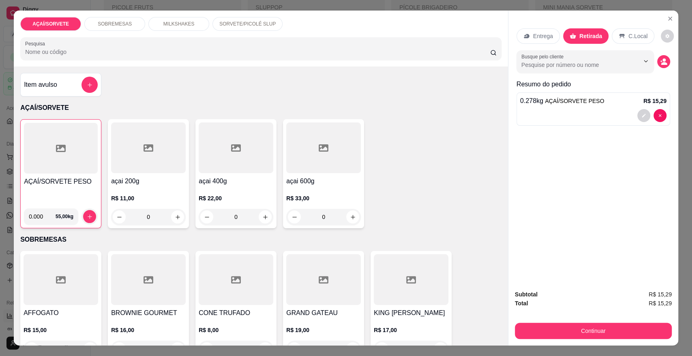
click at [631, 321] on div "Continuar" at bounding box center [592, 329] width 157 height 18
click at [584, 331] on button "Continuar" at bounding box center [593, 330] width 152 height 16
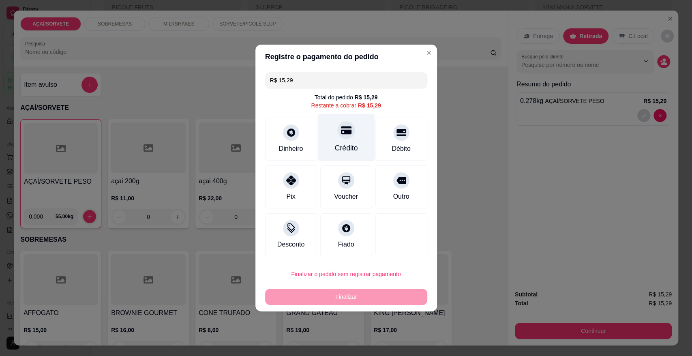
click at [350, 139] on div "Crédito" at bounding box center [345, 137] width 57 height 47
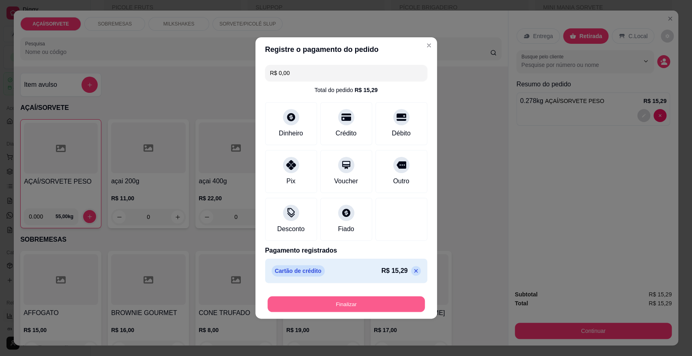
click at [378, 305] on button "Finalizar" at bounding box center [345, 304] width 157 height 16
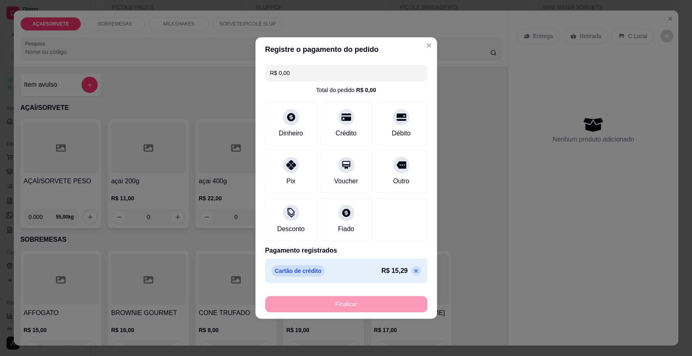
type input "-R$ 15,29"
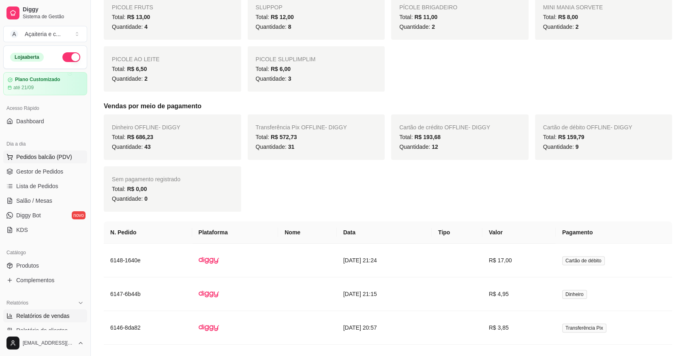
click at [67, 161] on button "Pedidos balcão (PDV)" at bounding box center [45, 156] width 84 height 13
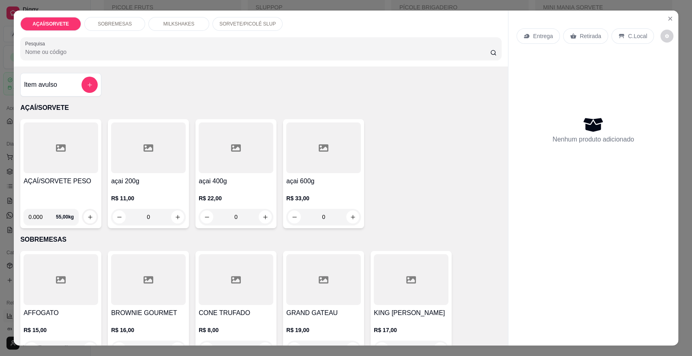
click at [68, 167] on div at bounding box center [60, 147] width 75 height 51
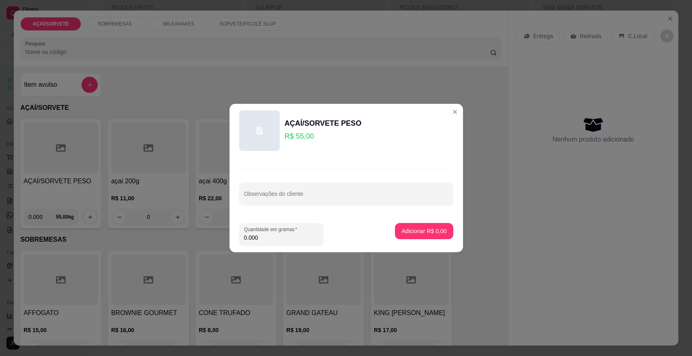
click at [272, 241] on input "0.000" at bounding box center [281, 237] width 75 height 8
type input "0.292"
click at [423, 225] on button "Adicionar R$ 16,06" at bounding box center [423, 231] width 60 height 16
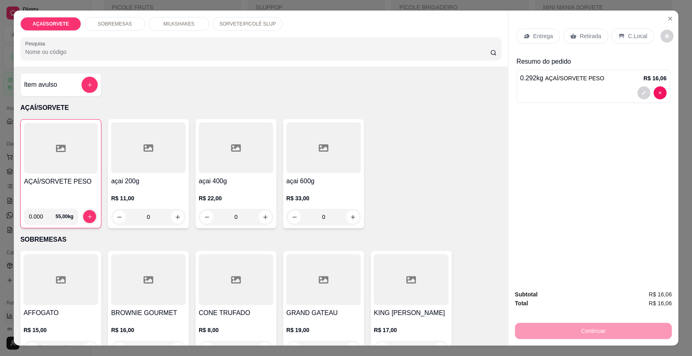
click at [579, 35] on p "Retirada" at bounding box center [589, 36] width 21 height 8
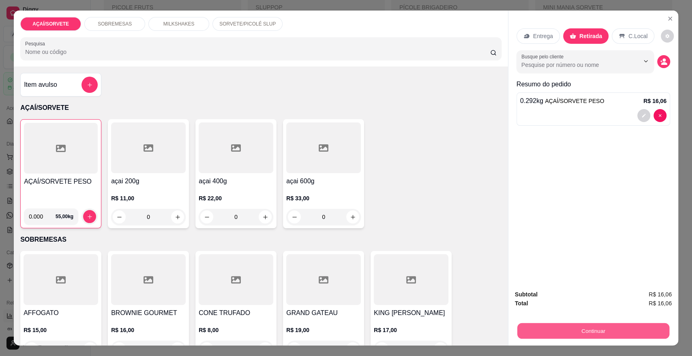
click at [606, 331] on button "Continuar" at bounding box center [593, 330] width 152 height 16
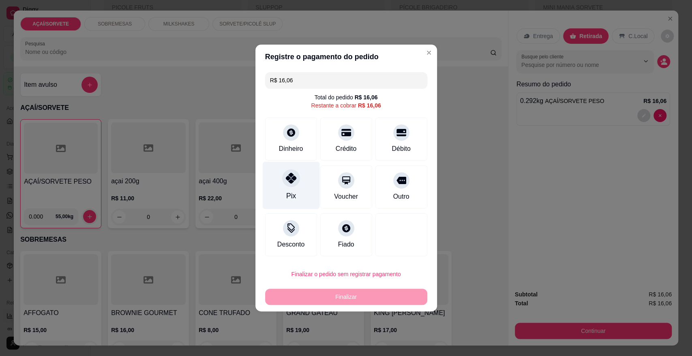
click at [281, 192] on div "Pix" at bounding box center [290, 185] width 57 height 47
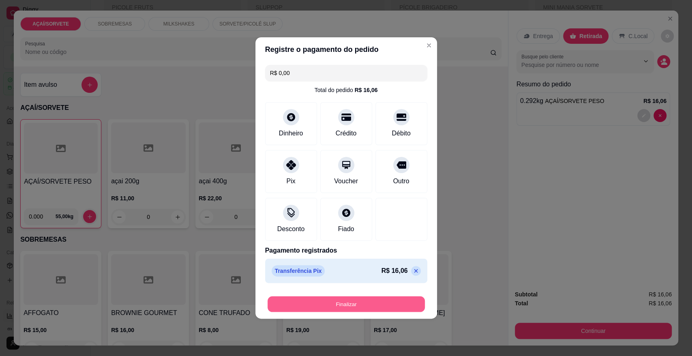
click at [353, 303] on button "Finalizar" at bounding box center [345, 304] width 157 height 16
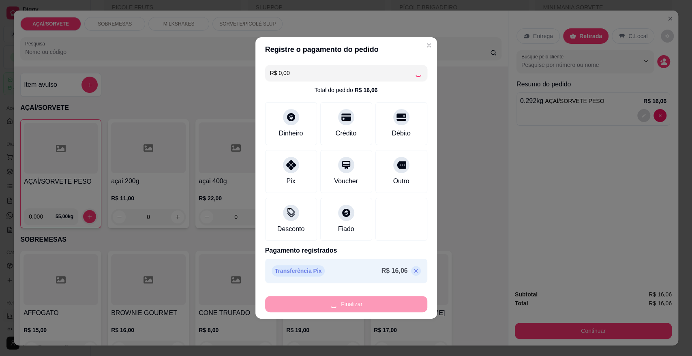
type input "-R$ 16,06"
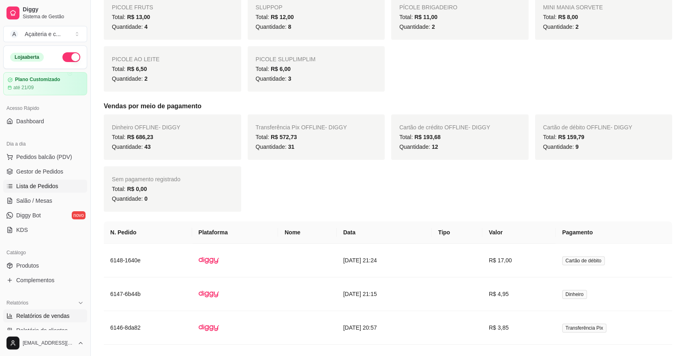
click at [55, 183] on span "Lista de Pedidos" at bounding box center [37, 186] width 42 height 8
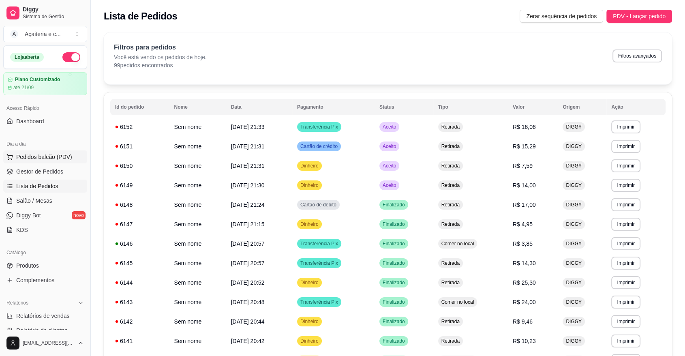
click at [28, 160] on button "Pedidos balcão (PDV)" at bounding box center [45, 156] width 84 height 13
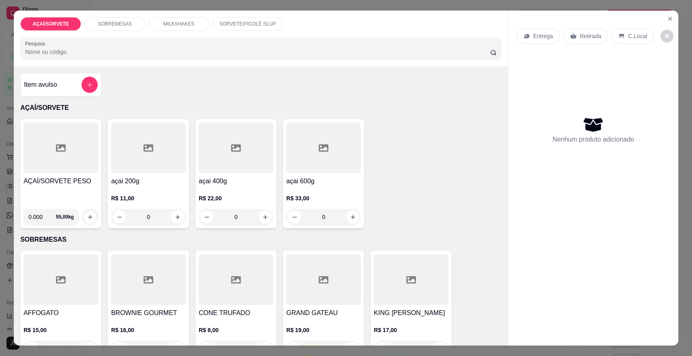
click at [49, 203] on div "0.000 55,00 kg" at bounding box center [60, 213] width 75 height 23
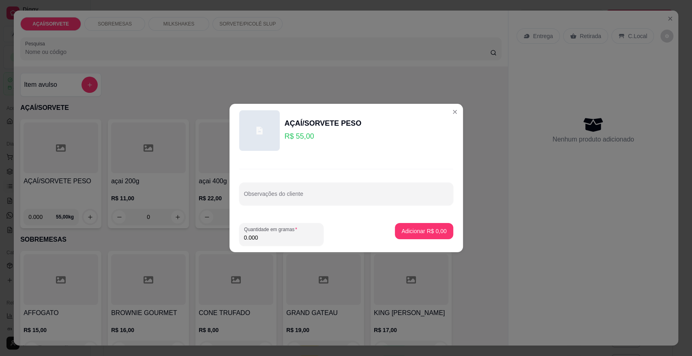
click at [309, 238] on input "0.000" at bounding box center [281, 237] width 75 height 8
type input "0.258"
click at [438, 233] on p "Adicionar R$ 14,19" at bounding box center [422, 231] width 47 height 8
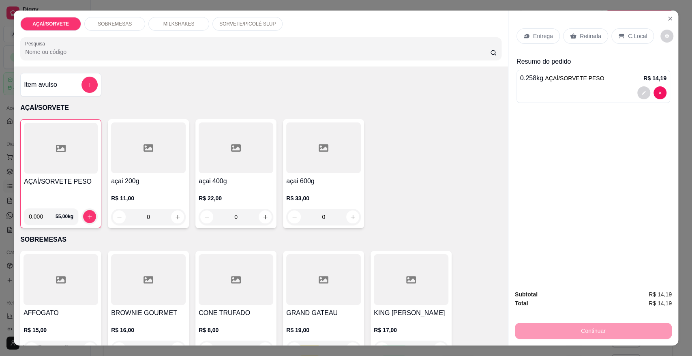
click at [587, 38] on p "Retirada" at bounding box center [589, 36] width 21 height 8
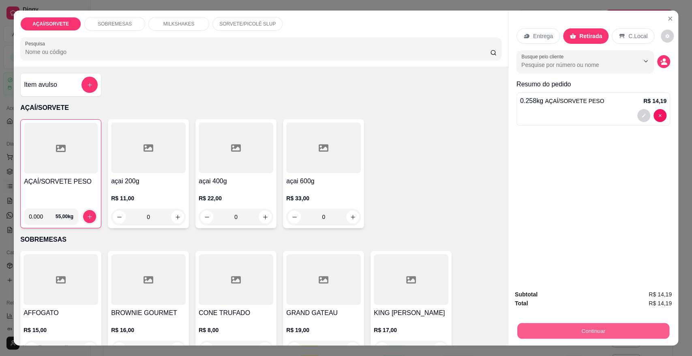
click at [591, 324] on button "Continuar" at bounding box center [593, 330] width 152 height 16
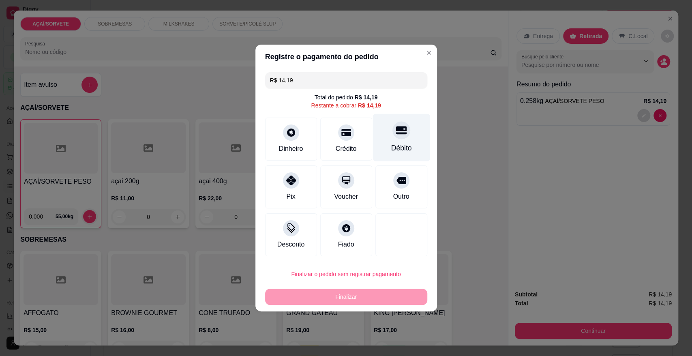
click at [391, 152] on div "Débito" at bounding box center [401, 148] width 21 height 11
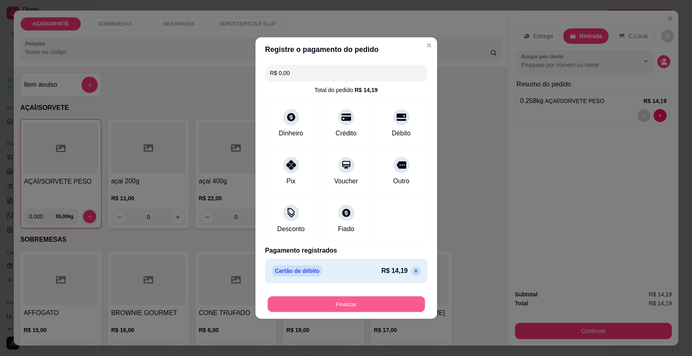
click at [393, 304] on button "Finalizar" at bounding box center [345, 304] width 157 height 16
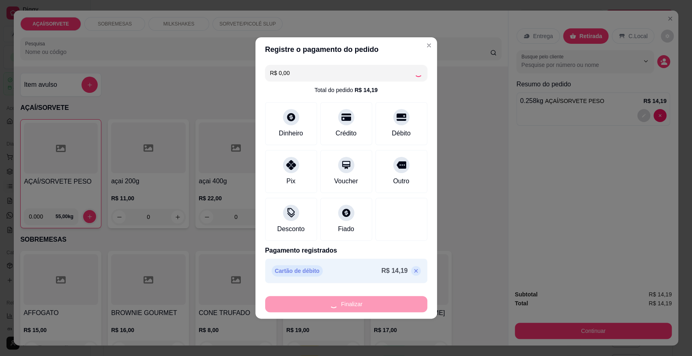
type input "-R$ 14,19"
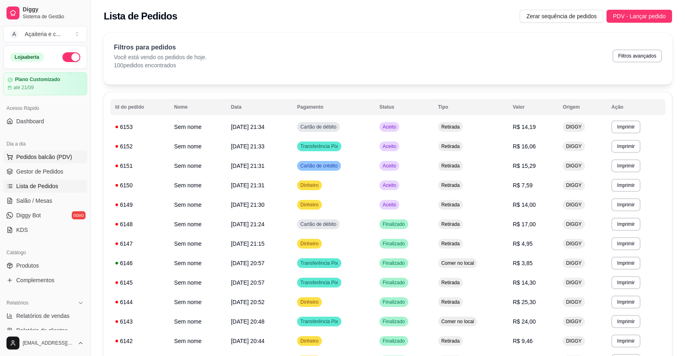
click at [66, 156] on span "Pedidos balcão (PDV)" at bounding box center [44, 157] width 56 height 8
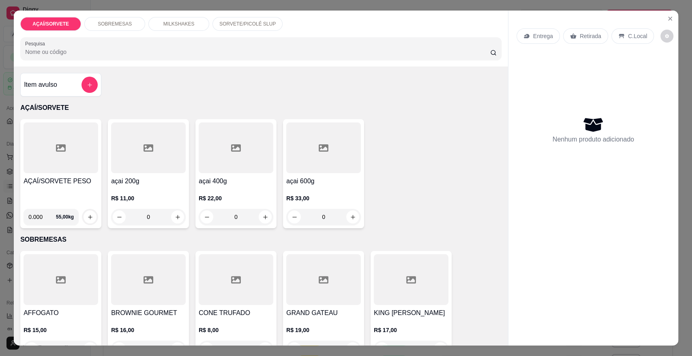
click at [61, 170] on div at bounding box center [60, 147] width 75 height 51
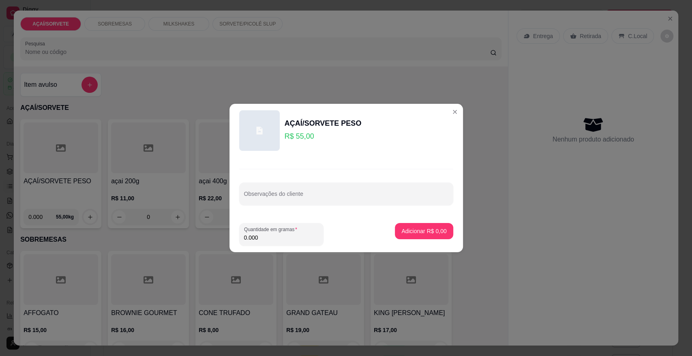
click at [295, 239] on input "0.000" at bounding box center [281, 237] width 75 height 8
type input "0.272"
click at [412, 232] on p "Adicionar R$ 14,96" at bounding box center [422, 231] width 48 height 8
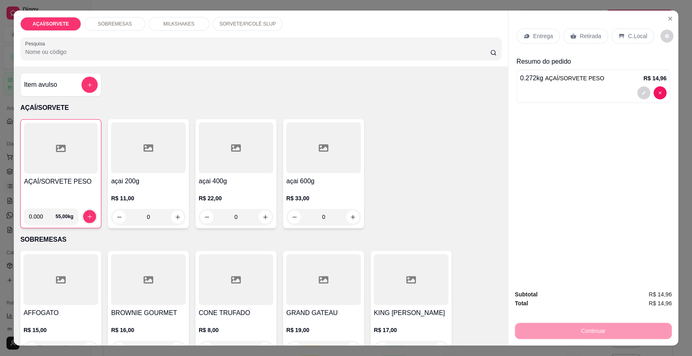
click at [597, 34] on div "Retirada" at bounding box center [585, 35] width 45 height 15
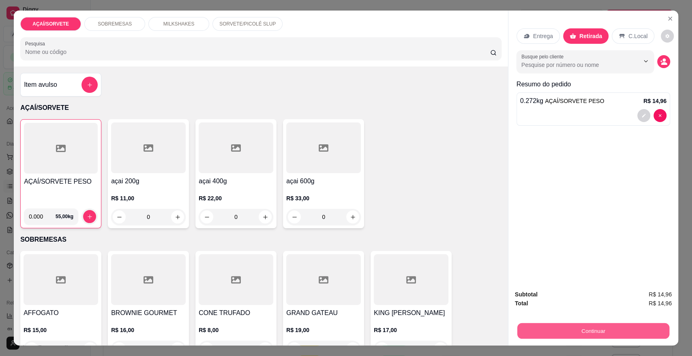
click at [589, 334] on button "Continuar" at bounding box center [593, 330] width 152 height 16
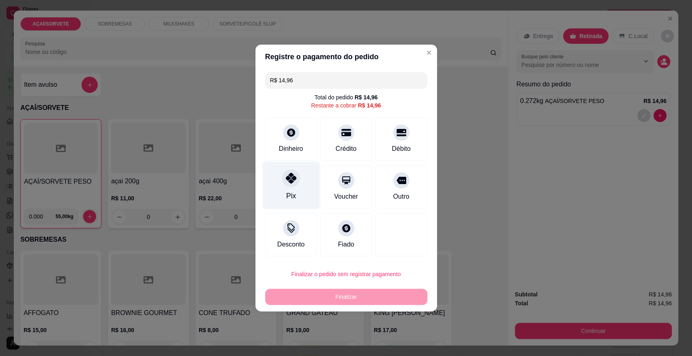
click at [280, 187] on div "Pix" at bounding box center [290, 185] width 57 height 47
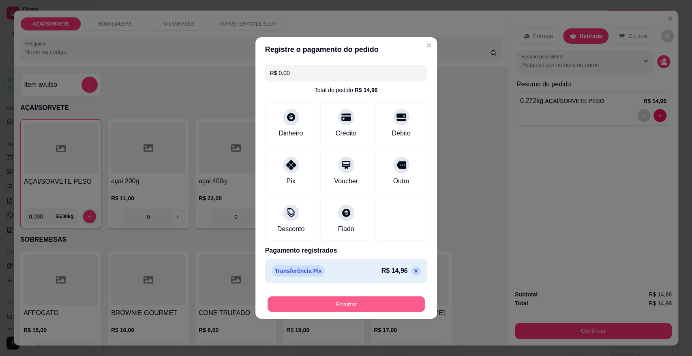
click at [306, 301] on button "Finalizar" at bounding box center [345, 304] width 157 height 16
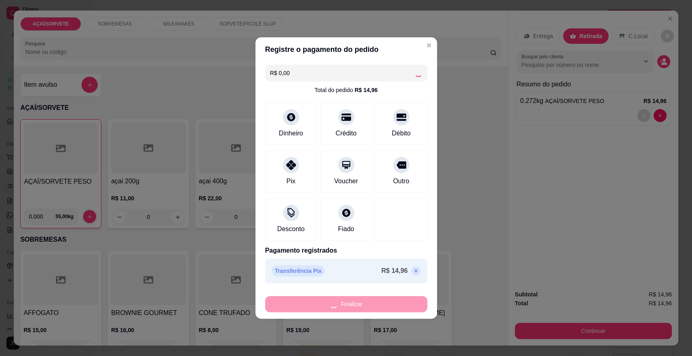
type input "-R$ 14,96"
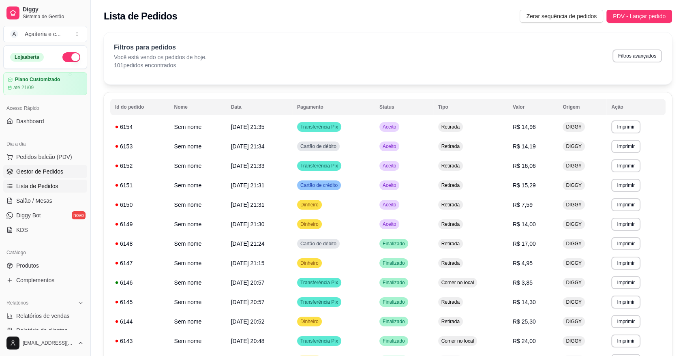
click at [48, 169] on span "Gestor de Pedidos" at bounding box center [39, 171] width 47 height 8
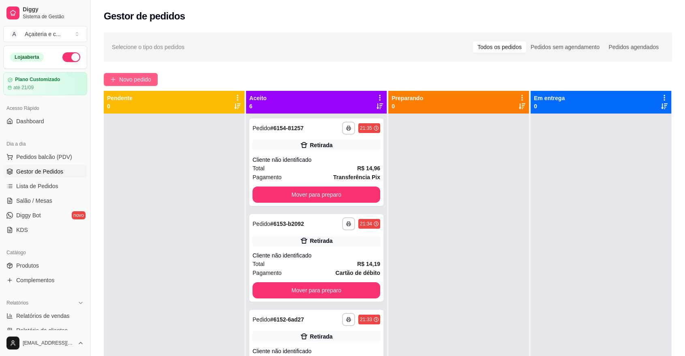
click at [132, 85] on button "Novo pedido" at bounding box center [131, 79] width 54 height 13
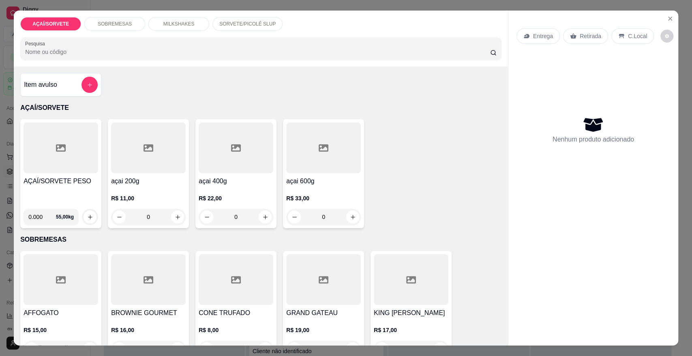
click at [65, 195] on div "AÇAÍ/SORVETE PESO" at bounding box center [60, 189] width 75 height 26
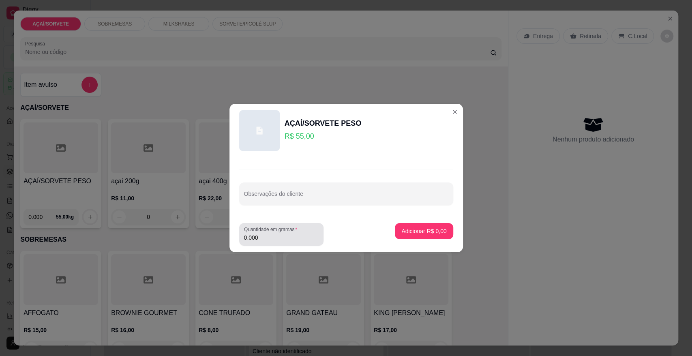
click at [265, 234] on div "AÇAÍ/SORVETE PESO R$ 55,00 Observações do cliente Quantidade em gramas 0.000 Ad…" at bounding box center [346, 178] width 692 height 356
click at [265, 234] on input "0.000" at bounding box center [281, 237] width 75 height 8
type input "0.272"
click at [400, 232] on p "Adicionar R$ 14,96" at bounding box center [422, 231] width 47 height 8
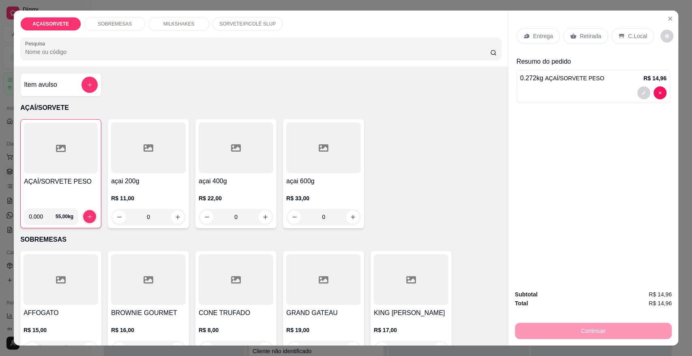
click at [589, 32] on p "Retirada" at bounding box center [589, 36] width 21 height 8
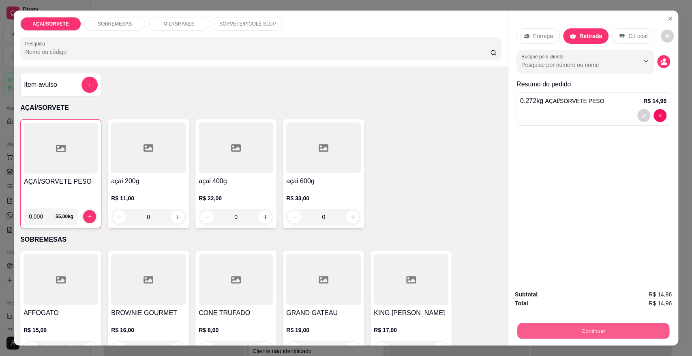
click at [587, 330] on button "Continuar" at bounding box center [593, 330] width 152 height 16
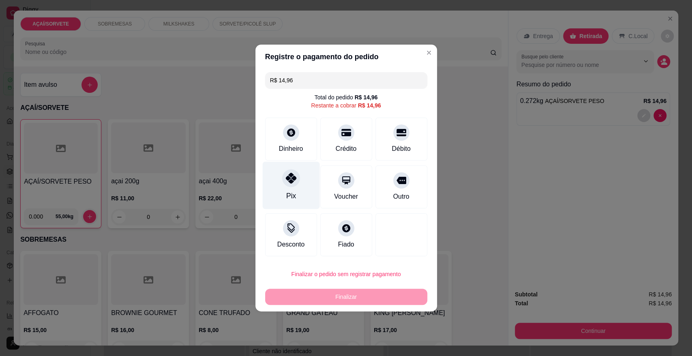
click at [286, 189] on div "Pix" at bounding box center [290, 185] width 57 height 47
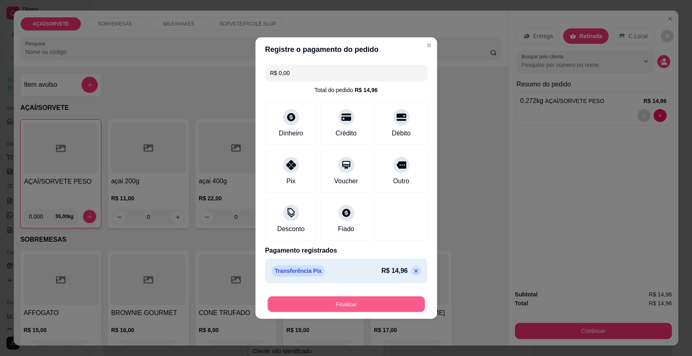
click at [307, 304] on button "Finalizar" at bounding box center [345, 304] width 157 height 16
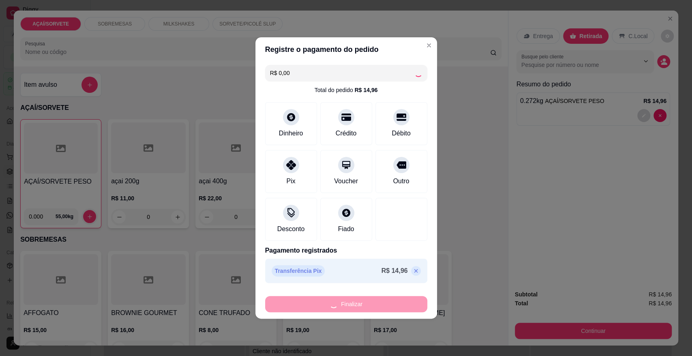
type input "-R$ 14,96"
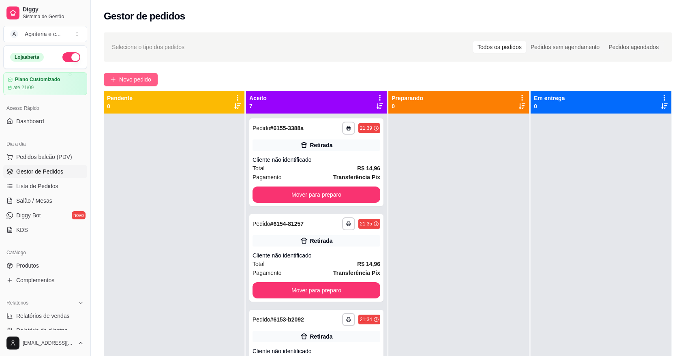
click at [123, 78] on span "Novo pedido" at bounding box center [135, 79] width 32 height 9
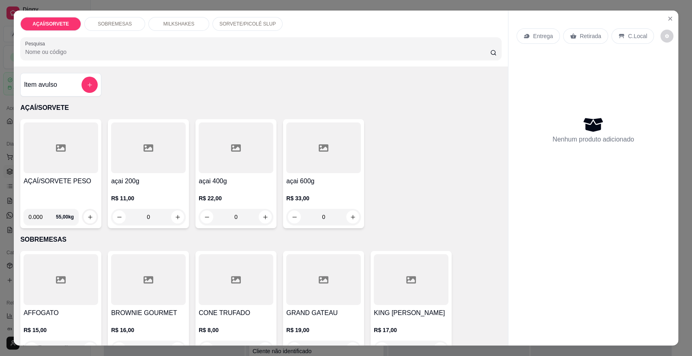
click at [73, 173] on div at bounding box center [60, 147] width 75 height 51
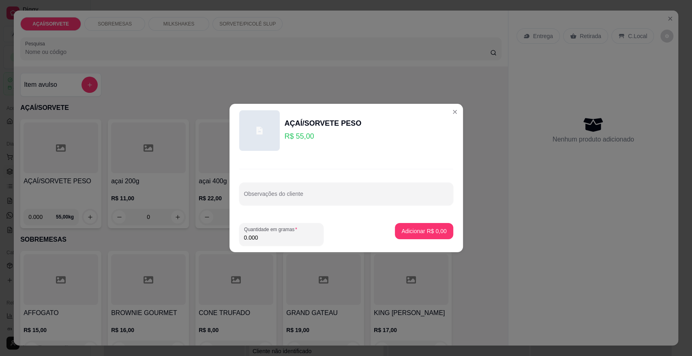
click at [266, 236] on input "0.000" at bounding box center [281, 237] width 75 height 8
type input "0.140"
click at [421, 224] on button "Adicionar R$ 7,70" at bounding box center [423, 231] width 56 height 16
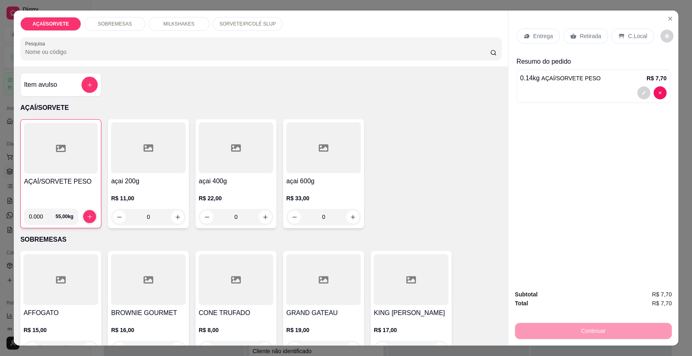
click at [57, 186] on div "AÇAÍ/SORVETE PESO" at bounding box center [61, 189] width 74 height 25
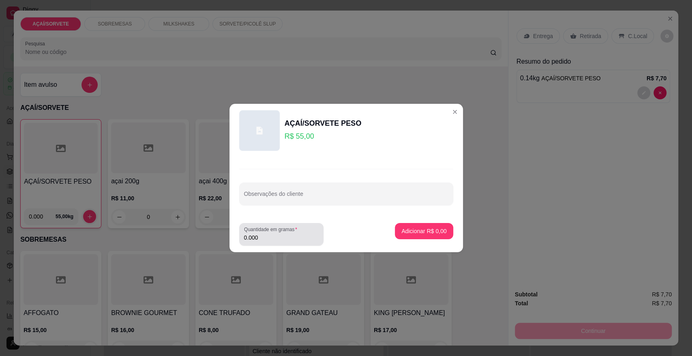
click at [261, 232] on label "Quantidade em gramas" at bounding box center [272, 229] width 56 height 7
click at [261, 233] on input "0.000" at bounding box center [281, 237] width 75 height 8
type input "0.204"
click at [402, 231] on p "Adicionar R$ 11,22" at bounding box center [422, 231] width 47 height 8
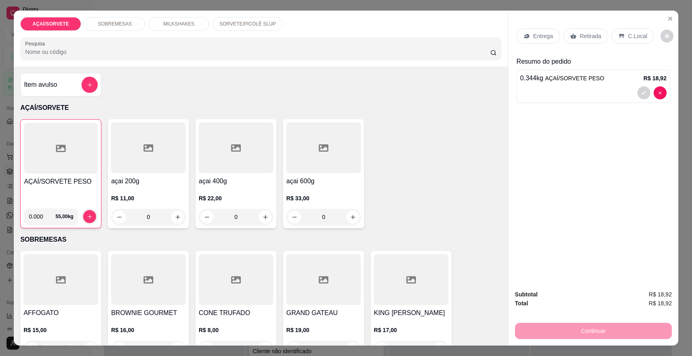
click at [53, 178] on h4 "AÇAÍ/SORVETE PESO" at bounding box center [61, 182] width 74 height 10
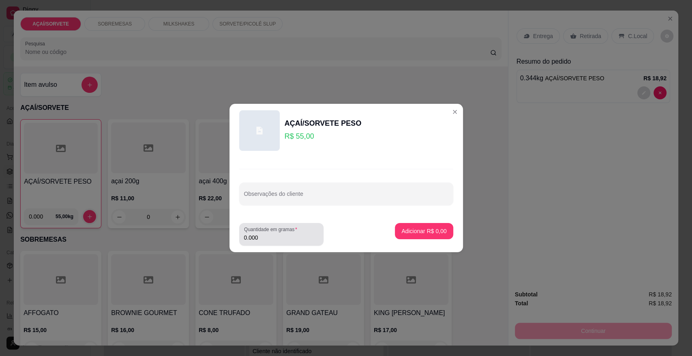
click at [265, 241] on div "0.000" at bounding box center [281, 234] width 75 height 16
type input "0.236"
click at [404, 235] on button "Adicionar R$ 12,98" at bounding box center [423, 231] width 60 height 16
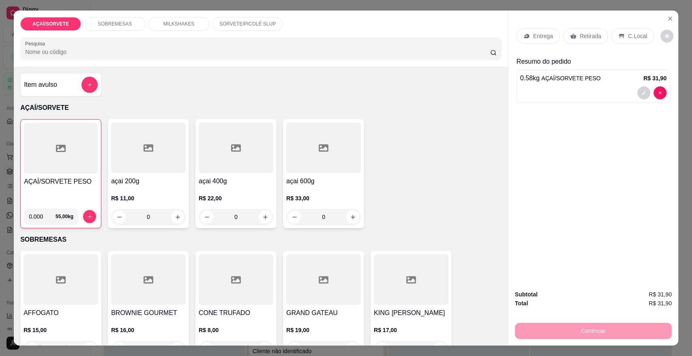
click at [571, 33] on icon at bounding box center [573, 36] width 6 height 6
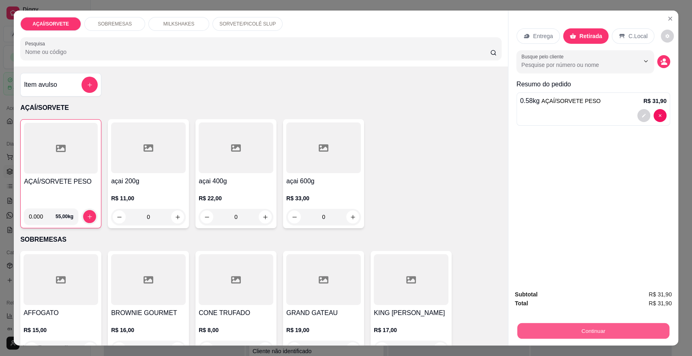
click at [581, 327] on button "Continuar" at bounding box center [593, 330] width 152 height 16
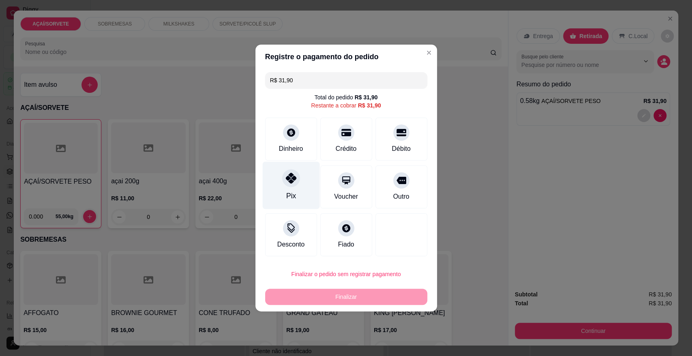
click at [288, 179] on icon at bounding box center [290, 178] width 11 height 11
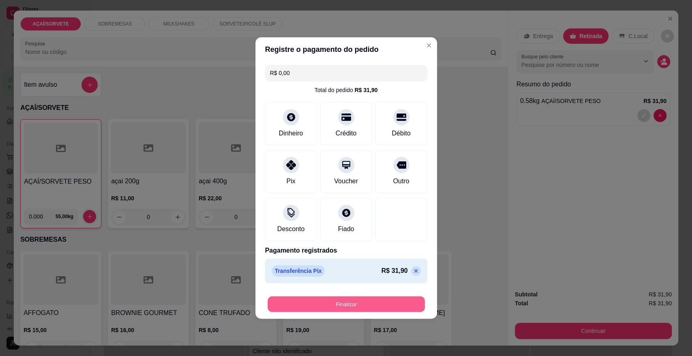
click at [359, 306] on button "Finalizar" at bounding box center [345, 304] width 157 height 16
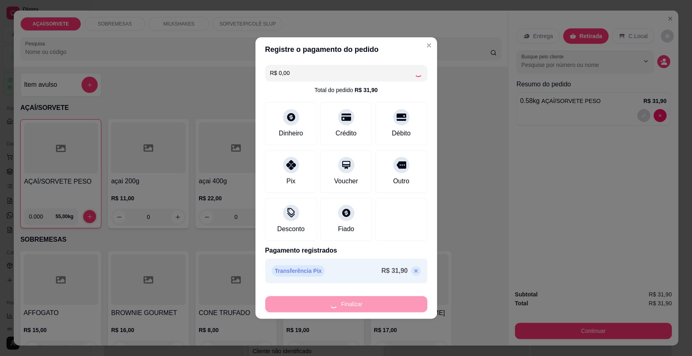
type input "-R$ 31,90"
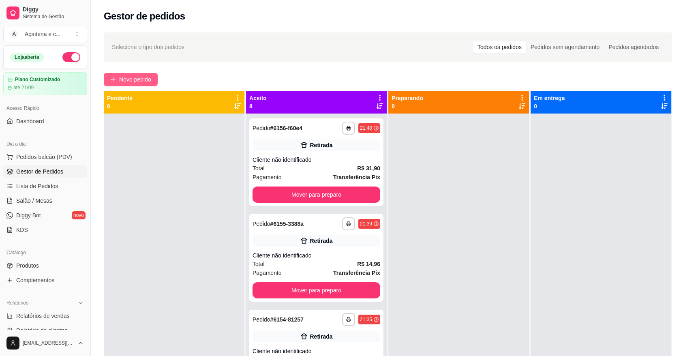
click at [144, 77] on span "Novo pedido" at bounding box center [135, 79] width 32 height 9
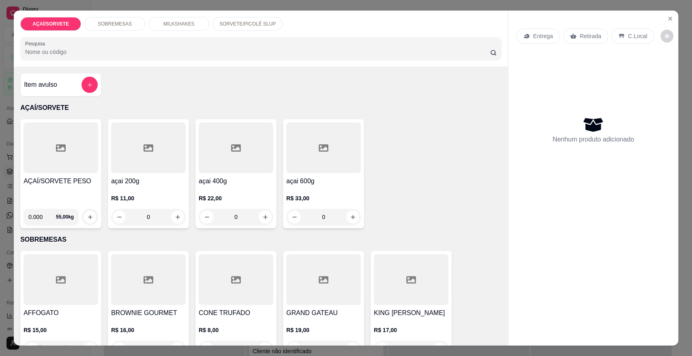
click at [81, 147] on div at bounding box center [60, 147] width 75 height 51
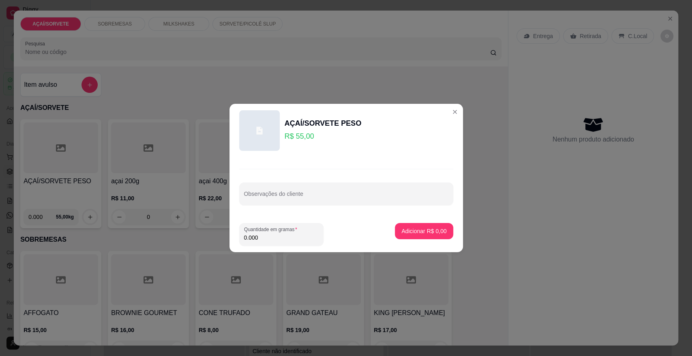
click at [267, 235] on input "0.000" at bounding box center [281, 237] width 75 height 8
type input "0.228"
click at [423, 234] on p "Adicionar R$ 12,54" at bounding box center [422, 231] width 47 height 8
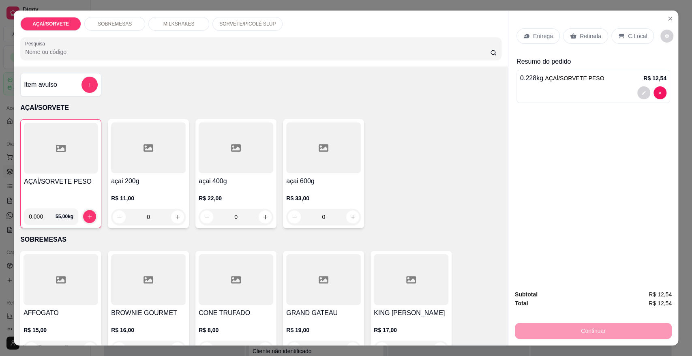
click at [618, 35] on icon at bounding box center [620, 36] width 5 height 4
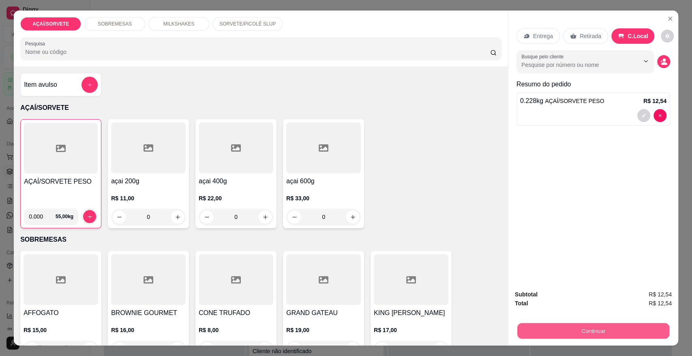
click at [608, 328] on button "Continuar" at bounding box center [593, 330] width 152 height 16
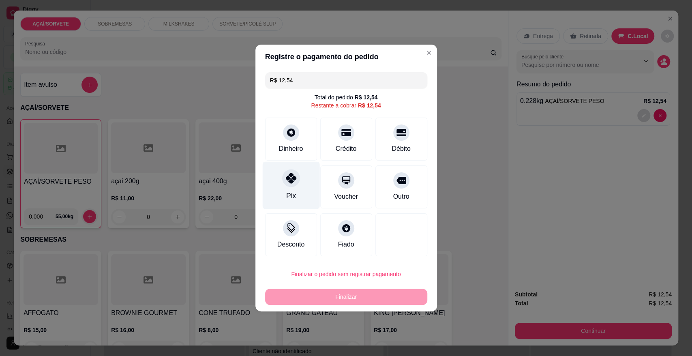
click at [294, 196] on div "Pix" at bounding box center [291, 195] width 10 height 11
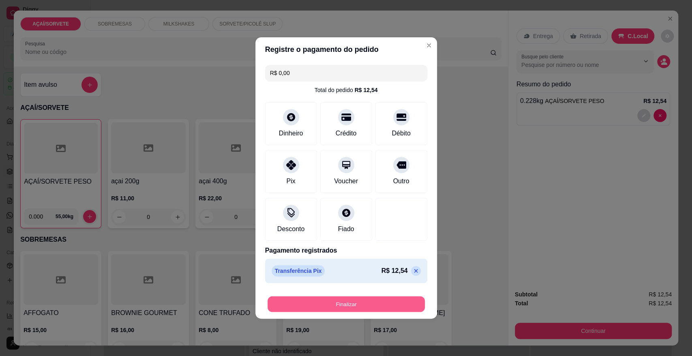
click at [382, 303] on button "Finalizar" at bounding box center [345, 304] width 157 height 16
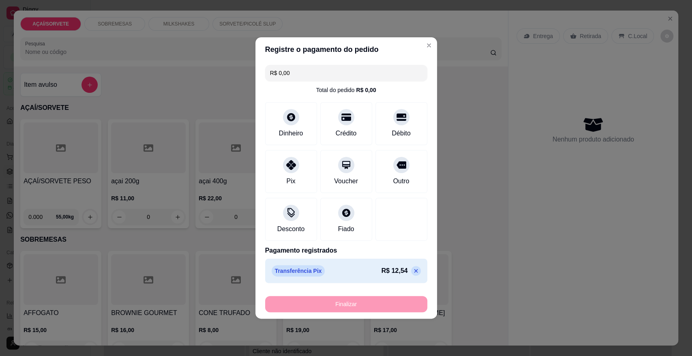
type input "-R$ 12,54"
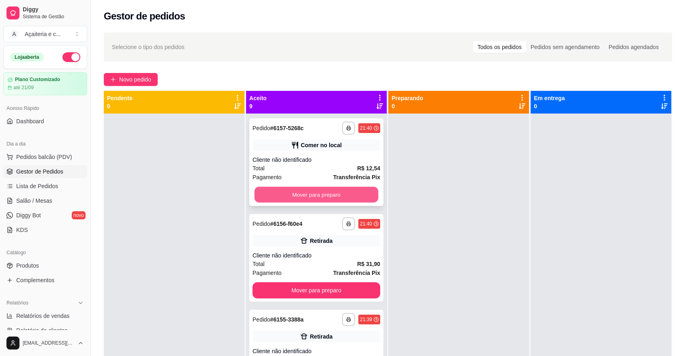
click at [311, 196] on button "Mover para preparo" at bounding box center [316, 195] width 124 height 16
click at [311, 196] on div "Mover para preparo" at bounding box center [316, 194] width 128 height 16
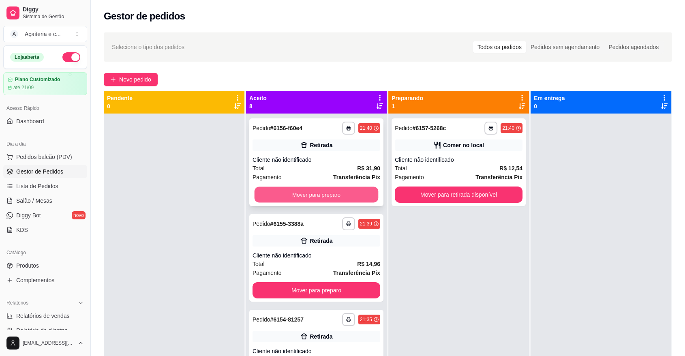
click at [344, 202] on button "Mover para preparo" at bounding box center [316, 195] width 124 height 16
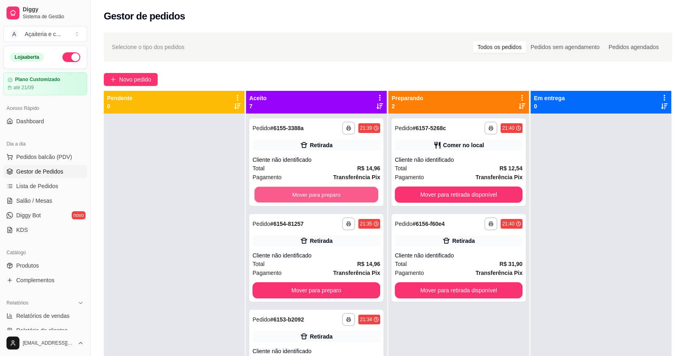
click at [344, 202] on button "Mover para preparo" at bounding box center [316, 195] width 124 height 16
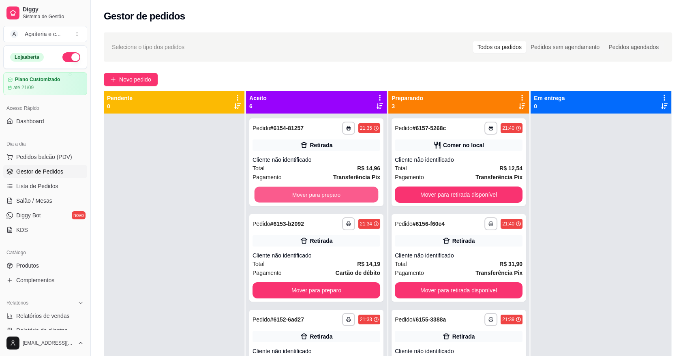
click at [344, 202] on button "Mover para preparo" at bounding box center [316, 195] width 124 height 16
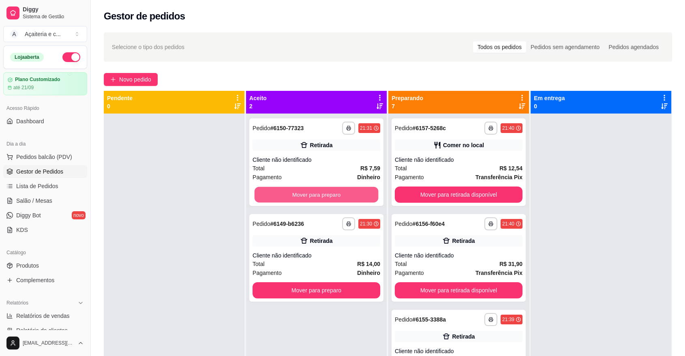
click at [344, 202] on button "Mover para preparo" at bounding box center [316, 195] width 124 height 16
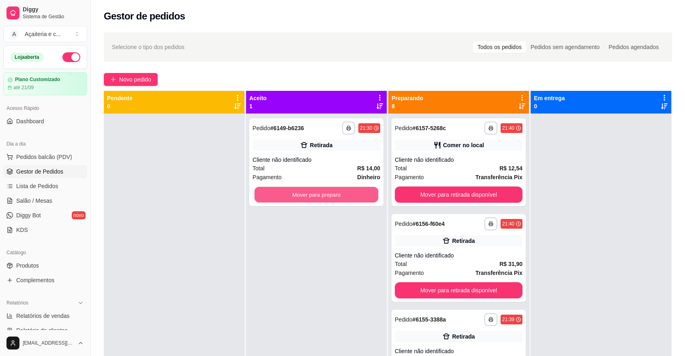
click at [344, 202] on button "Mover para preparo" at bounding box center [316, 195] width 124 height 16
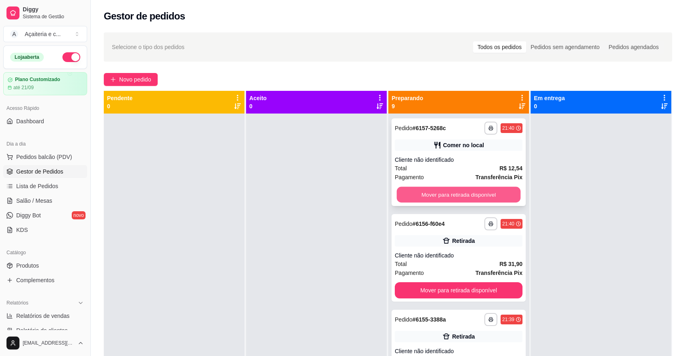
click at [498, 193] on button "Mover para retirada disponível" at bounding box center [459, 195] width 124 height 16
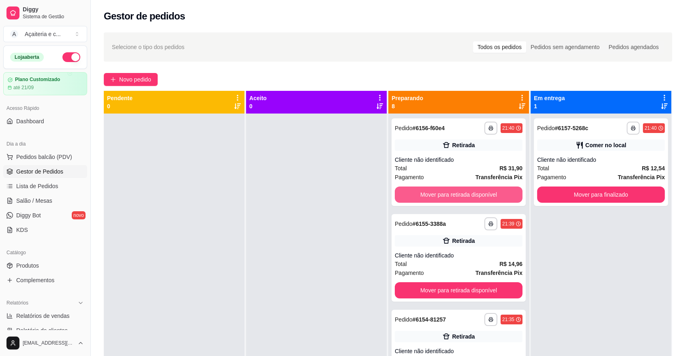
click at [498, 193] on button "Mover para retirada disponível" at bounding box center [459, 194] width 128 height 16
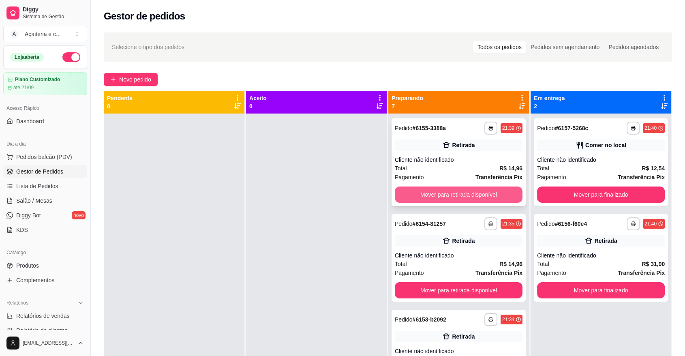
click at [497, 193] on button "Mover para retirada disponível" at bounding box center [459, 194] width 128 height 16
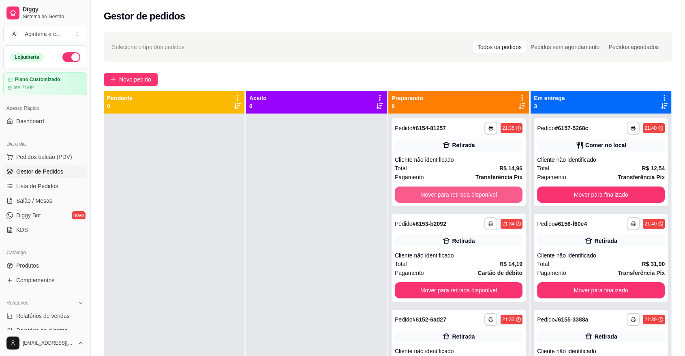
click at [497, 193] on button "Mover para retirada disponível" at bounding box center [459, 194] width 128 height 16
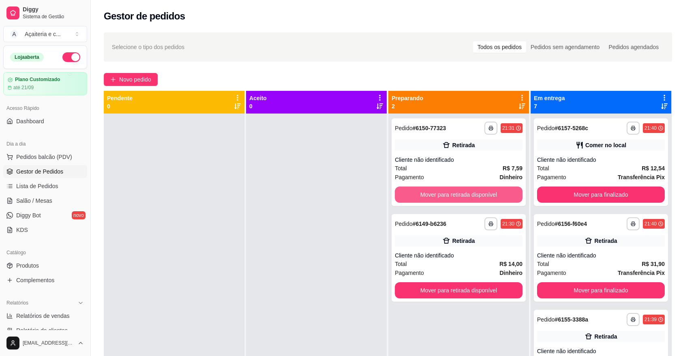
click at [497, 193] on button "Mover para retirada disponível" at bounding box center [459, 194] width 128 height 16
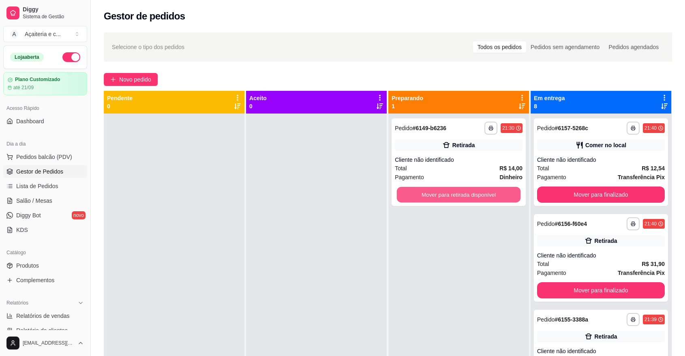
click at [497, 193] on button "Mover para retirada disponível" at bounding box center [459, 195] width 124 height 16
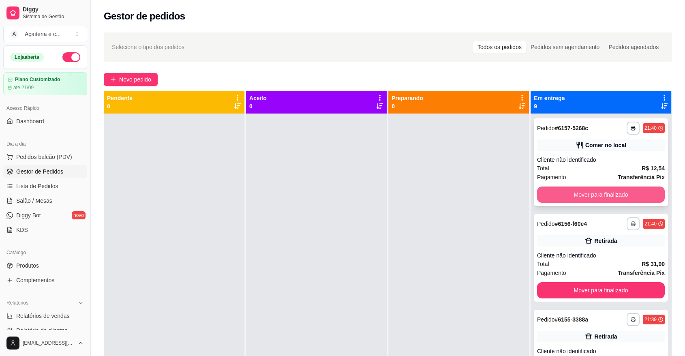
click at [583, 188] on button "Mover para finalizado" at bounding box center [601, 194] width 128 height 16
click at [583, 188] on button "Mover para finalizado" at bounding box center [601, 195] width 124 height 16
click at [583, 188] on button "Mover para finalizado" at bounding box center [601, 194] width 128 height 16
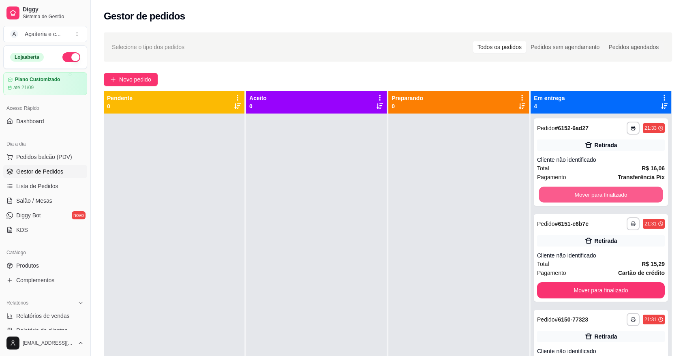
click at [583, 188] on button "Mover para finalizado" at bounding box center [601, 195] width 124 height 16
click at [583, 188] on button "Mover para finalizado" at bounding box center [601, 194] width 128 height 16
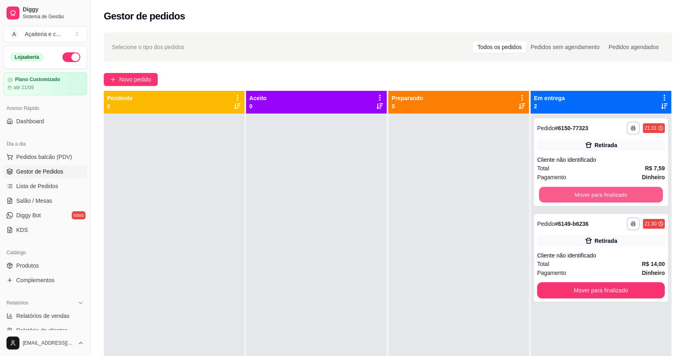
click at [583, 188] on button "Mover para finalizado" at bounding box center [601, 195] width 124 height 16
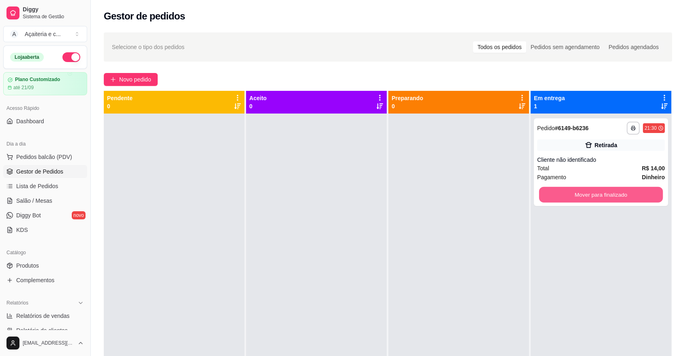
click at [583, 188] on button "Mover para finalizado" at bounding box center [601, 195] width 124 height 16
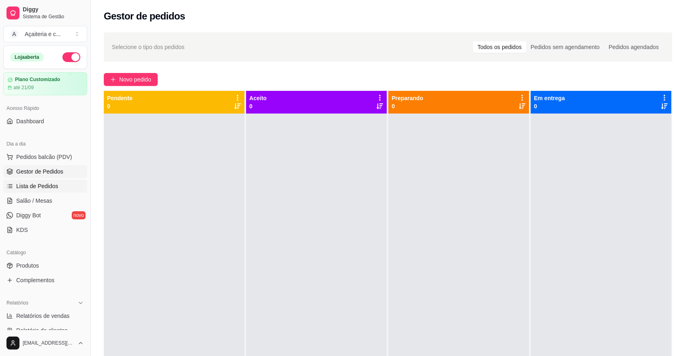
click at [29, 183] on span "Lista de Pedidos" at bounding box center [37, 186] width 42 height 8
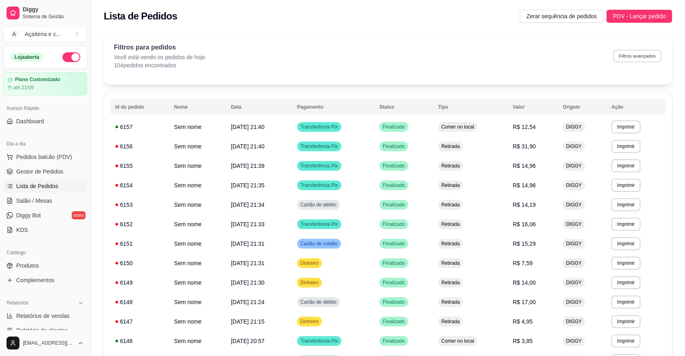
click at [647, 57] on button "Filtros avançados" at bounding box center [637, 55] width 48 height 13
select select "0"
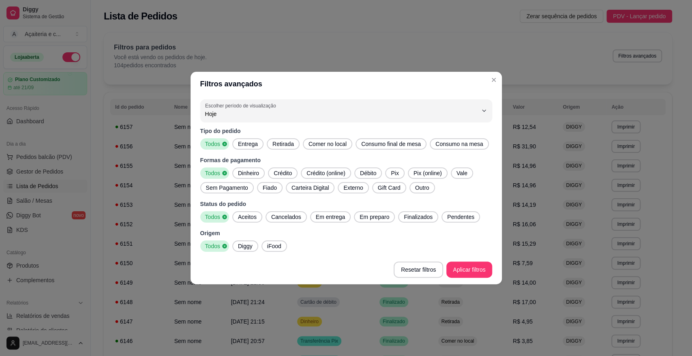
click at [254, 173] on span "Dinheiro" at bounding box center [249, 173] width 28 height 8
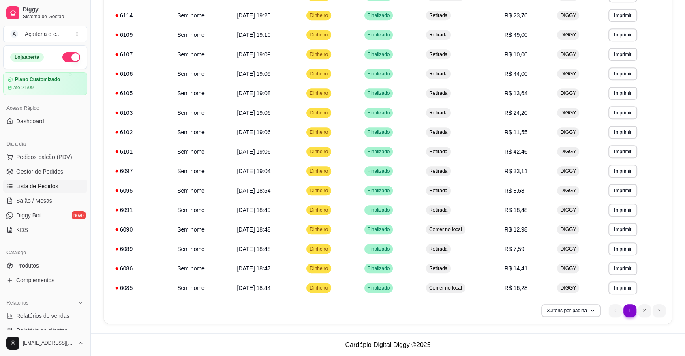
scroll to position [403, 0]
click at [644, 314] on li "2" at bounding box center [644, 310] width 13 height 13
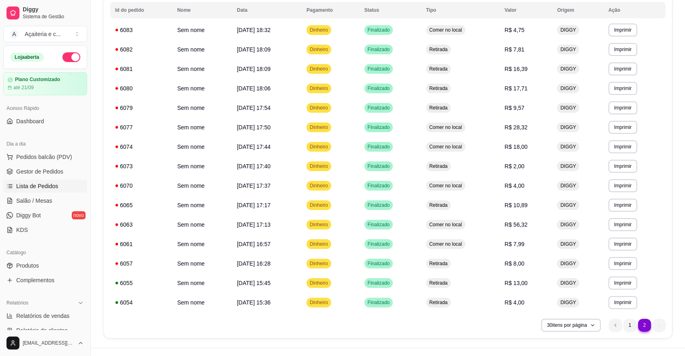
scroll to position [94, 0]
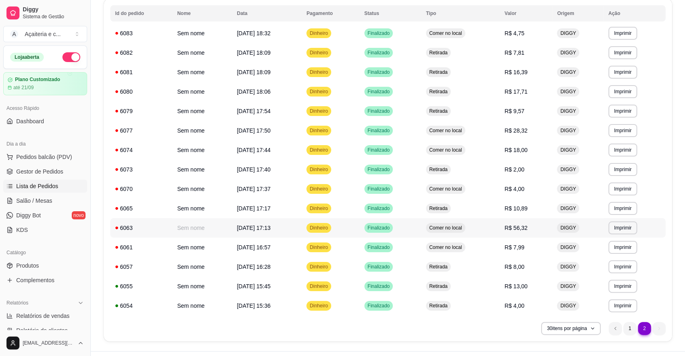
click at [550, 224] on td "R$ 56,32" at bounding box center [526, 227] width 53 height 19
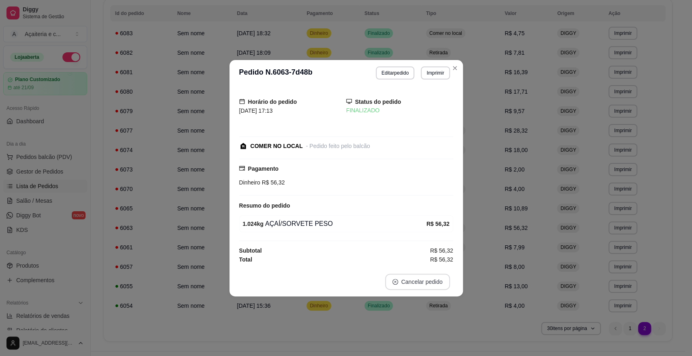
click at [413, 279] on button "Cancelar pedido" at bounding box center [417, 281] width 65 height 16
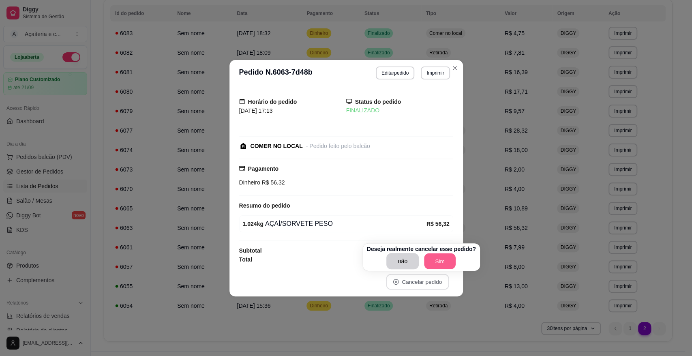
click at [442, 260] on button "Sim" at bounding box center [440, 261] width 32 height 16
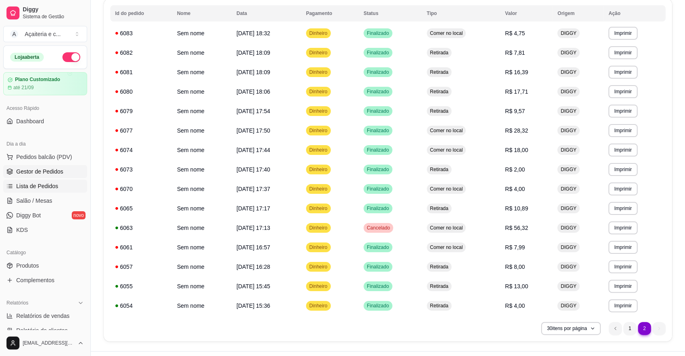
click at [35, 167] on span "Gestor de Pedidos" at bounding box center [39, 171] width 47 height 8
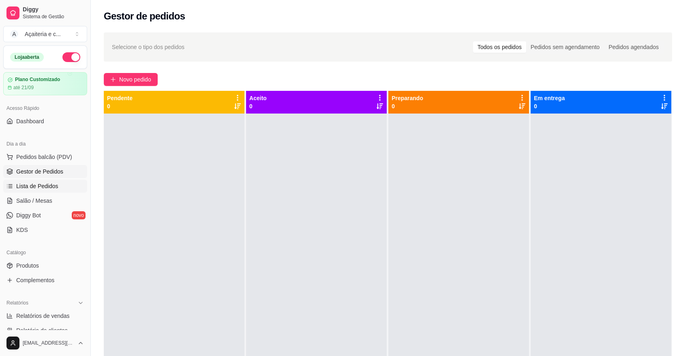
click at [32, 181] on link "Lista de Pedidos" at bounding box center [45, 185] width 84 height 13
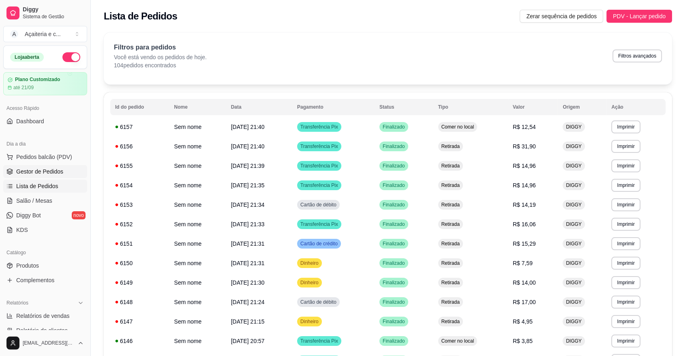
click at [49, 169] on span "Gestor de Pedidos" at bounding box center [39, 171] width 47 height 8
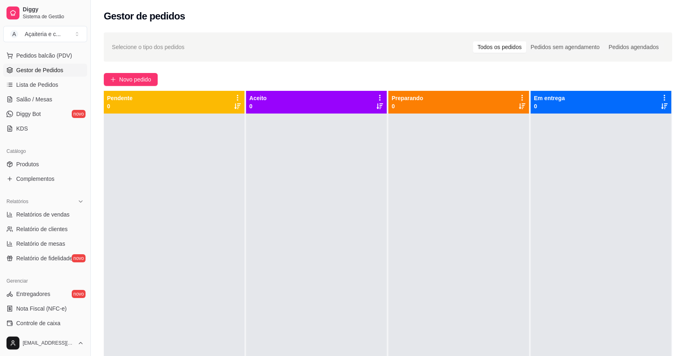
scroll to position [102, 0]
click at [48, 323] on span "Controle de caixa" at bounding box center [38, 322] width 44 height 8
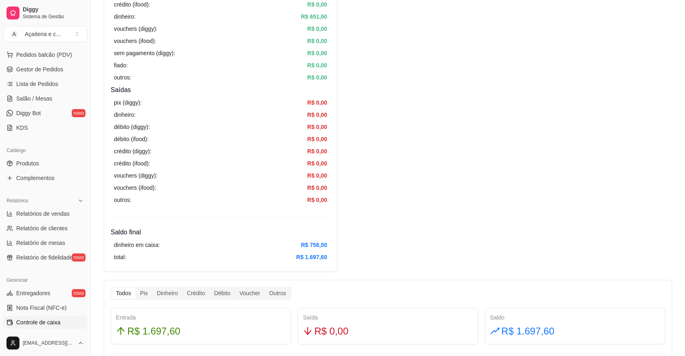
scroll to position [204, 0]
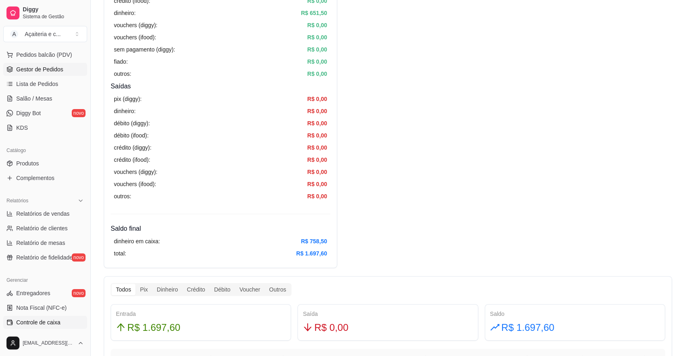
click at [47, 68] on span "Gestor de Pedidos" at bounding box center [39, 69] width 47 height 8
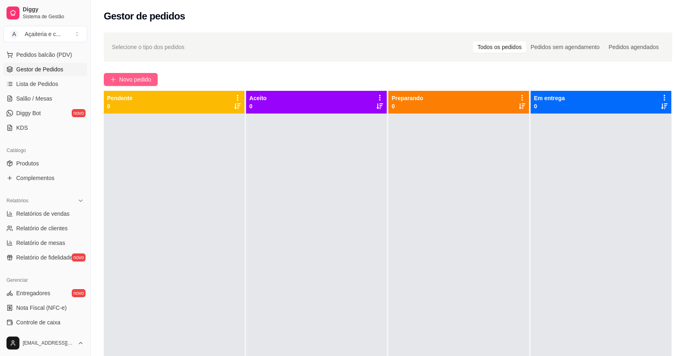
click at [135, 80] on span "Novo pedido" at bounding box center [135, 79] width 32 height 9
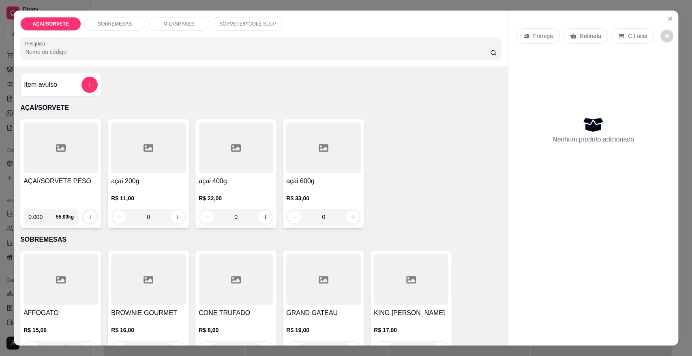
click at [78, 175] on div "AÇAÍ/SORVETE PESO 0.000 55,00 kg" at bounding box center [60, 173] width 81 height 109
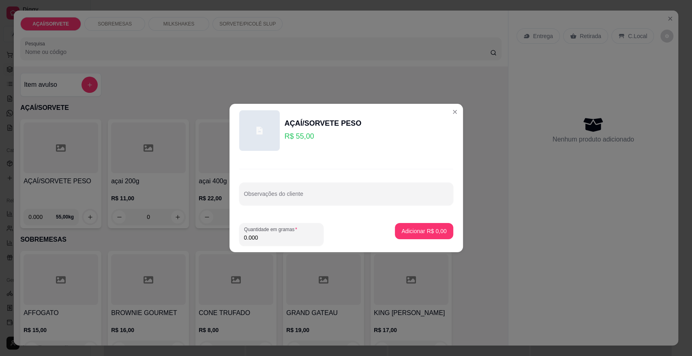
click at [298, 238] on input "0.000" at bounding box center [281, 237] width 75 height 8
type input "0.258"
click at [418, 234] on p "Adicionar R$ 14,19" at bounding box center [422, 231] width 47 height 8
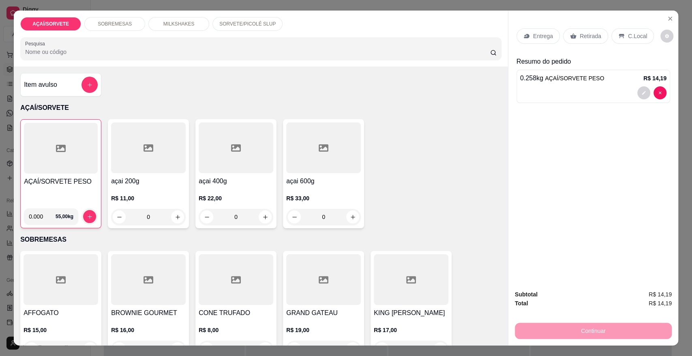
click at [588, 33] on p "Retirada" at bounding box center [589, 36] width 21 height 8
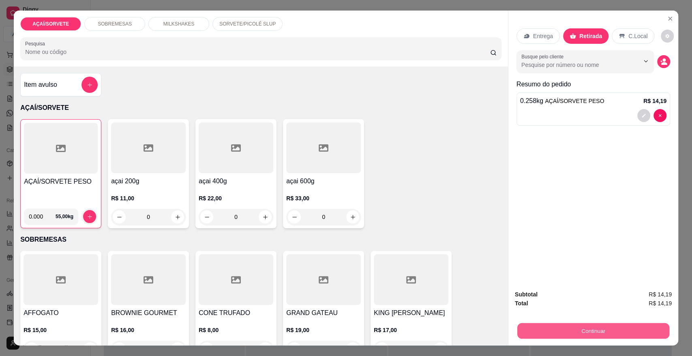
click at [551, 332] on button "Continuar" at bounding box center [593, 330] width 152 height 16
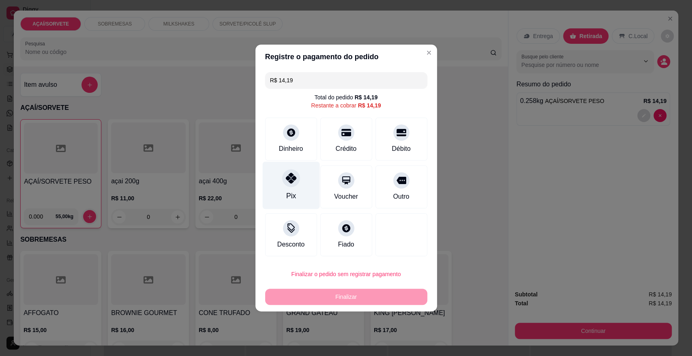
click at [289, 181] on icon at bounding box center [290, 178] width 11 height 11
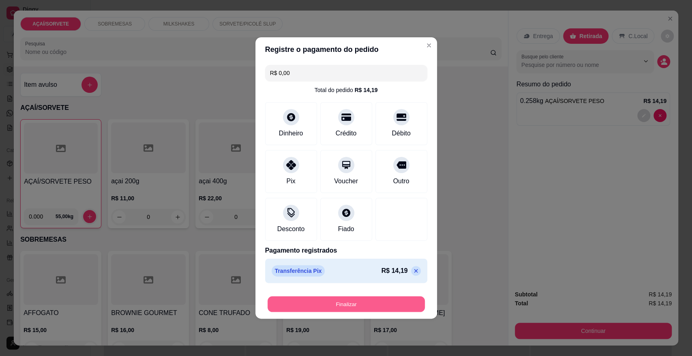
click at [343, 301] on button "Finalizar" at bounding box center [345, 304] width 157 height 16
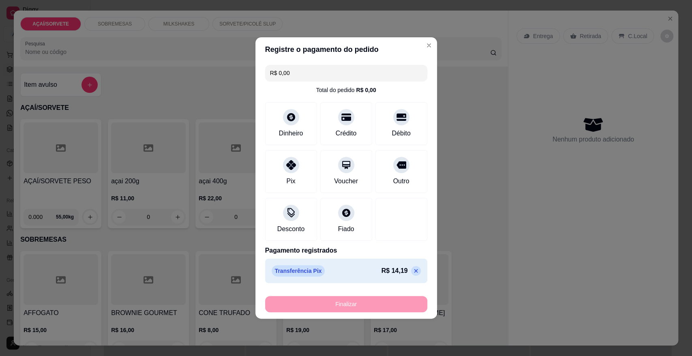
type input "-R$ 14,19"
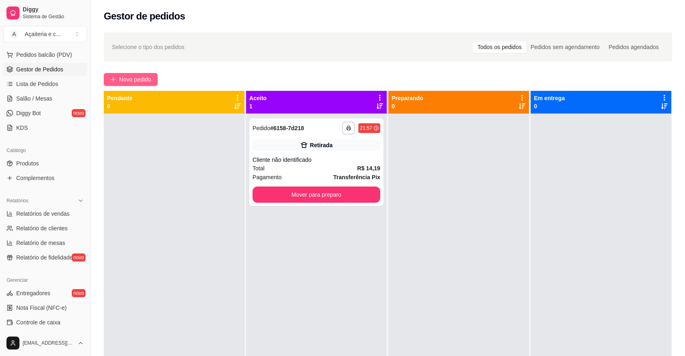
click at [128, 80] on span "Novo pedido" at bounding box center [135, 79] width 32 height 9
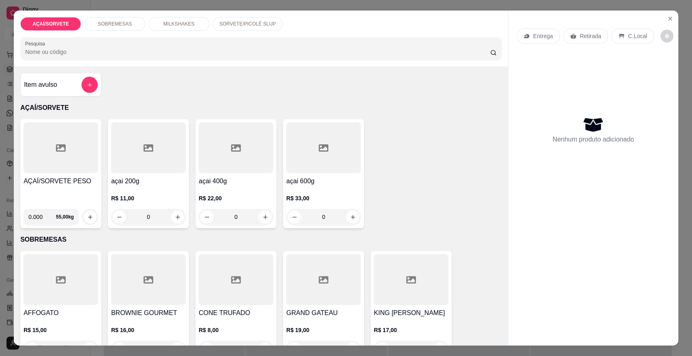
click at [84, 176] on h4 "AÇAÍ/SORVETE PESO" at bounding box center [60, 181] width 75 height 10
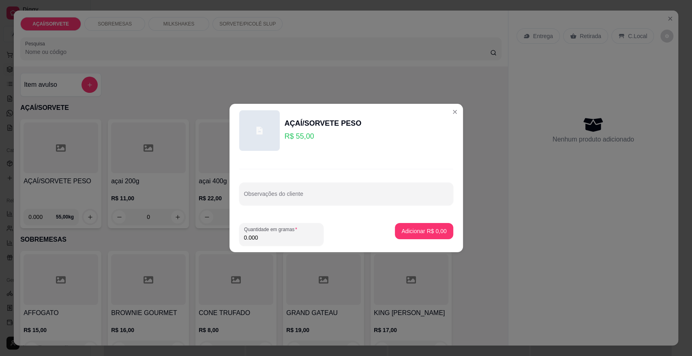
click at [263, 236] on input "0.000" at bounding box center [281, 237] width 75 height 8
type input "0.278"
click at [399, 233] on p "Adicionar R$ 15,29" at bounding box center [422, 231] width 47 height 8
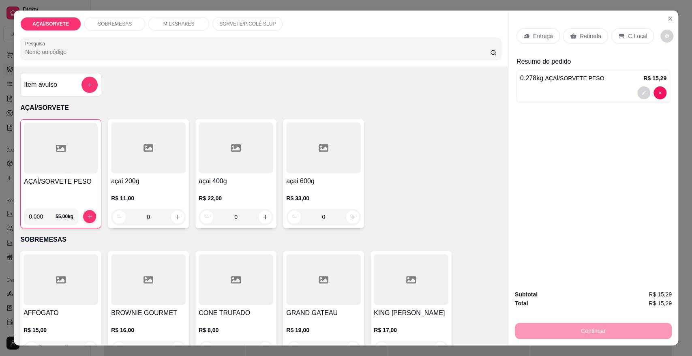
click at [596, 29] on div "Retirada" at bounding box center [585, 35] width 45 height 15
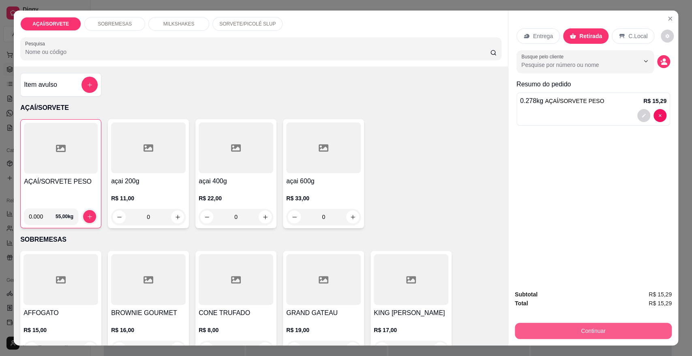
click at [532, 328] on button "Continuar" at bounding box center [592, 330] width 157 height 16
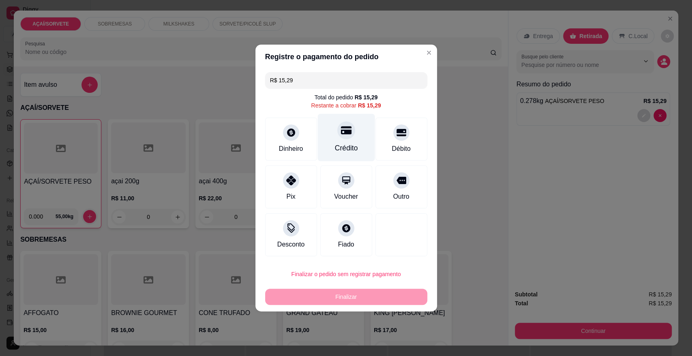
click at [344, 152] on div "Crédito" at bounding box center [345, 148] width 23 height 11
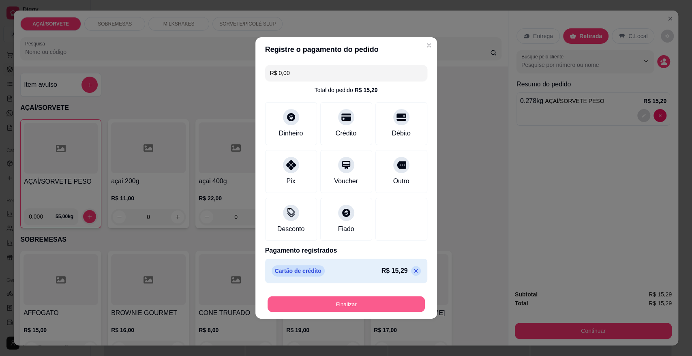
click at [318, 308] on button "Finalizar" at bounding box center [345, 304] width 157 height 16
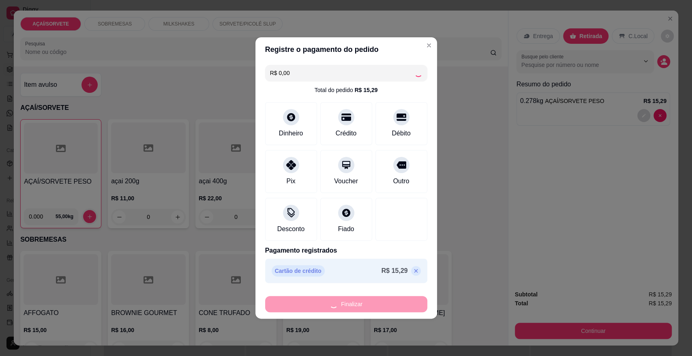
type input "-R$ 15,29"
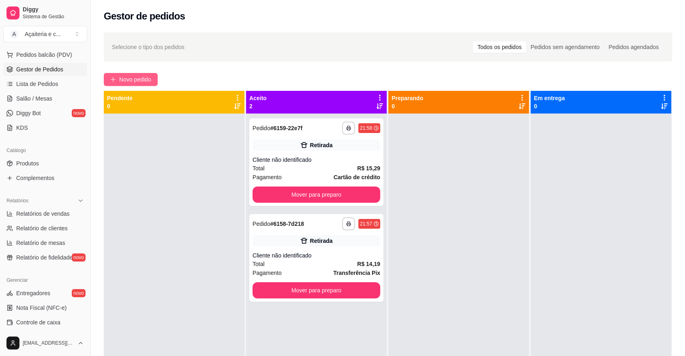
click at [145, 80] on span "Novo pedido" at bounding box center [135, 79] width 32 height 9
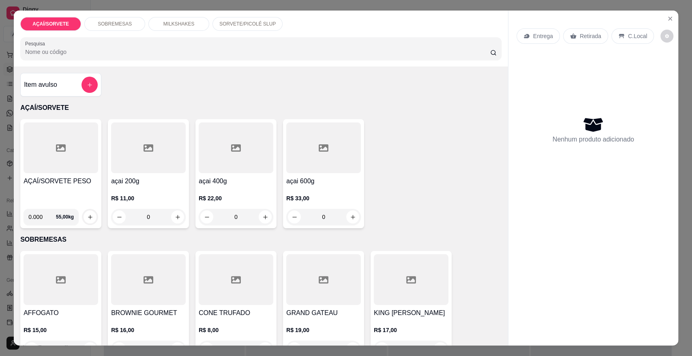
click at [51, 179] on h4 "AÇAÍ/SORVETE PESO" at bounding box center [60, 181] width 75 height 10
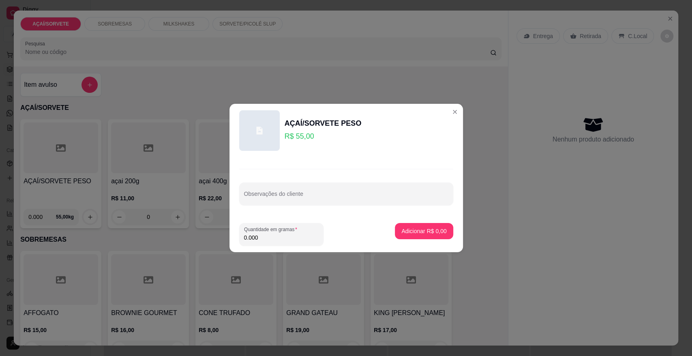
click at [260, 241] on input "0.000" at bounding box center [281, 237] width 75 height 8
type input "0.160"
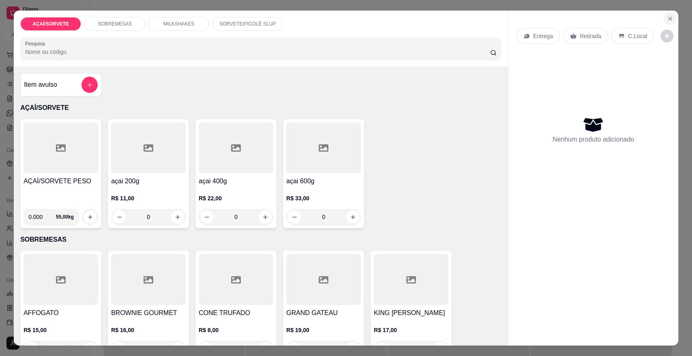
click at [667, 16] on icon "Close" at bounding box center [669, 18] width 6 height 6
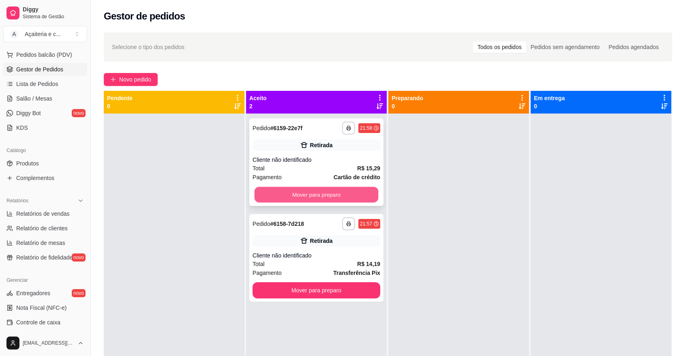
click at [350, 192] on button "Mover para preparo" at bounding box center [316, 195] width 124 height 16
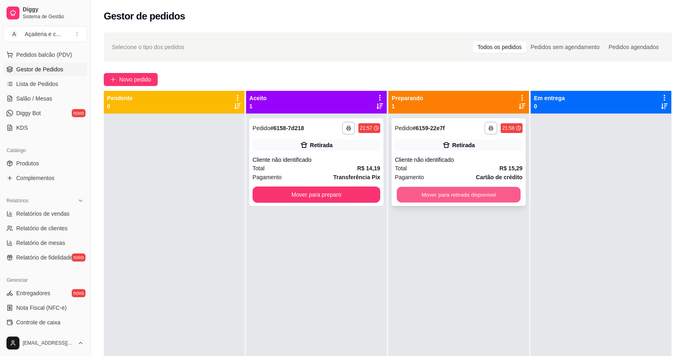
click at [441, 197] on button "Mover para retirada disponível" at bounding box center [459, 195] width 124 height 16
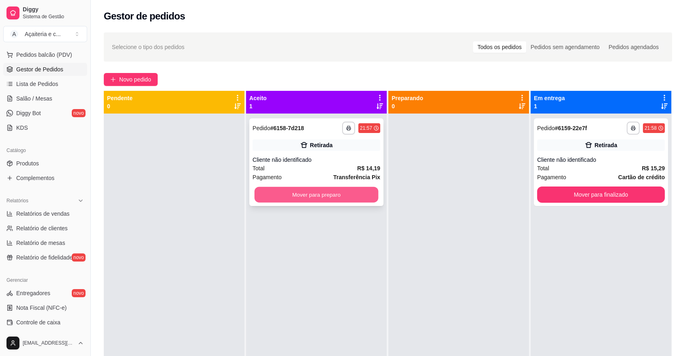
click at [362, 198] on button "Mover para preparo" at bounding box center [316, 195] width 124 height 16
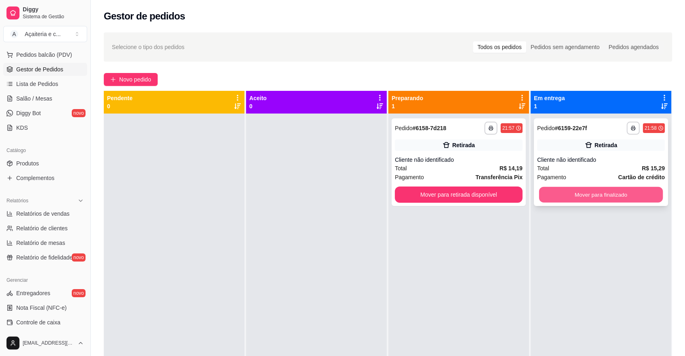
click at [582, 196] on button "Mover para finalizado" at bounding box center [601, 195] width 124 height 16
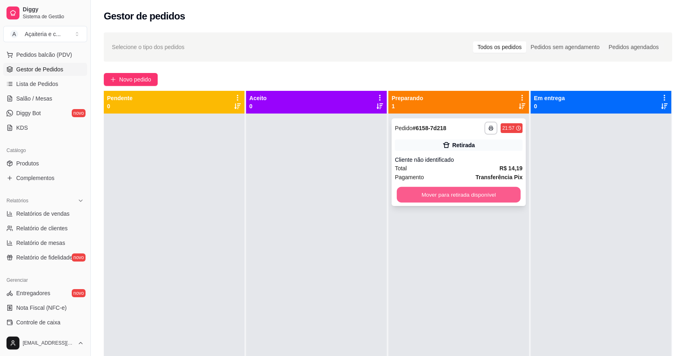
click at [515, 192] on div "Mover para retirada disponível" at bounding box center [459, 194] width 128 height 16
click at [484, 199] on button "Mover para retirada disponível" at bounding box center [459, 195] width 124 height 16
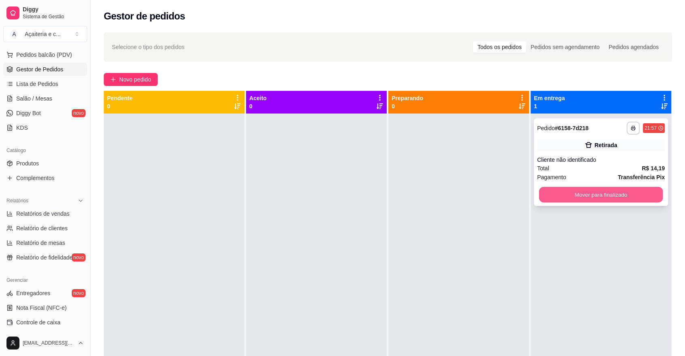
click at [553, 201] on button "Mover para finalizado" at bounding box center [601, 195] width 124 height 16
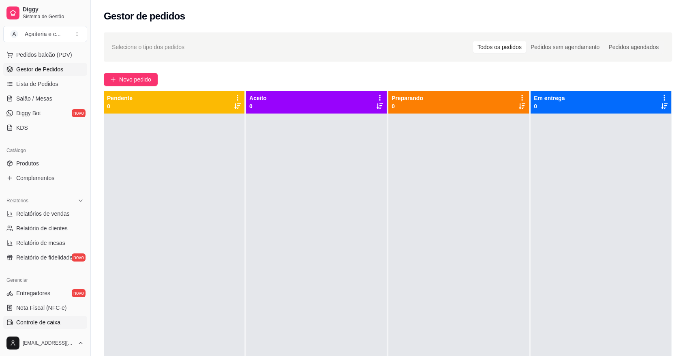
click at [38, 320] on span "Controle de caixa" at bounding box center [38, 322] width 44 height 8
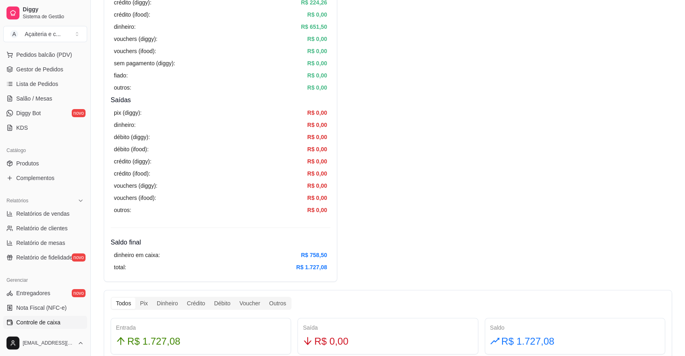
scroll to position [198, 0]
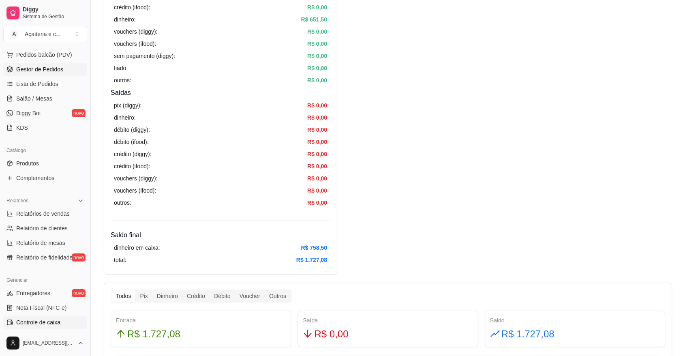
click at [50, 68] on span "Gestor de Pedidos" at bounding box center [39, 69] width 47 height 8
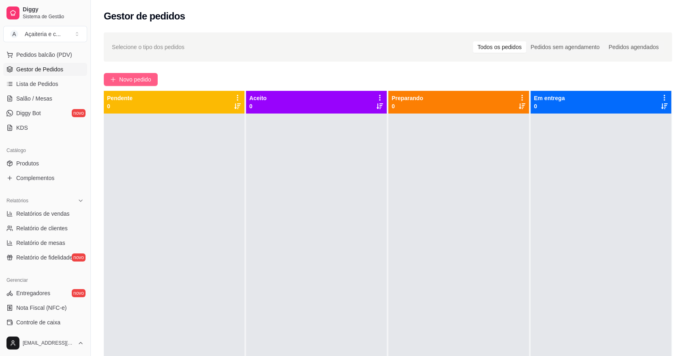
click at [108, 82] on button "Novo pedido" at bounding box center [131, 79] width 54 height 13
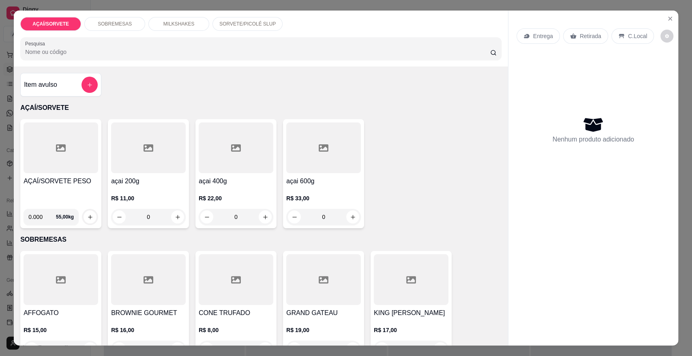
click at [34, 157] on div at bounding box center [60, 147] width 75 height 51
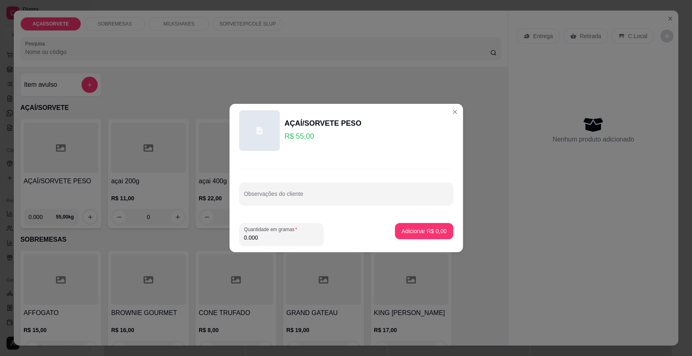
click at [261, 236] on input "0.000" at bounding box center [281, 237] width 75 height 8
type input "0.522"
click at [410, 235] on button "Adicionar R$ 28,71" at bounding box center [423, 231] width 60 height 16
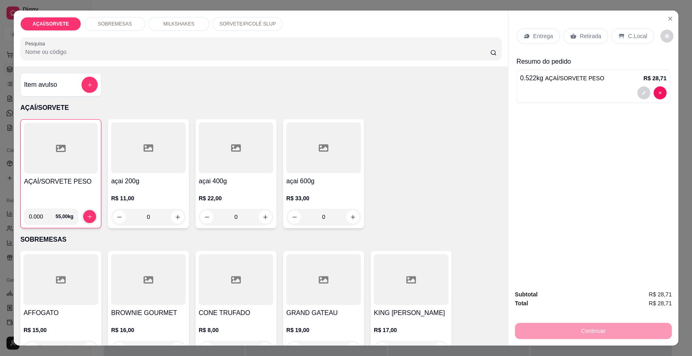
click at [583, 39] on p "Retirada" at bounding box center [589, 36] width 21 height 8
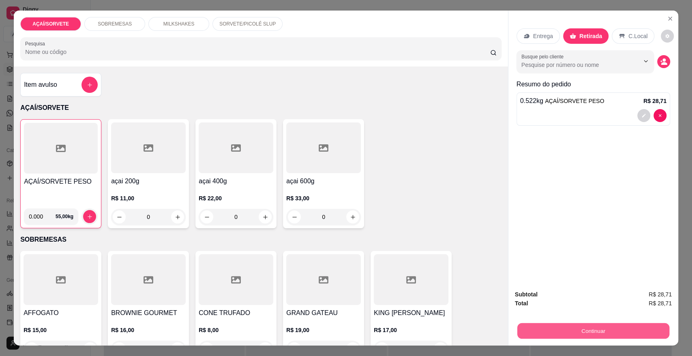
click at [603, 327] on button "Continuar" at bounding box center [593, 330] width 152 height 16
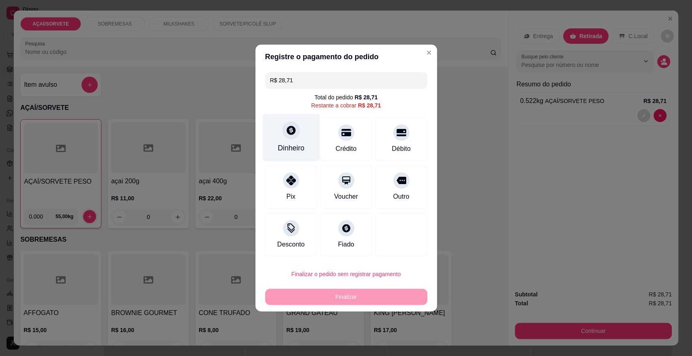
click at [287, 152] on div "Dinheiro" at bounding box center [291, 148] width 27 height 11
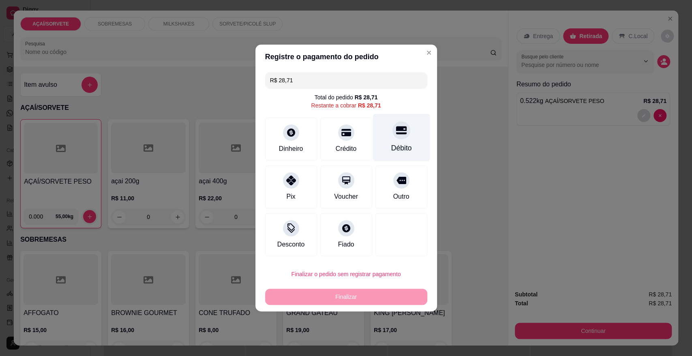
click at [395, 132] on icon at bounding box center [400, 130] width 11 height 11
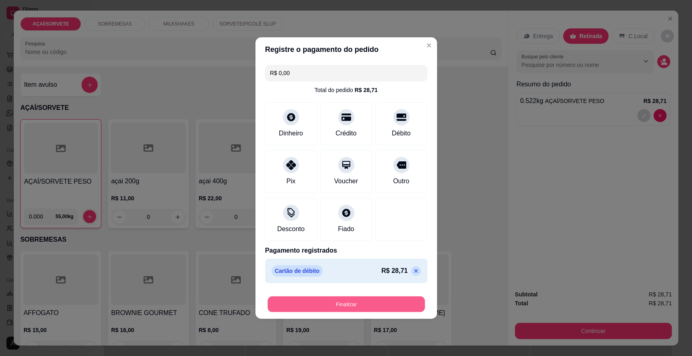
click at [361, 301] on button "Finalizar" at bounding box center [345, 304] width 157 height 16
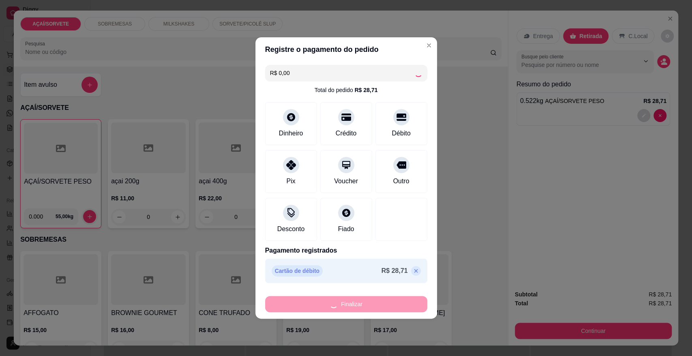
type input "-R$ 28,71"
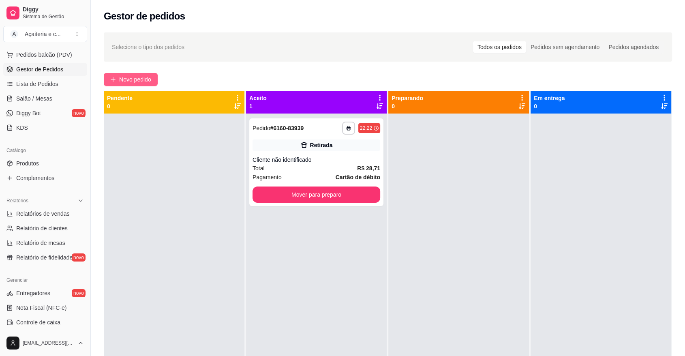
click at [127, 77] on span "Novo pedido" at bounding box center [135, 79] width 32 height 9
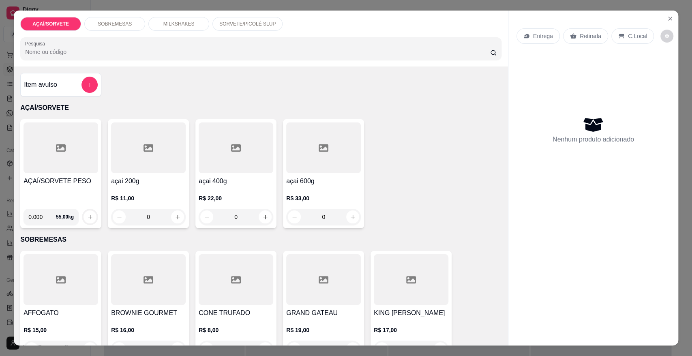
click at [63, 183] on h4 "AÇAÍ/SORVETE PESO" at bounding box center [60, 181] width 75 height 10
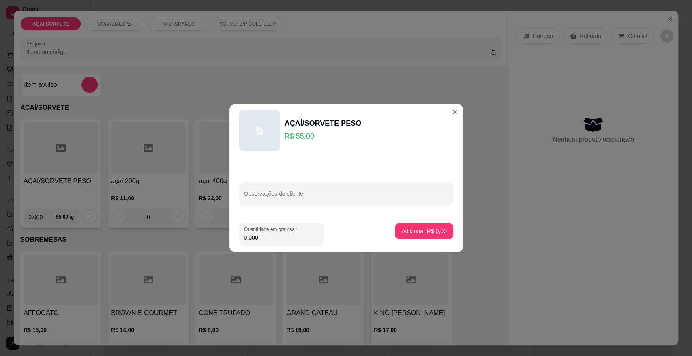
click at [266, 236] on input "0.000" at bounding box center [281, 237] width 75 height 8
type input "0.204"
click at [423, 229] on p "Adicionar R$ 11,22" at bounding box center [422, 231] width 47 height 8
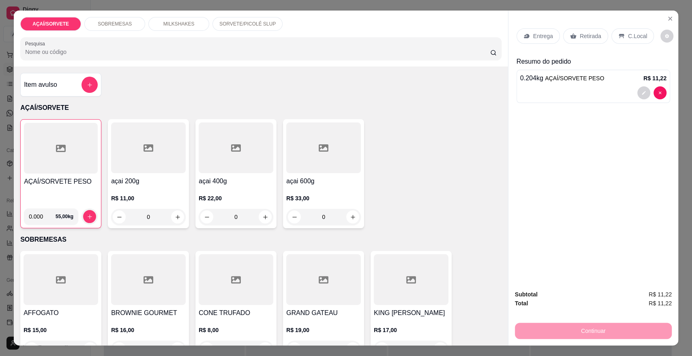
click at [597, 38] on div "Retirada" at bounding box center [585, 35] width 45 height 15
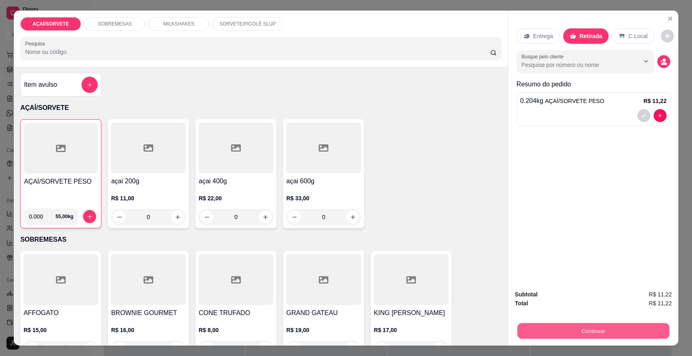
click at [608, 334] on button "Continuar" at bounding box center [593, 330] width 152 height 16
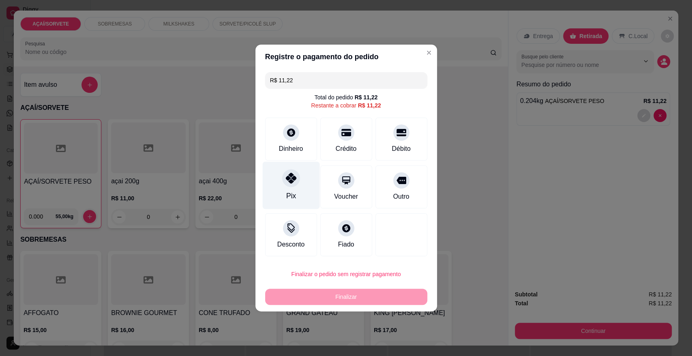
click at [285, 188] on div "Pix" at bounding box center [290, 185] width 57 height 47
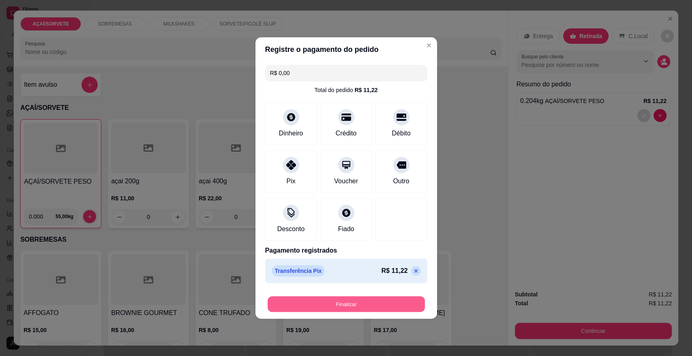
click at [344, 305] on button "Finalizar" at bounding box center [345, 304] width 157 height 16
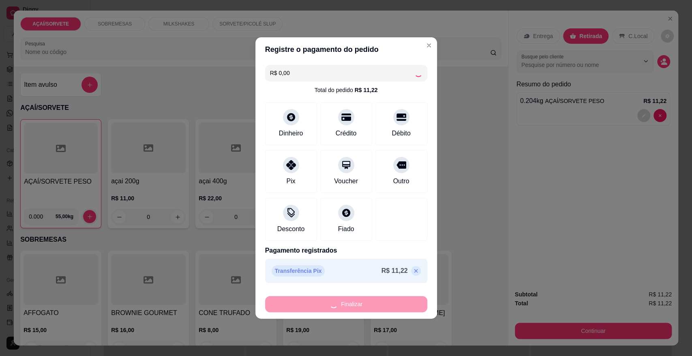
type input "-R$ 11,22"
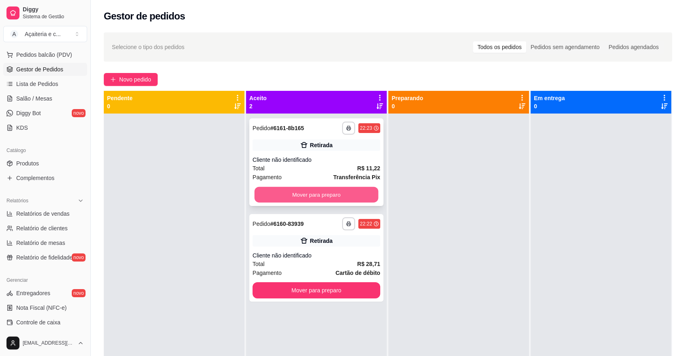
click at [327, 196] on button "Mover para preparo" at bounding box center [316, 195] width 124 height 16
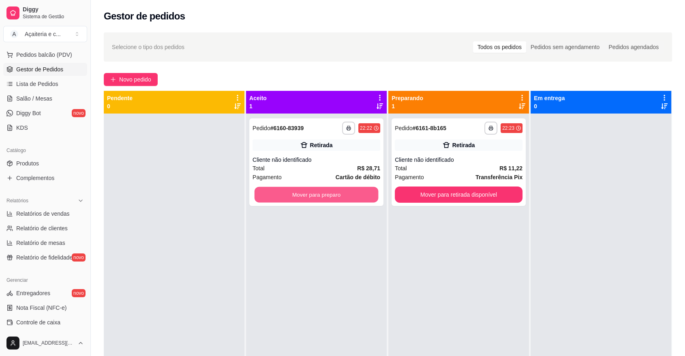
click at [327, 196] on button "Mover para preparo" at bounding box center [316, 195] width 124 height 16
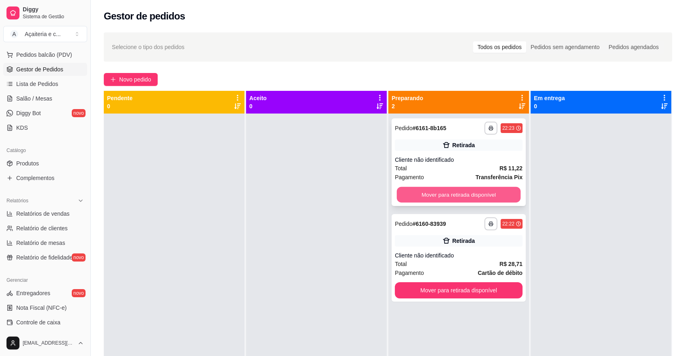
click at [433, 193] on button "Mover para retirada disponível" at bounding box center [459, 195] width 124 height 16
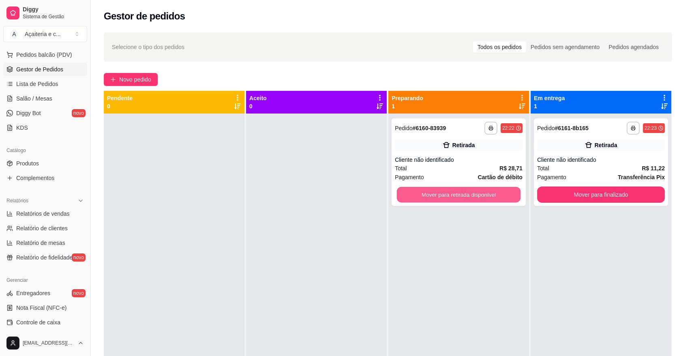
click at [433, 193] on button "Mover para retirada disponível" at bounding box center [459, 195] width 124 height 16
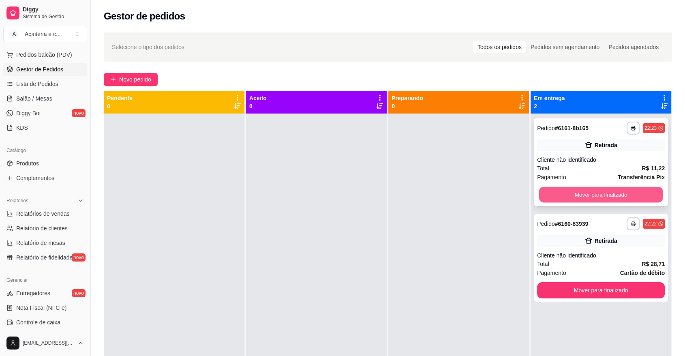
click at [568, 191] on button "Mover para finalizado" at bounding box center [601, 195] width 124 height 16
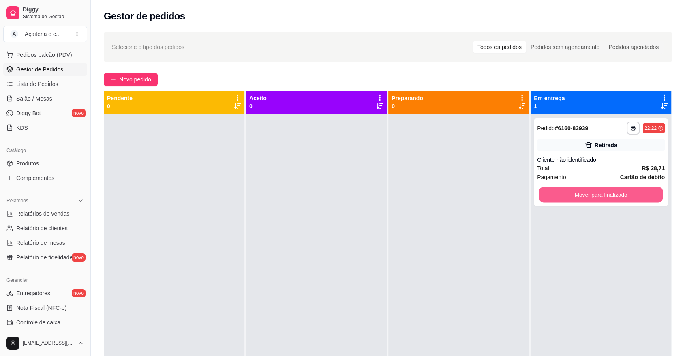
click at [568, 191] on button "Mover para finalizado" at bounding box center [601, 195] width 124 height 16
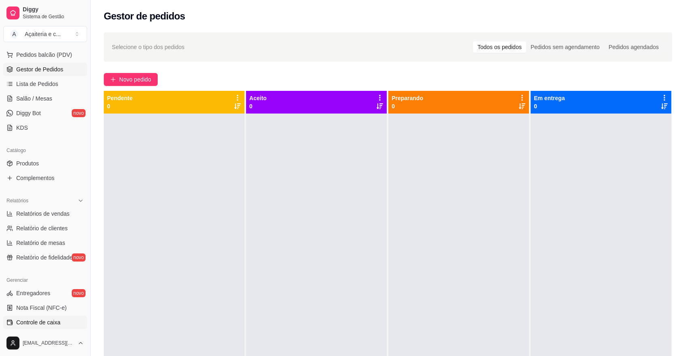
click at [13, 320] on link "Controle de caixa" at bounding box center [45, 322] width 84 height 13
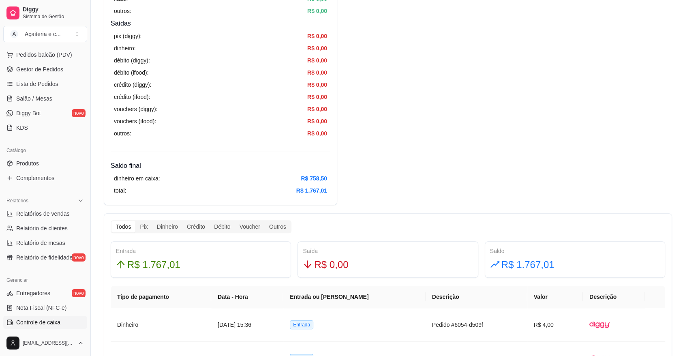
scroll to position [270, 0]
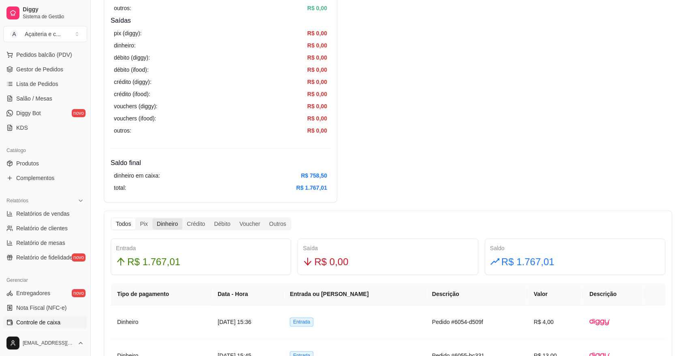
click at [163, 223] on div "Dinheiro" at bounding box center [167, 223] width 30 height 11
click at [152, 218] on input "Dinheiro" at bounding box center [152, 218] width 0 height 0
click at [165, 228] on div "Dinheiro" at bounding box center [167, 223] width 30 height 11
click at [152, 218] on input "Dinheiro" at bounding box center [152, 218] width 0 height 0
click at [188, 224] on div "Crédito" at bounding box center [195, 223] width 27 height 11
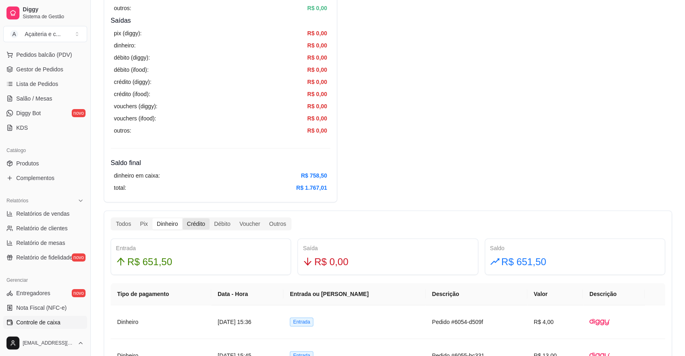
click at [182, 218] on input "Crédito" at bounding box center [182, 218] width 0 height 0
click at [160, 225] on div "Dinheiro" at bounding box center [167, 223] width 30 height 11
click at [152, 218] on input "Dinheiro" at bounding box center [152, 218] width 0 height 0
click at [142, 227] on div "Pix" at bounding box center [143, 223] width 17 height 11
click at [135, 218] on input "Pix" at bounding box center [135, 218] width 0 height 0
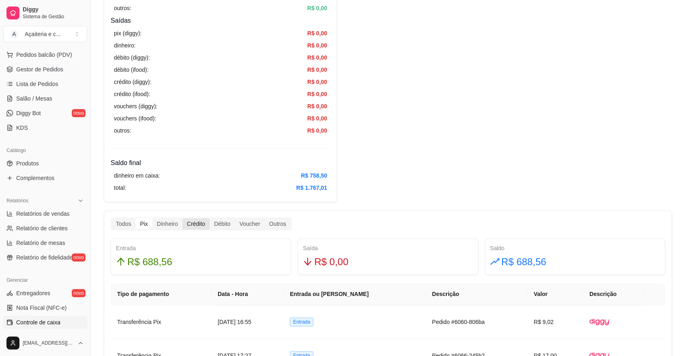
click at [198, 219] on div "Crédito" at bounding box center [195, 223] width 27 height 11
click at [182, 218] on input "Crédito" at bounding box center [182, 218] width 0 height 0
click at [220, 223] on div "Débito" at bounding box center [221, 223] width 25 height 11
click at [209, 218] on input "Débito" at bounding box center [209, 218] width 0 height 0
click at [143, 226] on div "Pix" at bounding box center [143, 223] width 17 height 11
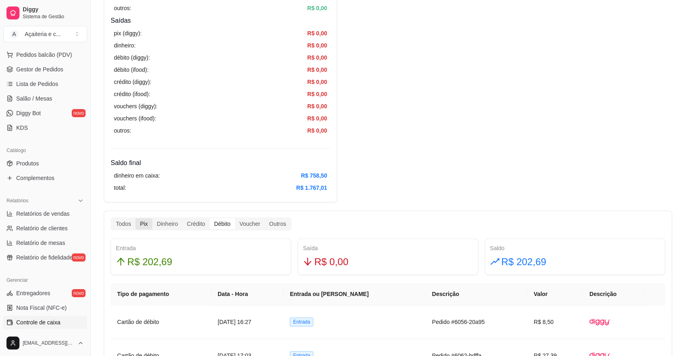
click at [135, 218] on input "Pix" at bounding box center [135, 218] width 0 height 0
click at [156, 222] on div "Dinheiro" at bounding box center [167, 223] width 30 height 11
click at [152, 218] on input "Dinheiro" at bounding box center [152, 218] width 0 height 0
click at [126, 221] on div "Todos" at bounding box center [123, 223] width 24 height 11
click at [111, 218] on input "Todos" at bounding box center [111, 218] width 0 height 0
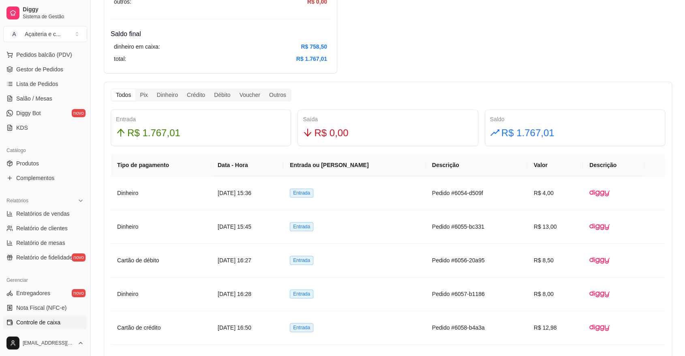
scroll to position [395, 0]
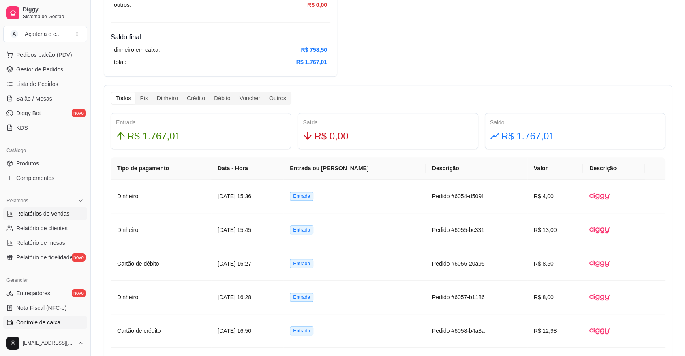
click at [67, 217] on link "Relatórios de vendas" at bounding box center [45, 213] width 84 height 13
select select "ALL"
select select "0"
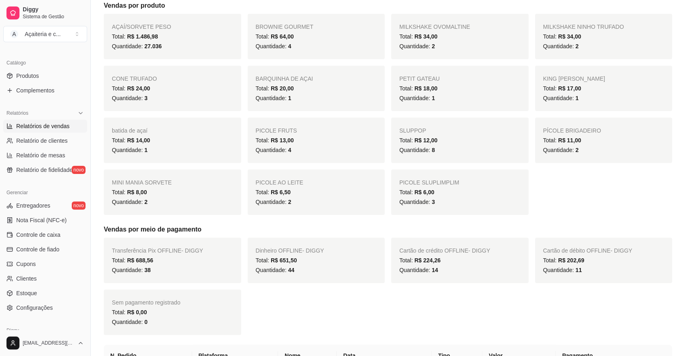
scroll to position [191, 0]
click at [85, 225] on div "Diggy Sistema de Gestão A Açaiteria e c ... Loja aberta Plano Customizado até 2…" at bounding box center [45, 178] width 90 height 356
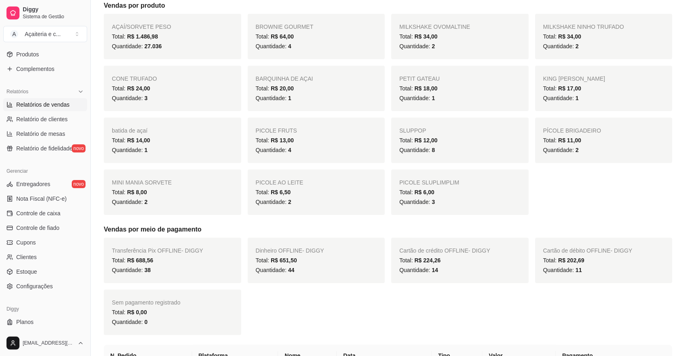
scroll to position [227, 0]
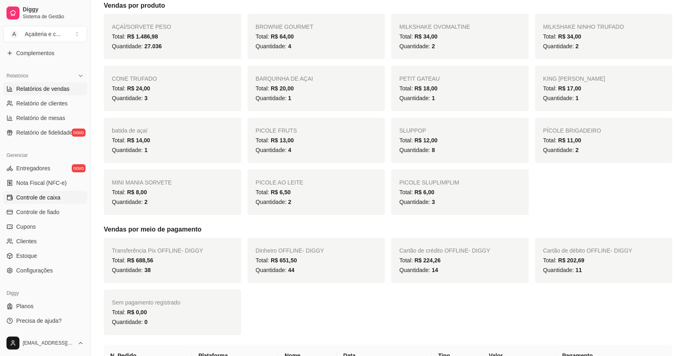
click at [19, 194] on span "Controle de caixa" at bounding box center [38, 197] width 44 height 8
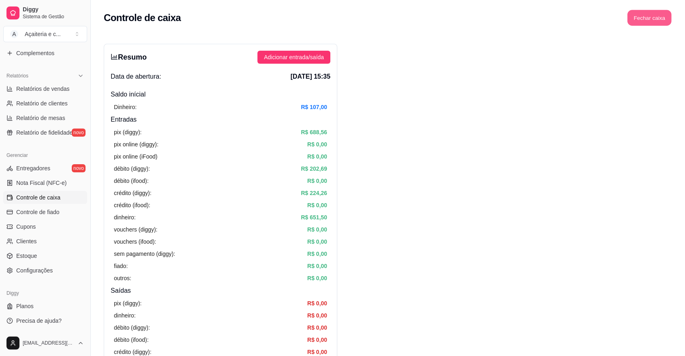
click at [663, 21] on button "Fechar caixa" at bounding box center [649, 18] width 44 height 16
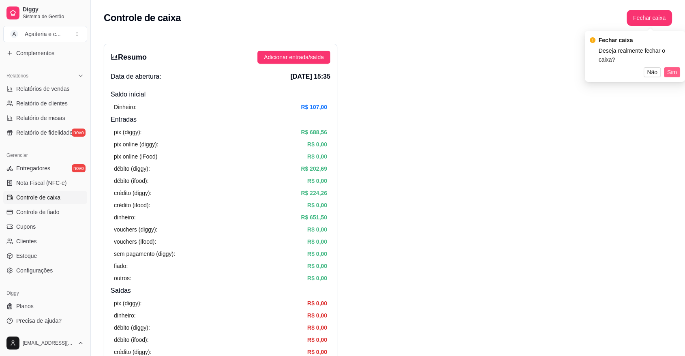
click at [674, 69] on span "Sim" at bounding box center [672, 72] width 10 height 9
